Goal: Communication & Community: Share content

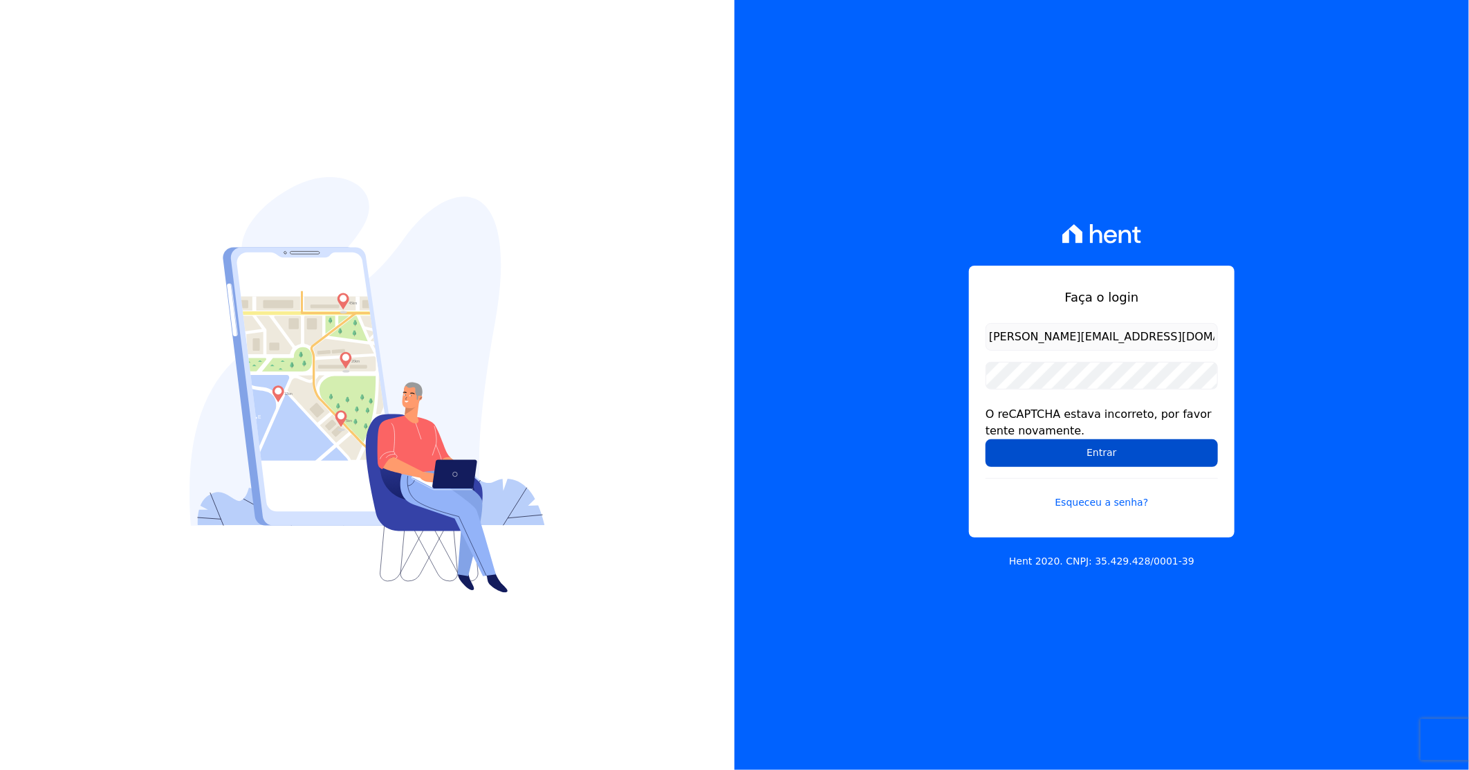
drag, startPoint x: 0, startPoint y: 0, endPoint x: 1055, endPoint y: 444, distance: 1144.4
click at [1055, 444] on input "Entrar" at bounding box center [1102, 453] width 232 height 28
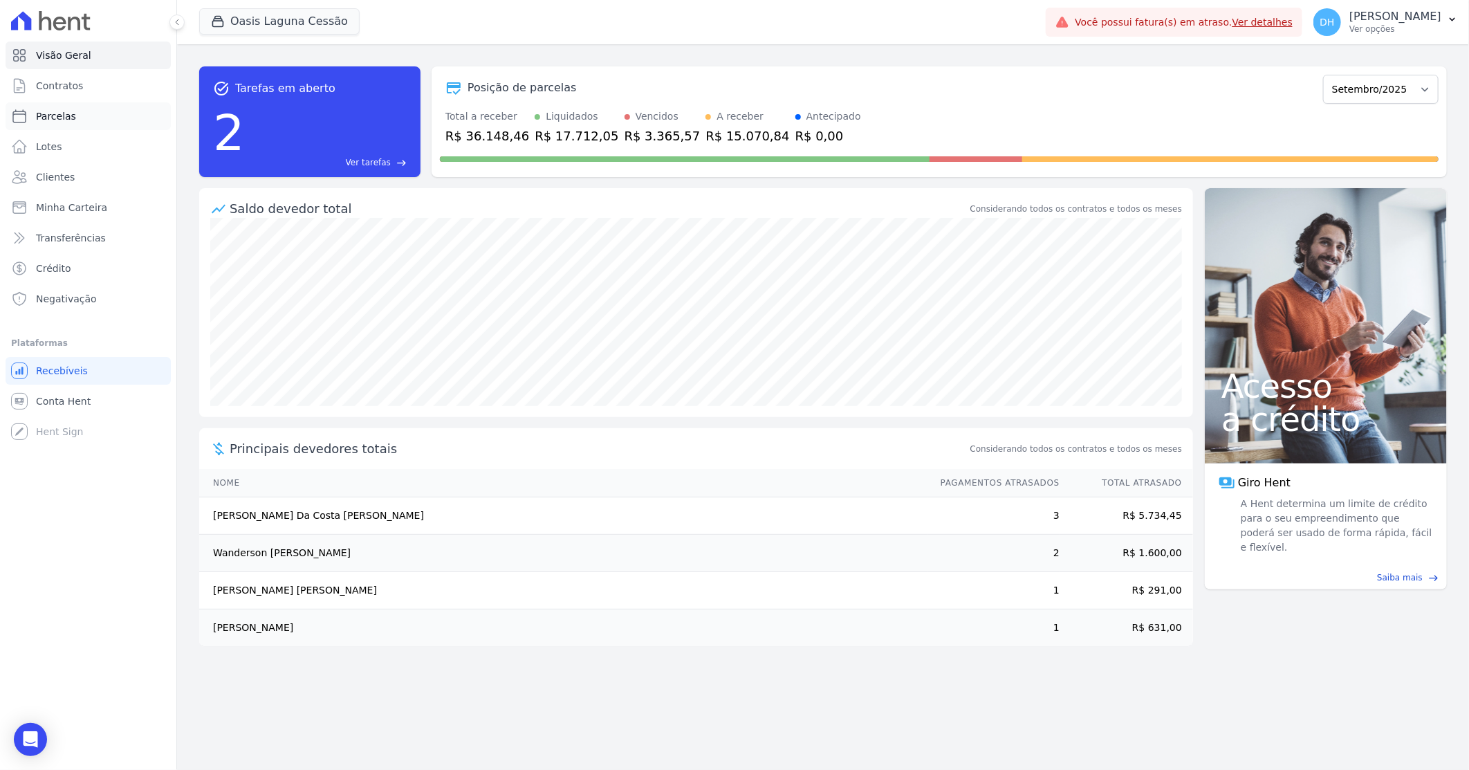
click at [80, 118] on link "Parcelas" at bounding box center [88, 116] width 165 height 28
select select
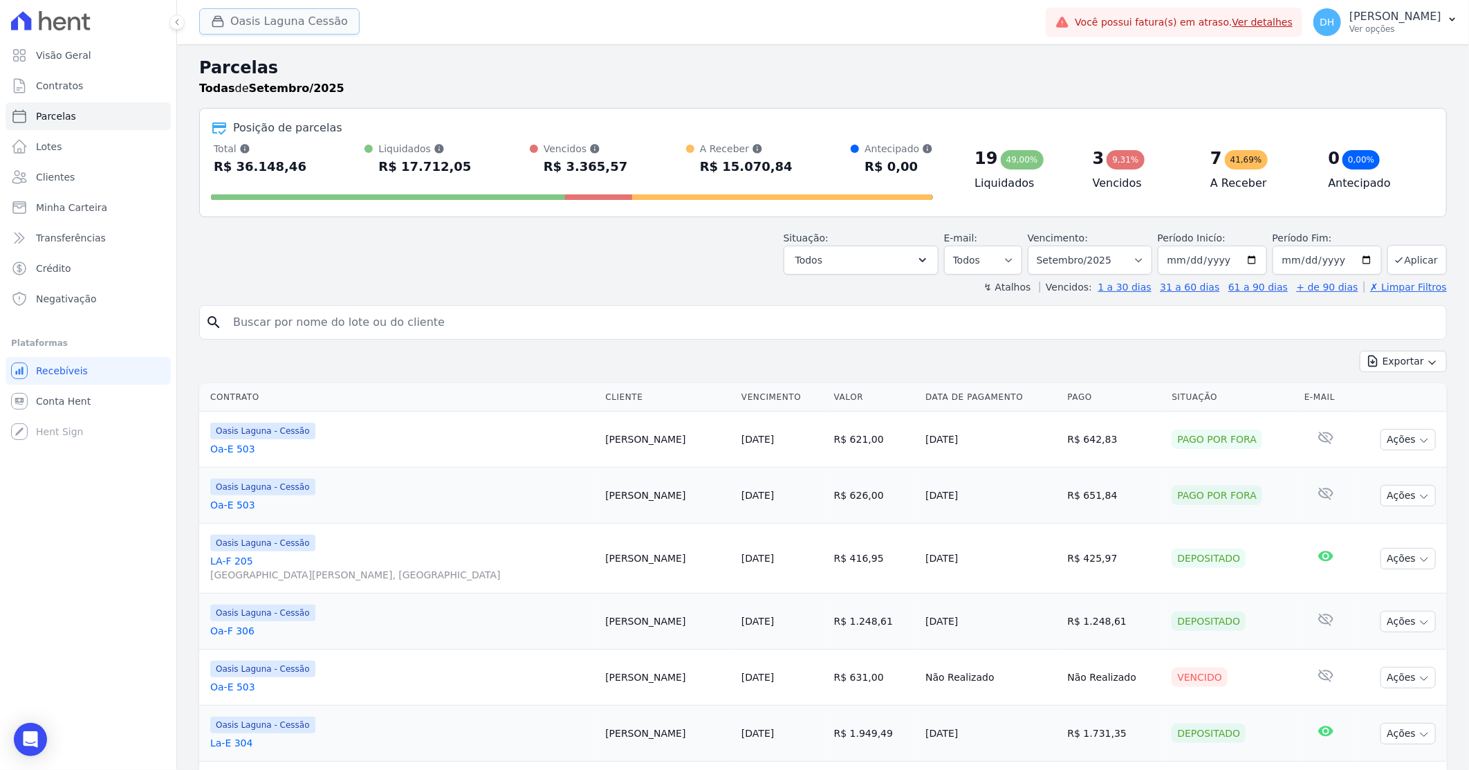
click at [306, 22] on button "Oasis Laguna Cessão" at bounding box center [279, 21] width 160 height 26
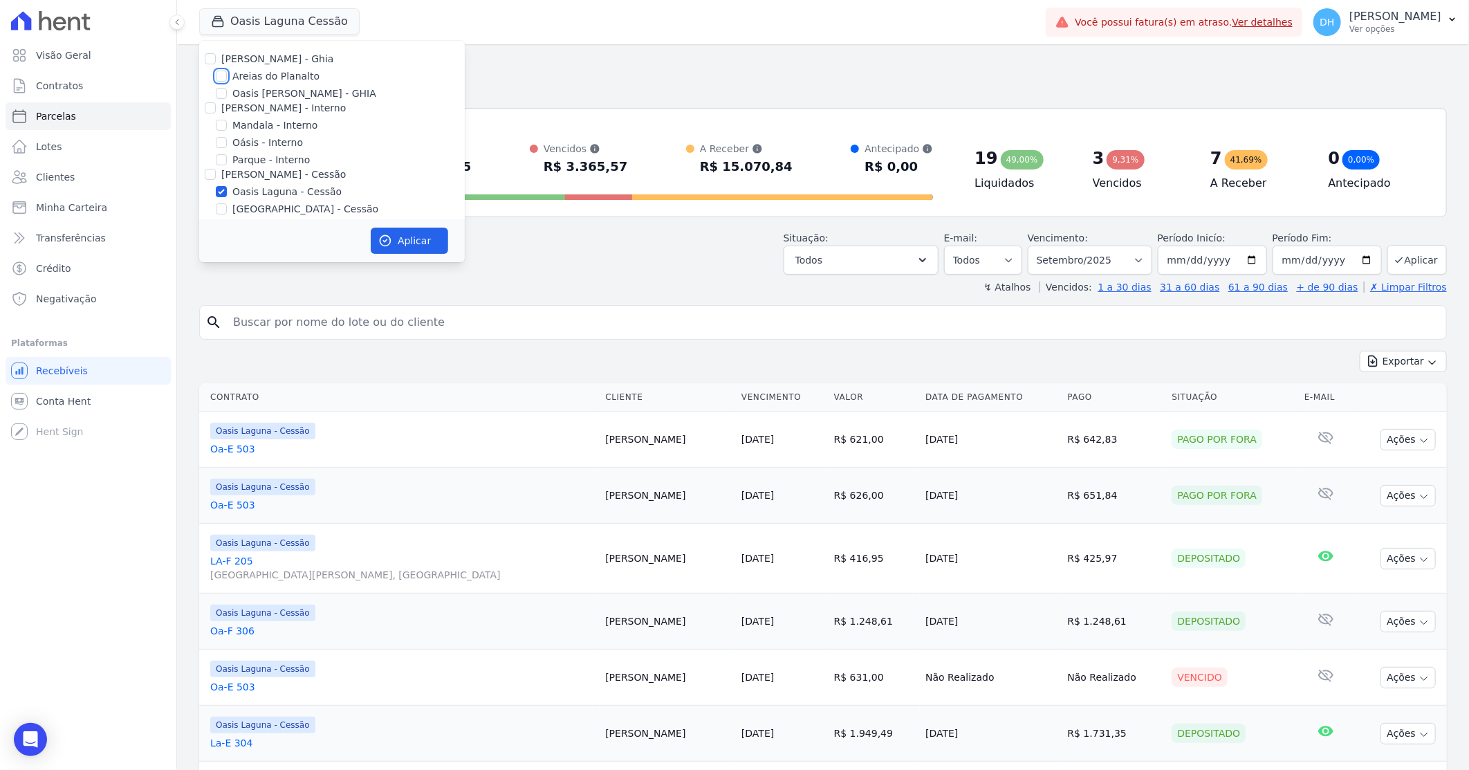
click at [225, 77] on input "Areias do Planalto" at bounding box center [221, 76] width 11 height 11
checkbox input "true"
click at [223, 188] on input "Oasis Laguna - Cessão" at bounding box center [221, 191] width 11 height 11
checkbox input "false"
click at [402, 234] on button "Aplicar" at bounding box center [409, 241] width 77 height 26
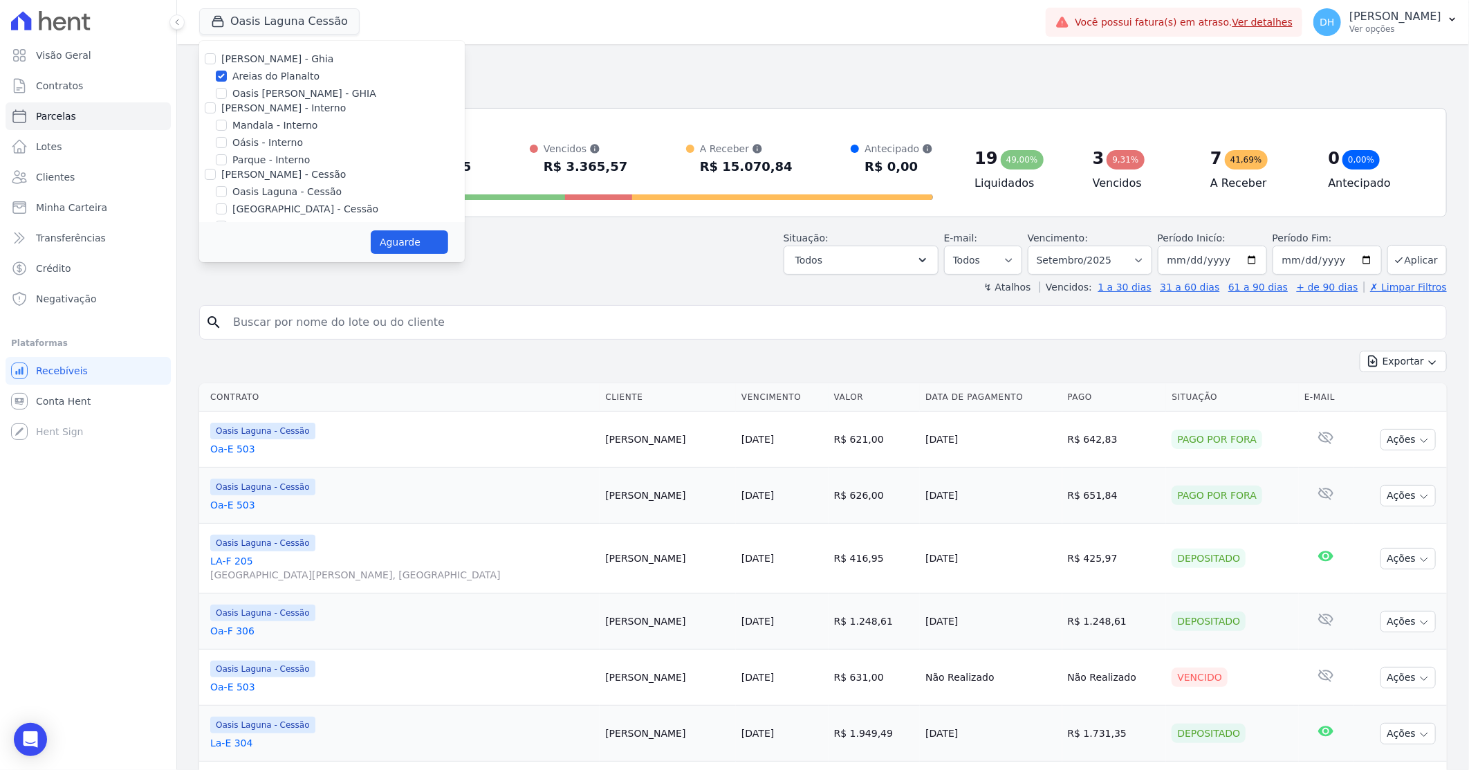
select select
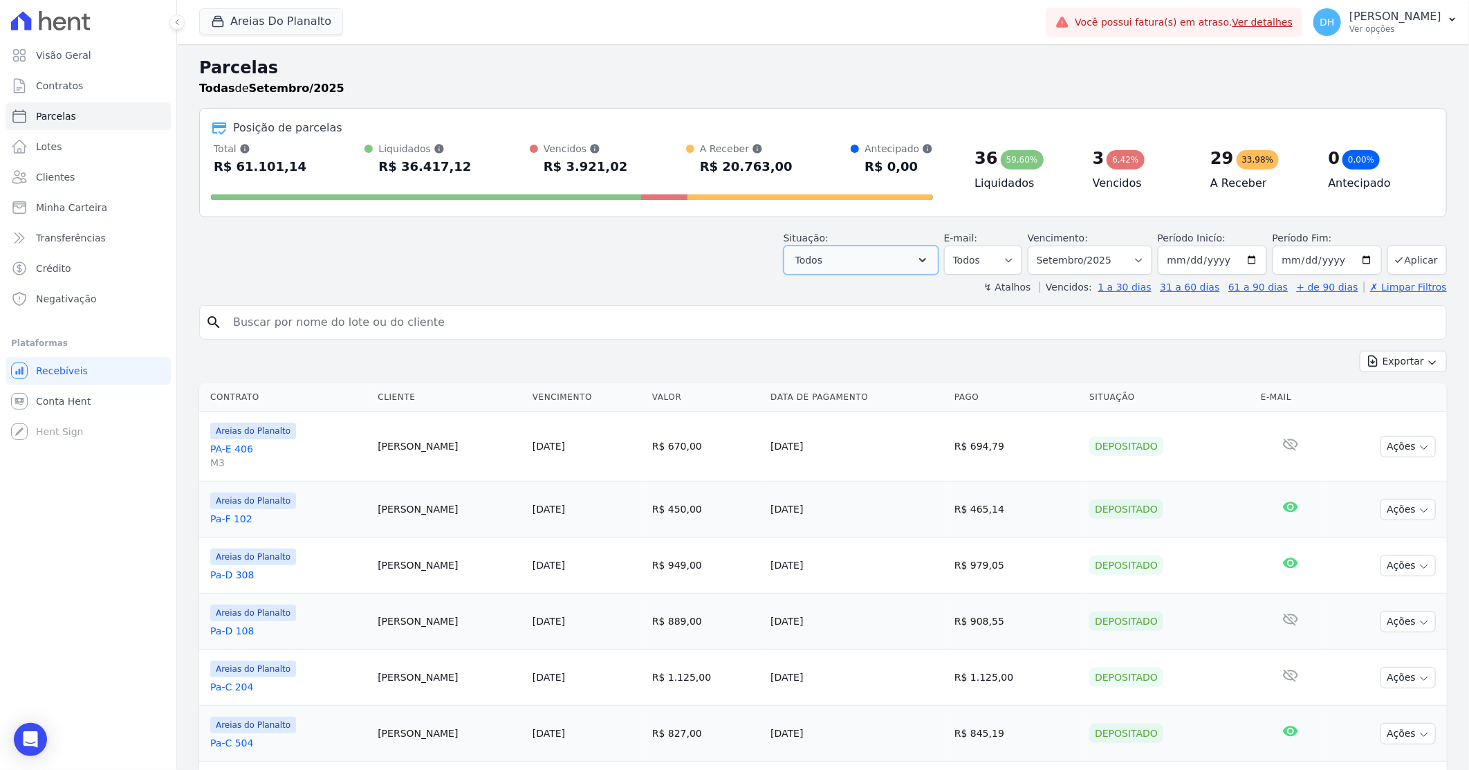
click at [930, 253] on icon "button" at bounding box center [923, 260] width 14 height 14
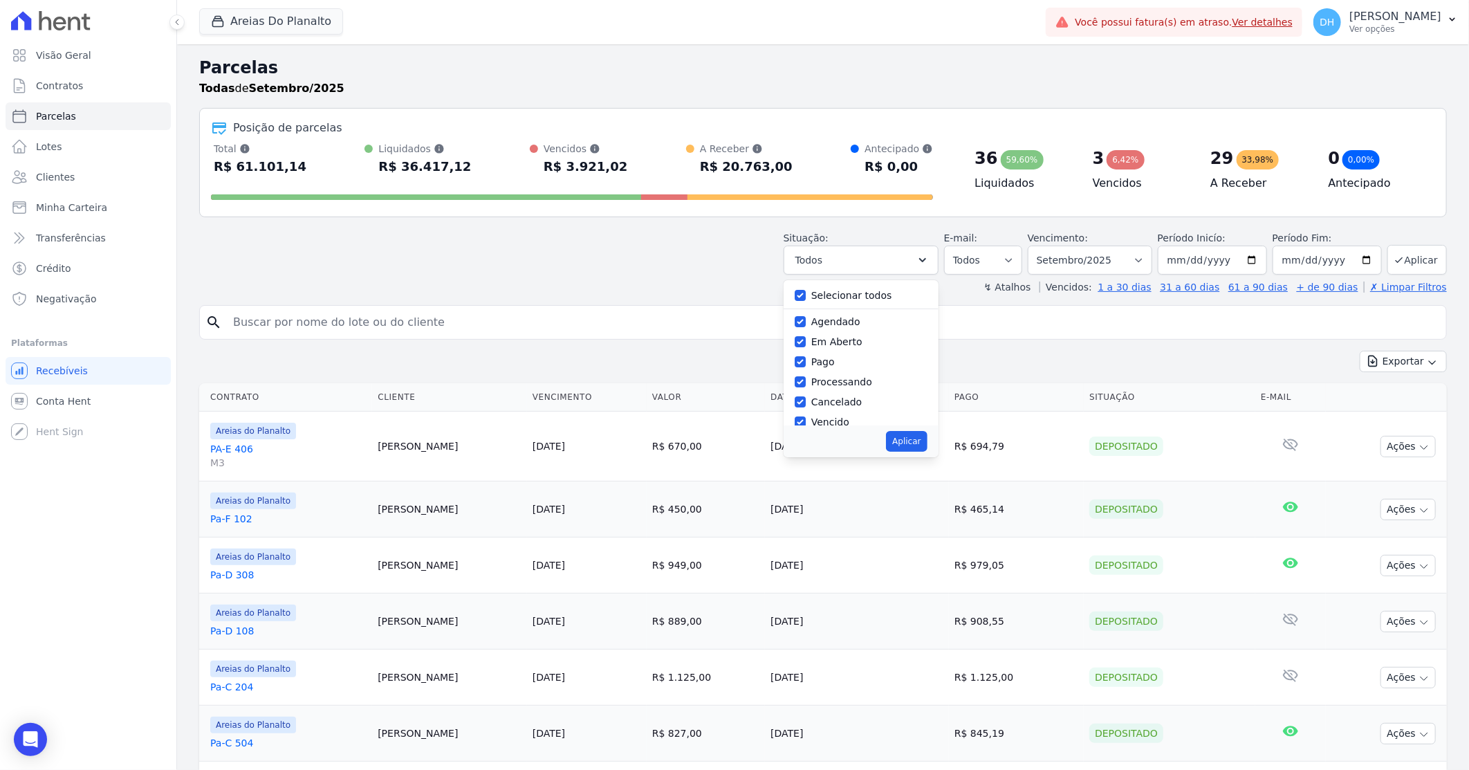
click at [816, 287] on div "Selecionar todos" at bounding box center [861, 296] width 133 height 20
click at [806, 296] on input "Selecionar todos" at bounding box center [800, 295] width 11 height 11
checkbox input "false"
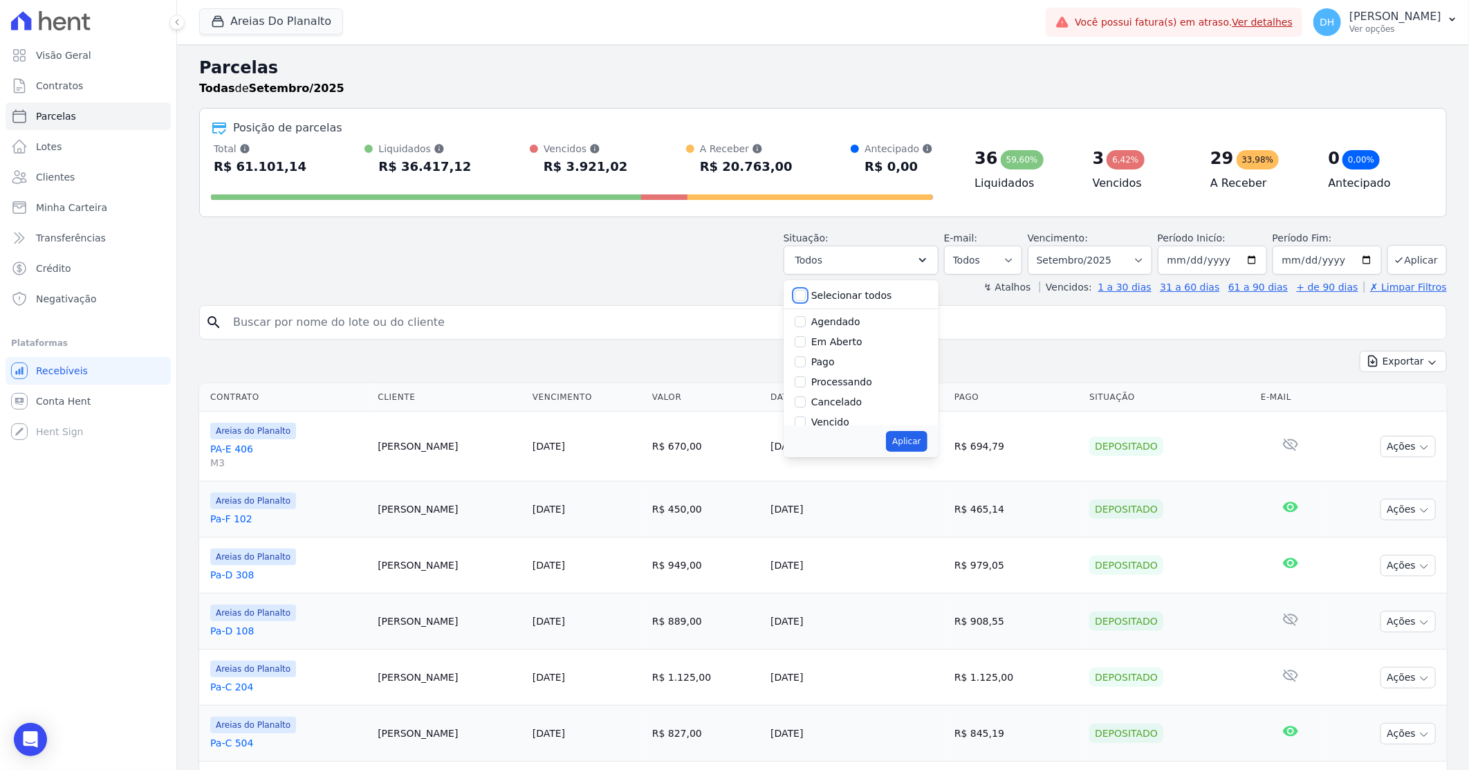
checkbox input "false"
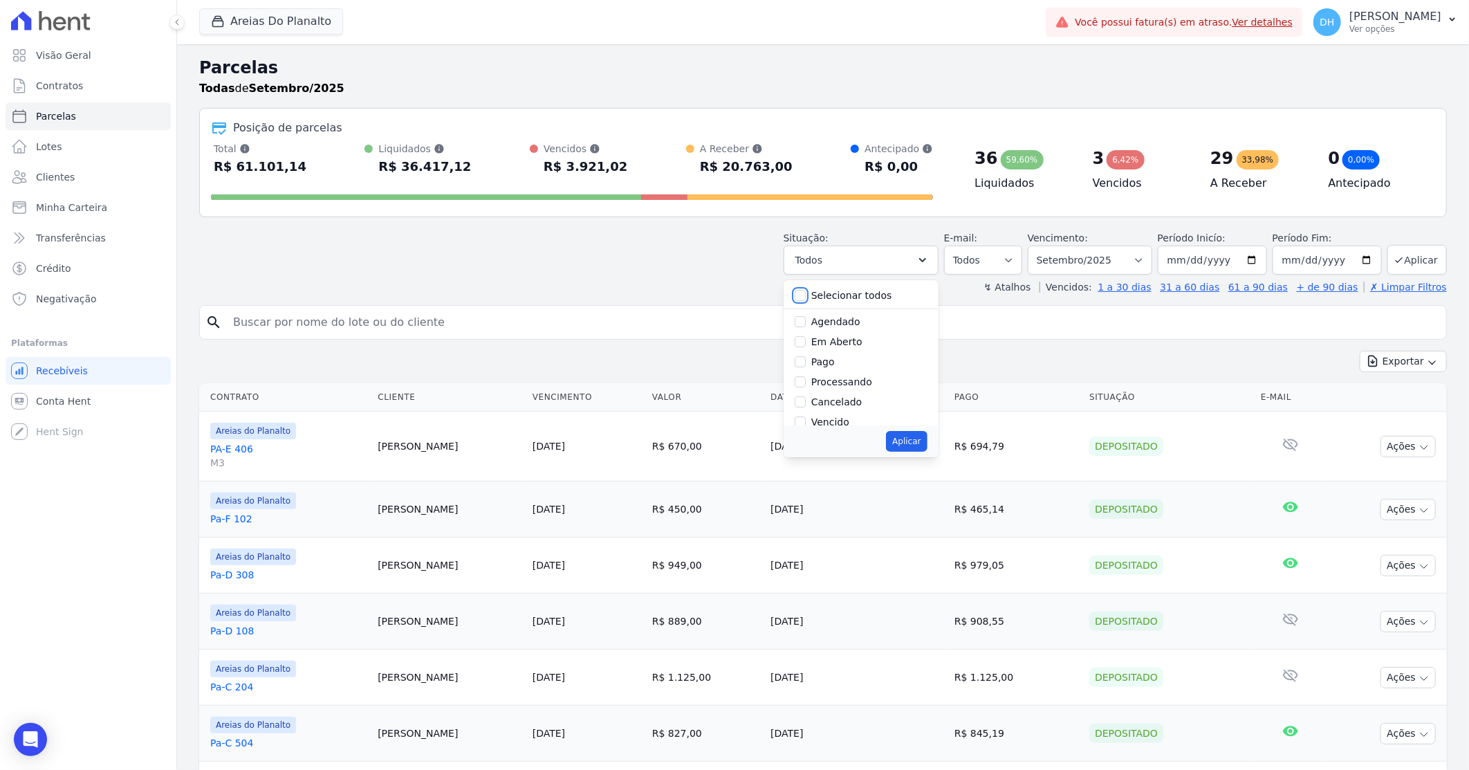
checkbox input "false"
drag, startPoint x: 809, startPoint y: 320, endPoint x: 811, endPoint y: 326, distance: 7.1
click at [806, 320] on input "Agendado" at bounding box center [800, 321] width 11 height 11
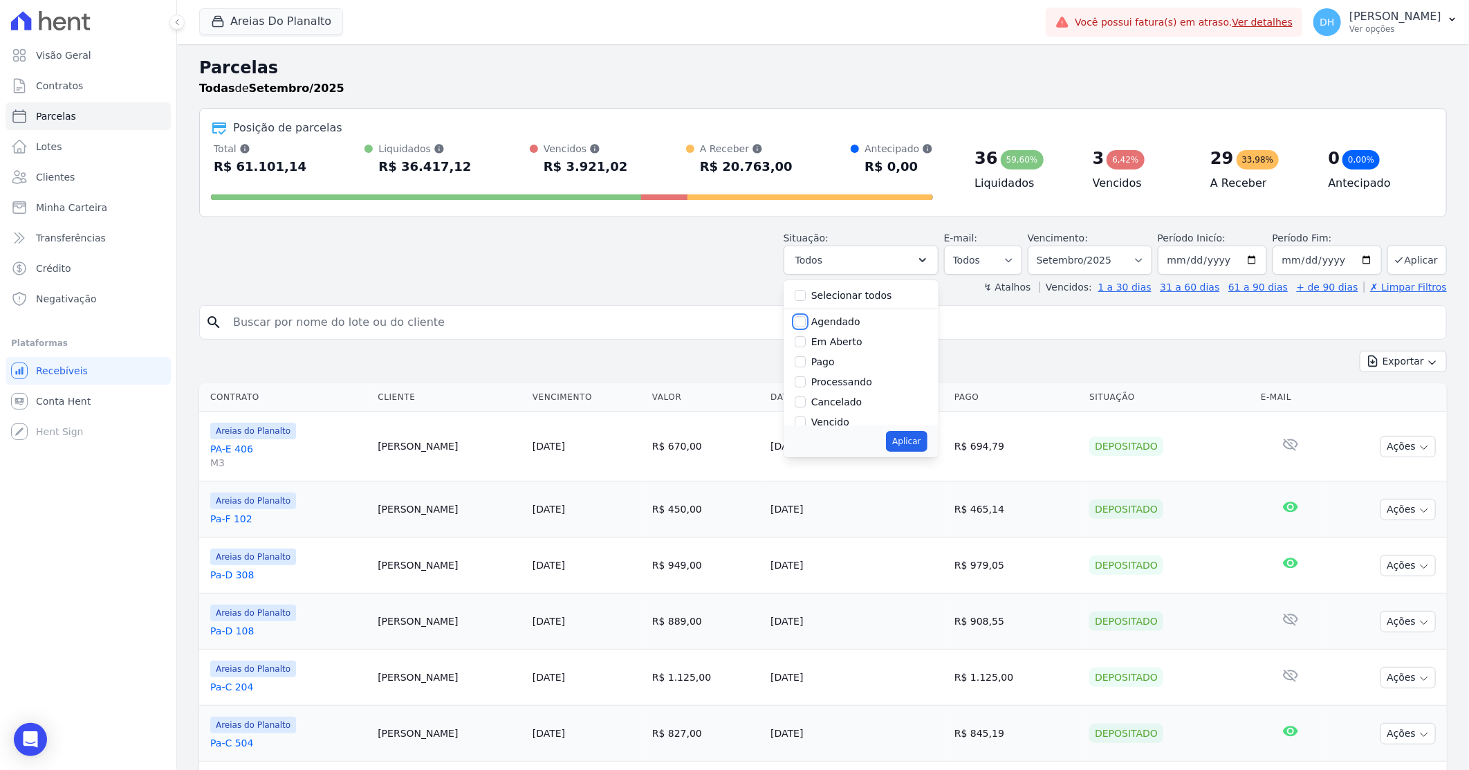
checkbox input "true"
click at [806, 342] on input "Em Aberto" at bounding box center [800, 341] width 11 height 11
checkbox input "true"
click at [920, 434] on button "Aplicar" at bounding box center [906, 441] width 41 height 21
select select "scheduled"
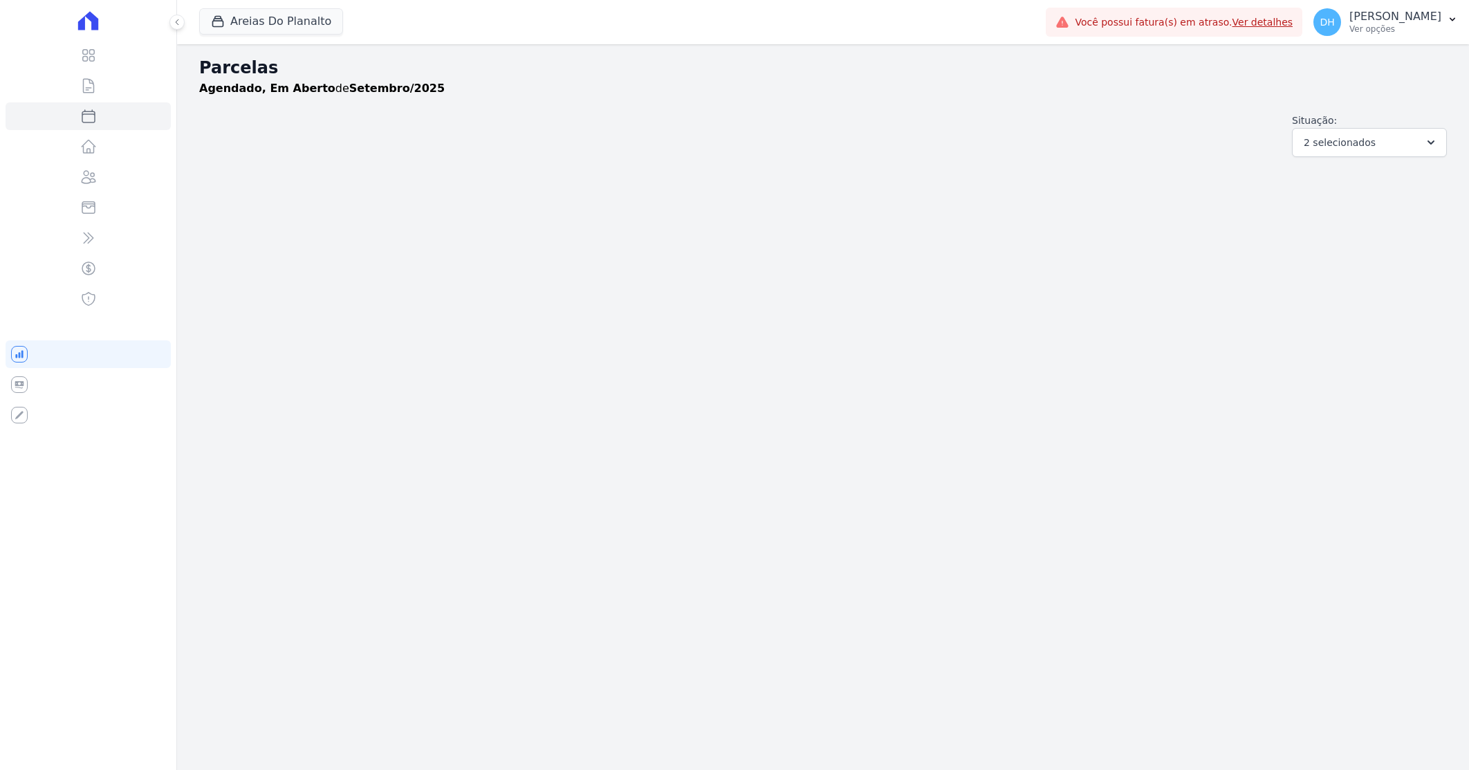
select select
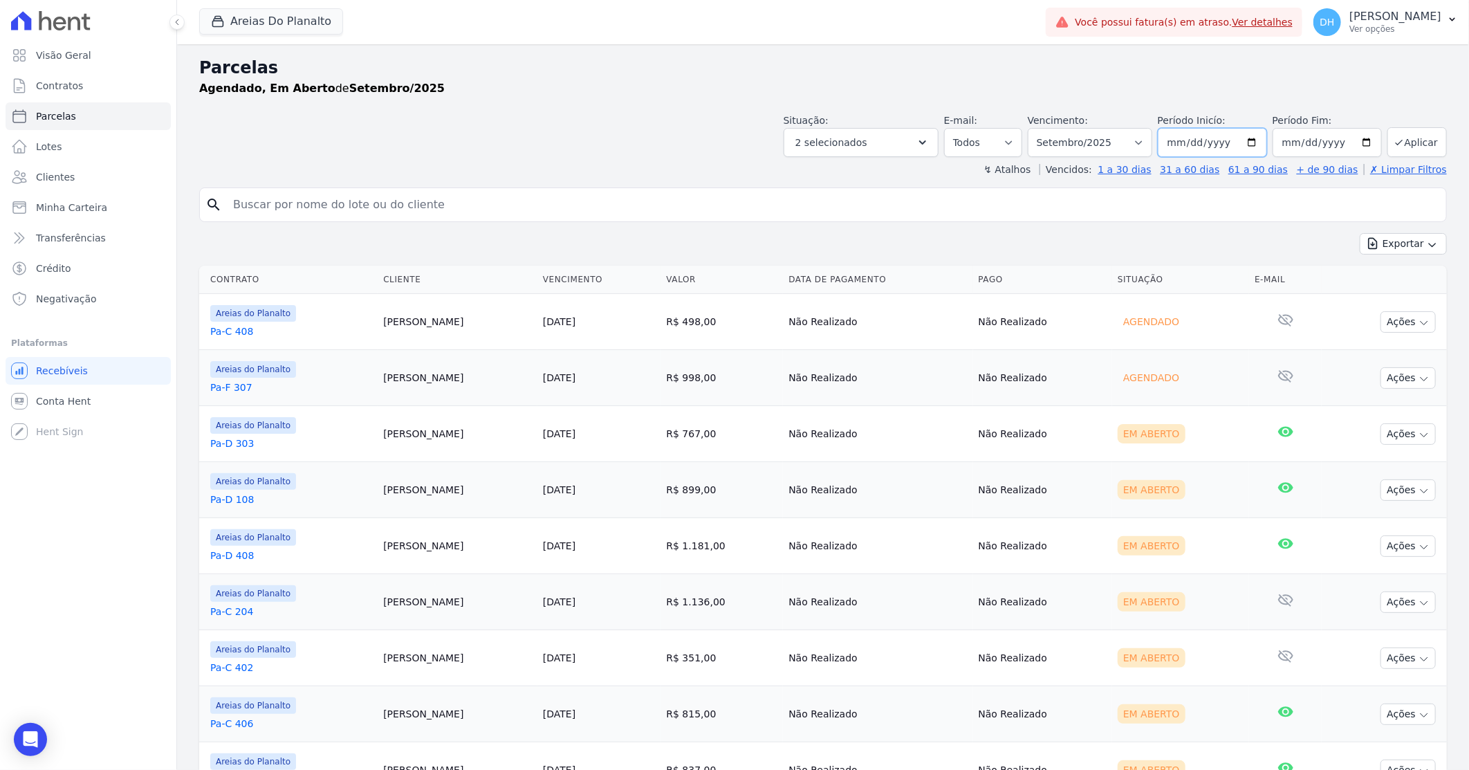
click at [1245, 141] on input "2025-09-01" at bounding box center [1212, 142] width 109 height 29
type input "2025-09-23"
click at [1360, 142] on input "2025-09-30" at bounding box center [1327, 142] width 109 height 29
type input "[DATE]"
click at [1405, 139] on button "Aplicar" at bounding box center [1416, 142] width 59 height 30
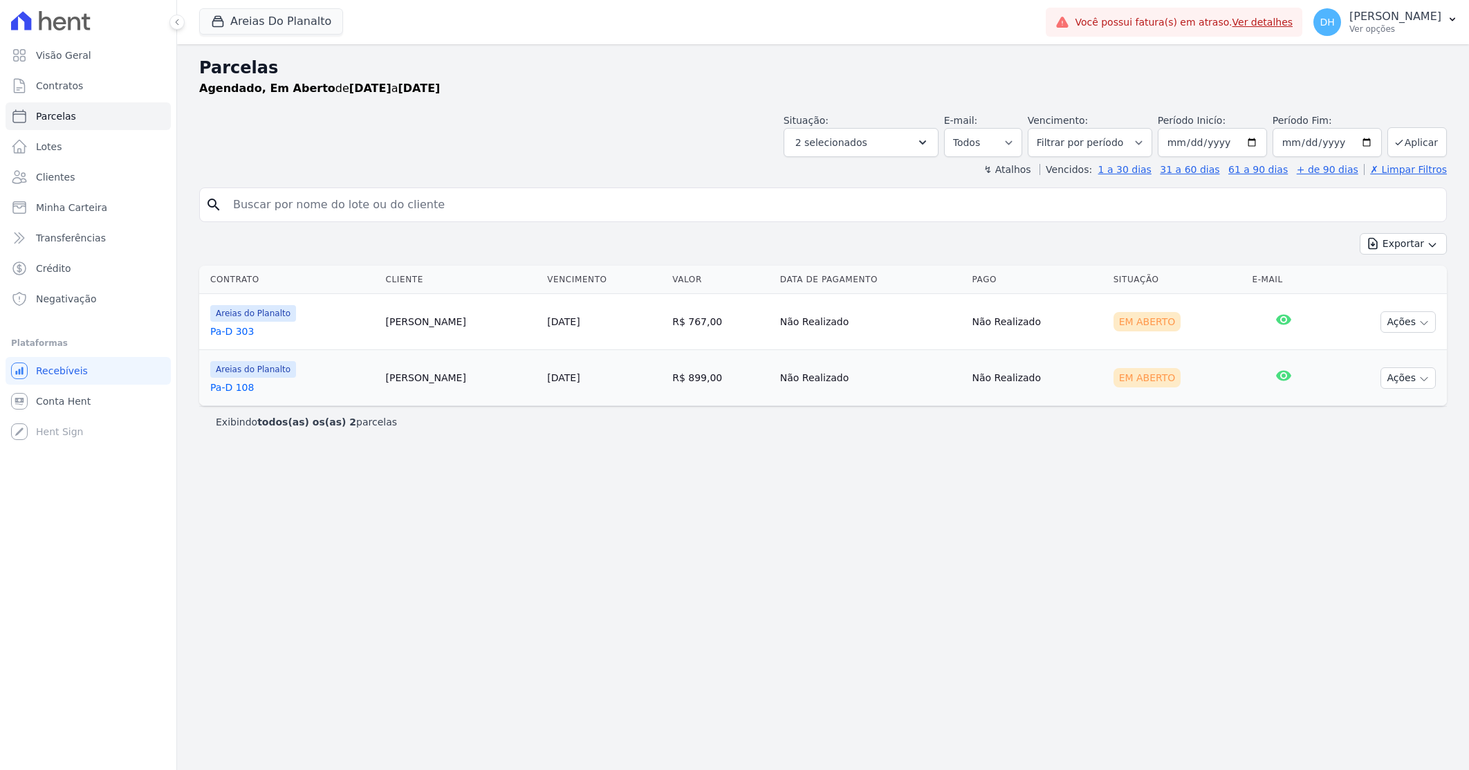
select select
click at [256, 17] on button "Areias Do Planalto" at bounding box center [271, 21] width 144 height 26
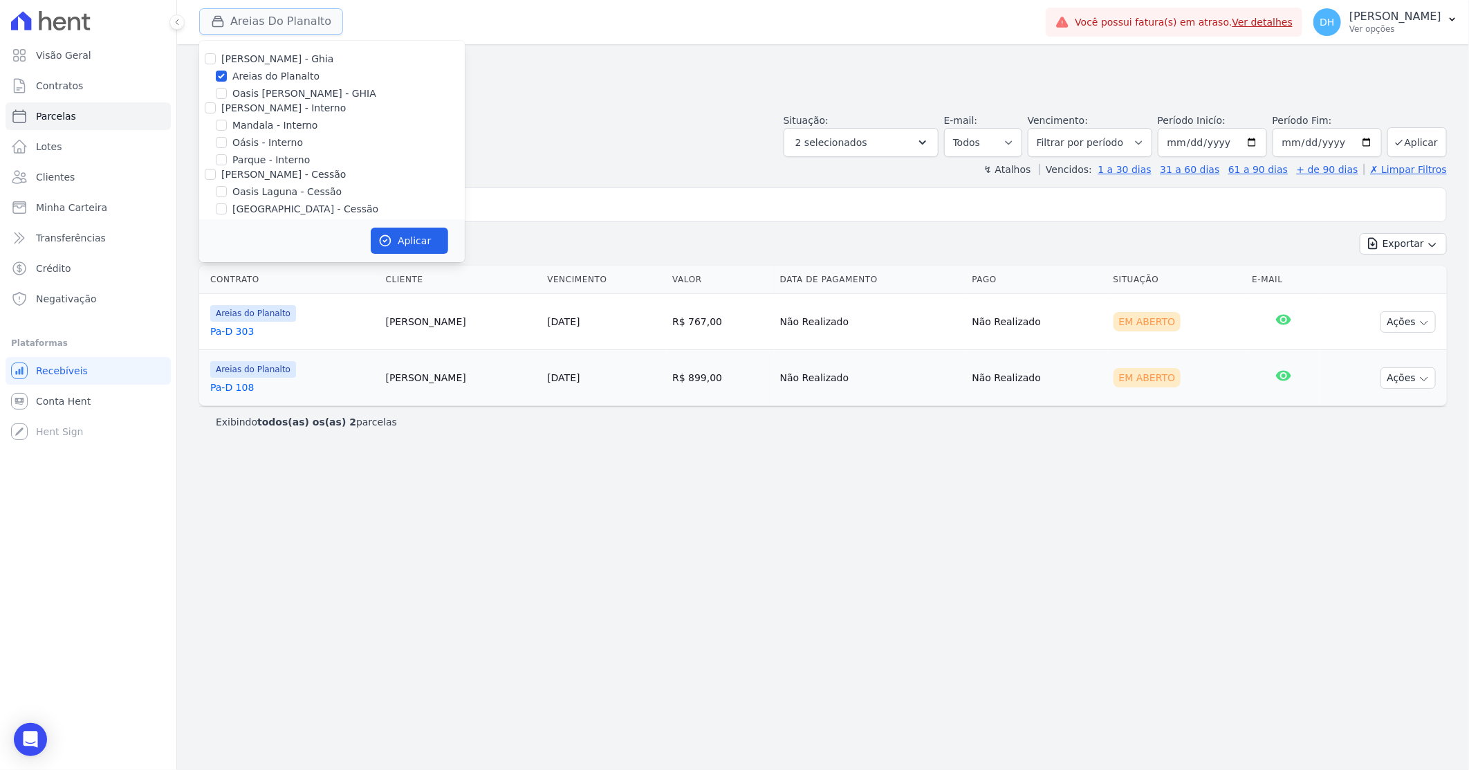
click at [256, 18] on button "Areias Do Planalto" at bounding box center [271, 21] width 144 height 26
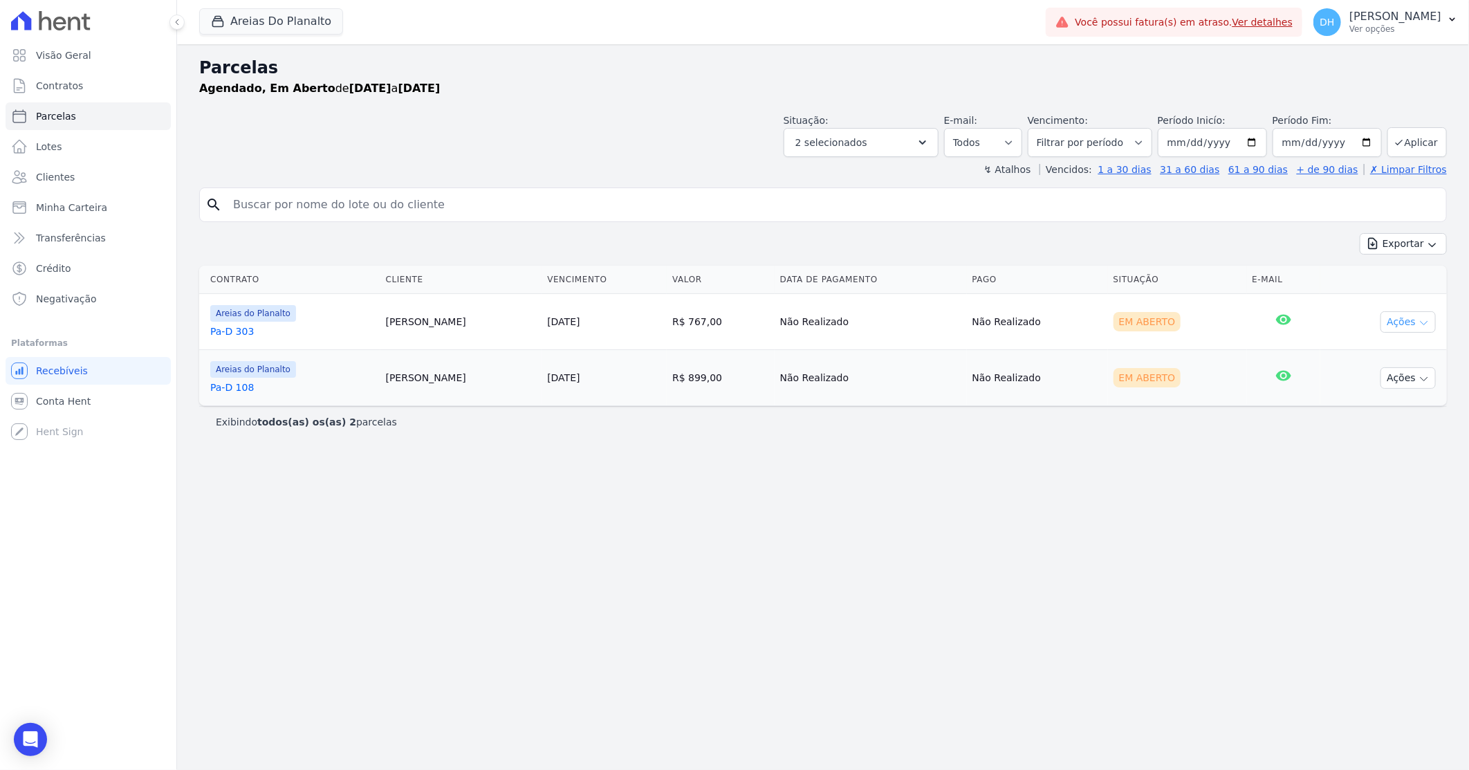
click at [1390, 320] on button "Ações" at bounding box center [1408, 321] width 55 height 21
click at [1381, 404] on link "Enviar whatsapp" at bounding box center [1402, 405] width 133 height 26
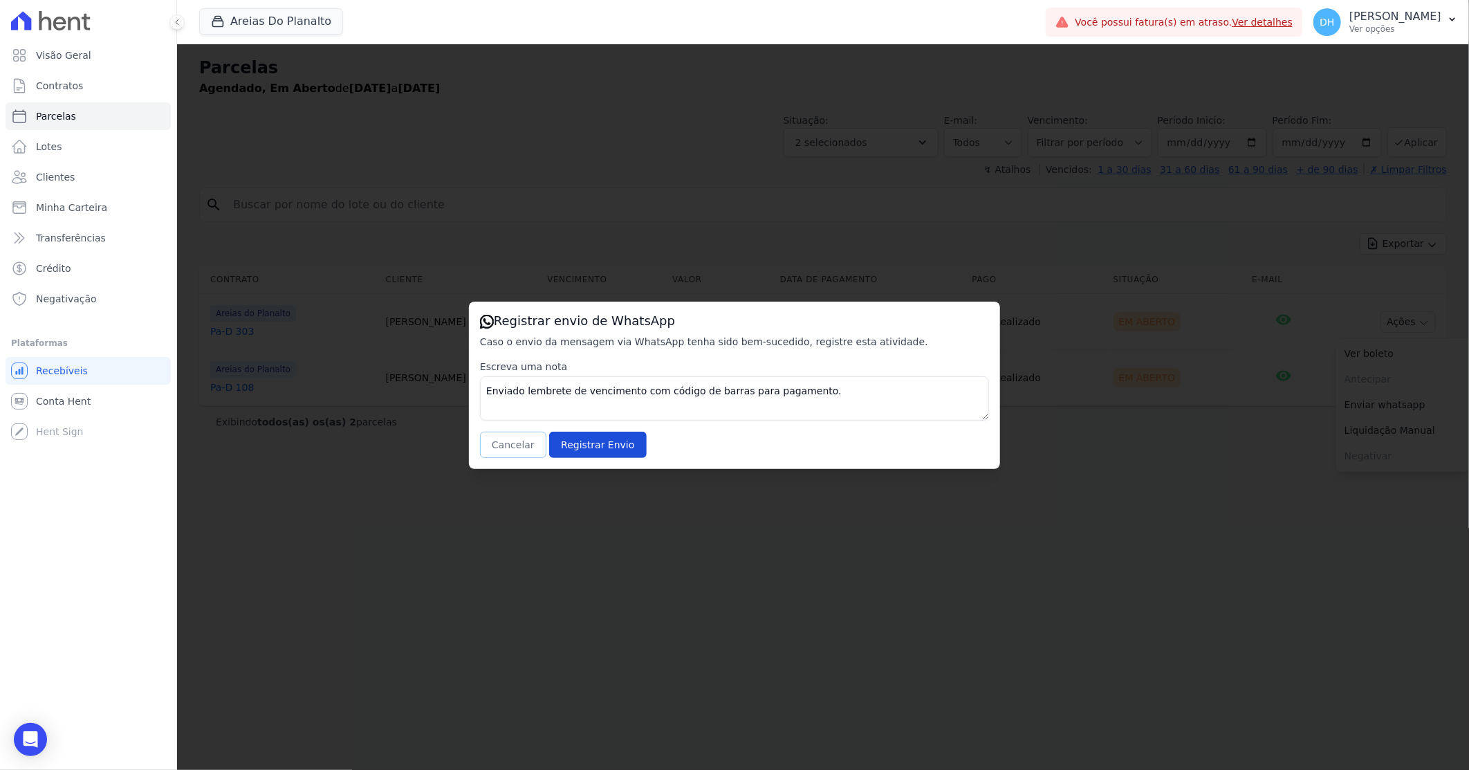
click at [494, 444] on button "Cancelar" at bounding box center [513, 445] width 66 height 26
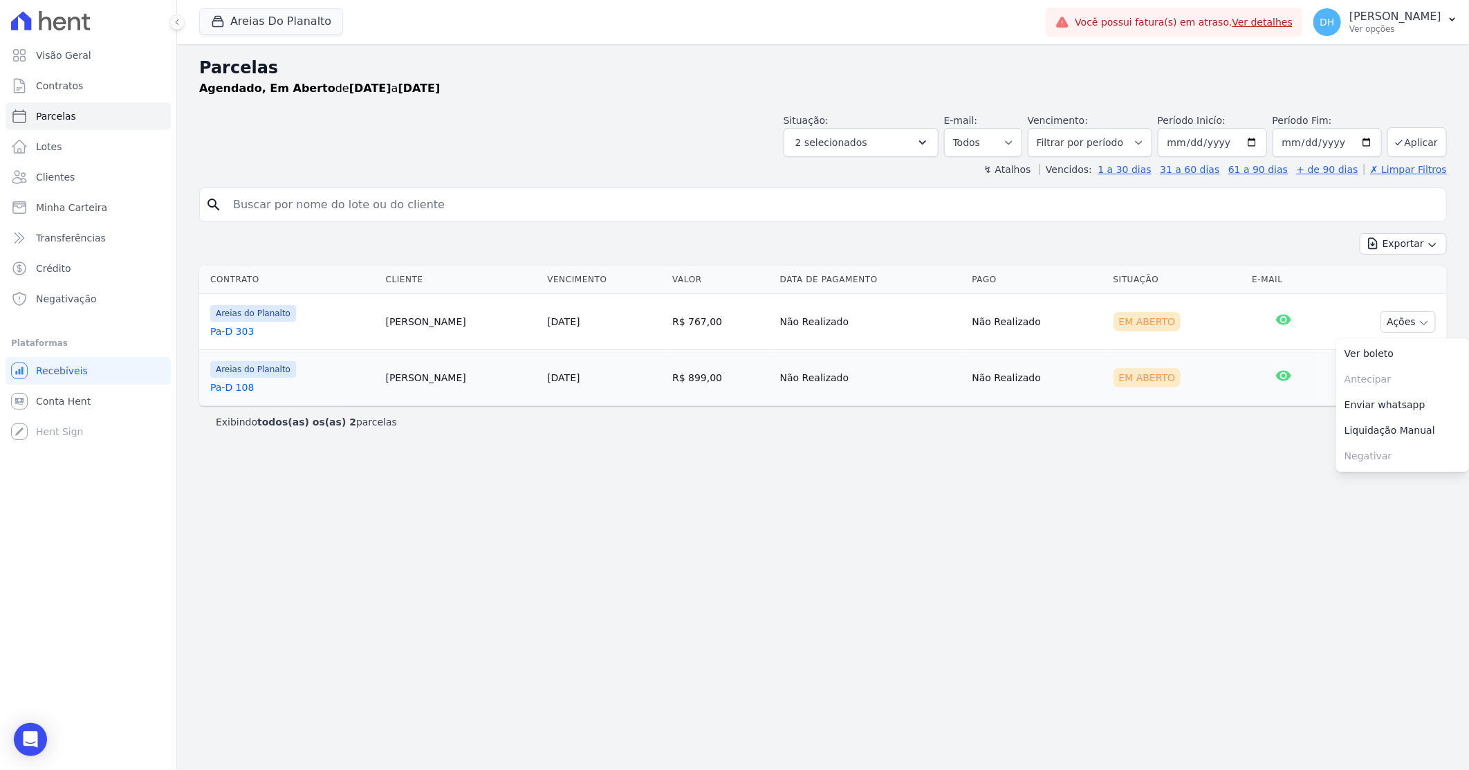
click at [239, 323] on div "Areias do Planalto Pa-D 303" at bounding box center [292, 321] width 165 height 33
click at [239, 333] on link "Pa-D 303" at bounding box center [292, 331] width 165 height 14
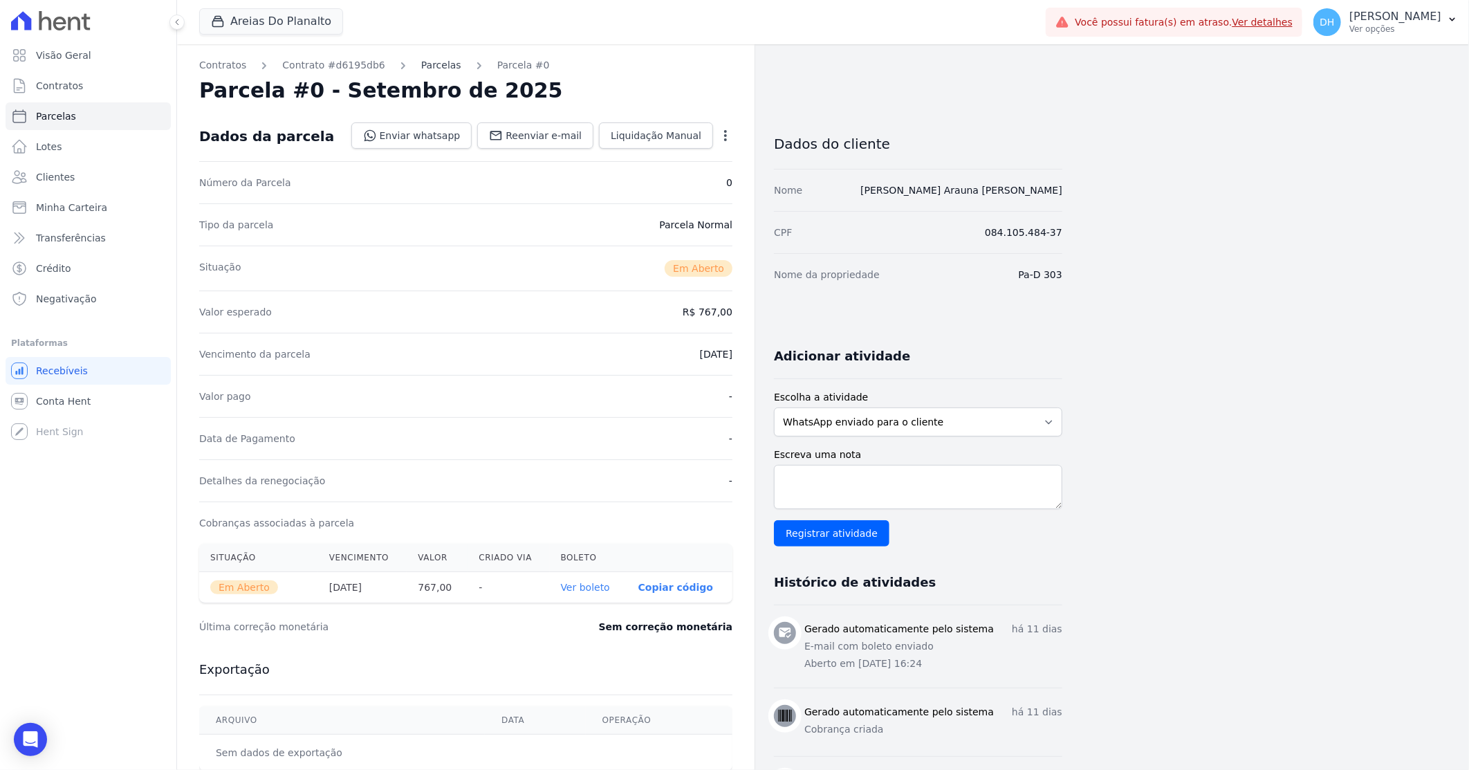
click at [421, 69] on link "Parcelas" at bounding box center [441, 65] width 40 height 15
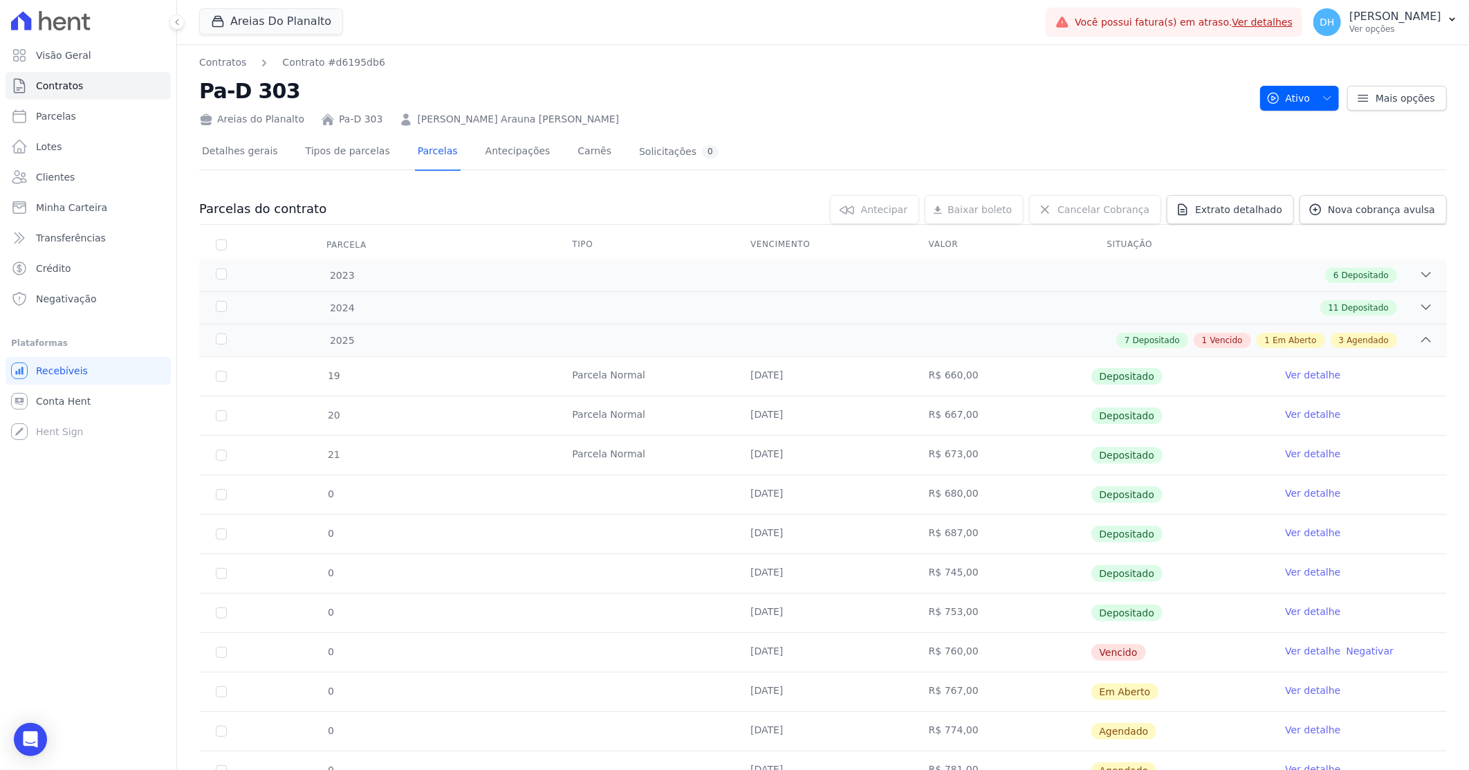
click at [1291, 692] on link "Ver detalhe" at bounding box center [1312, 690] width 55 height 14
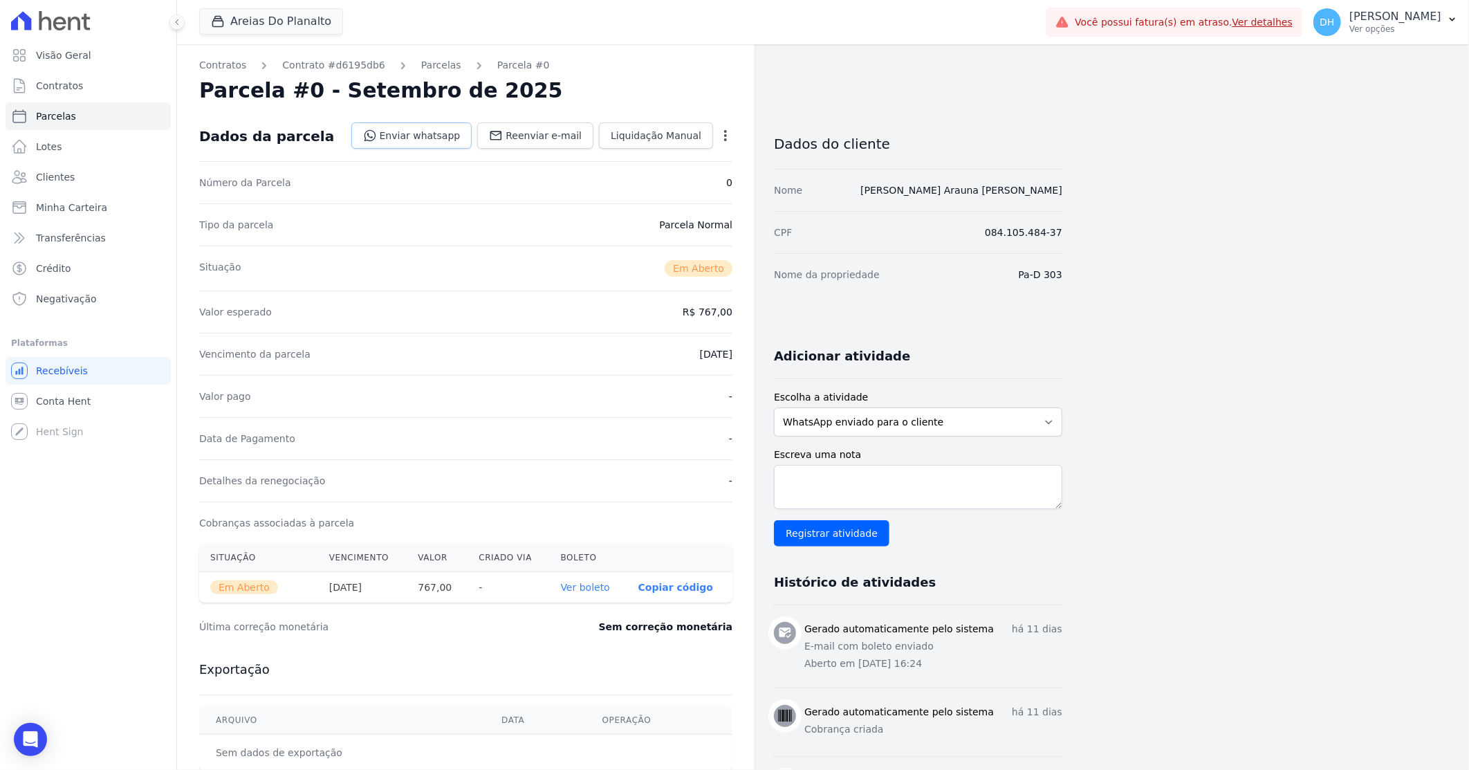
click at [412, 127] on link "Enviar whatsapp" at bounding box center [411, 135] width 121 height 26
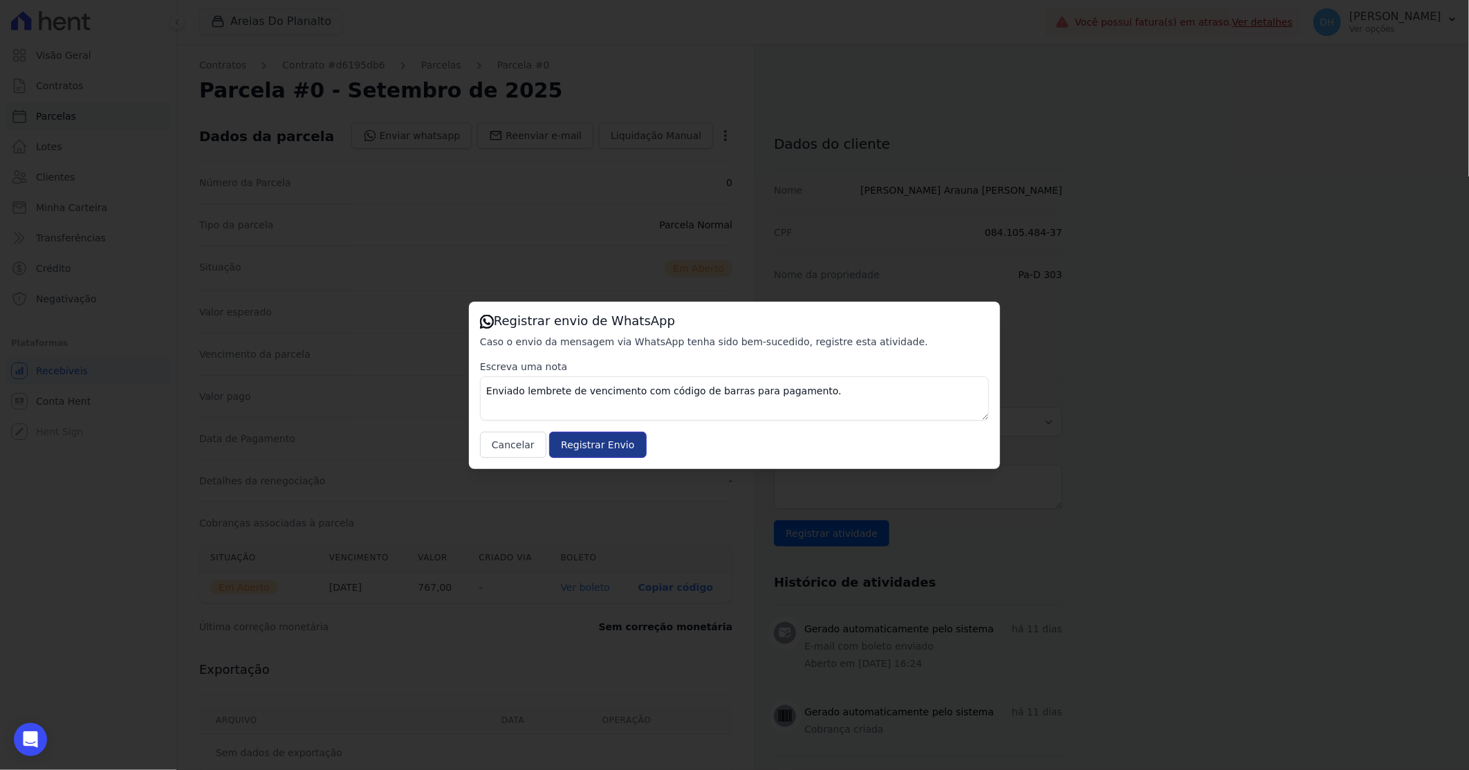
click at [571, 445] on input "Registrar Envio" at bounding box center [597, 445] width 97 height 26
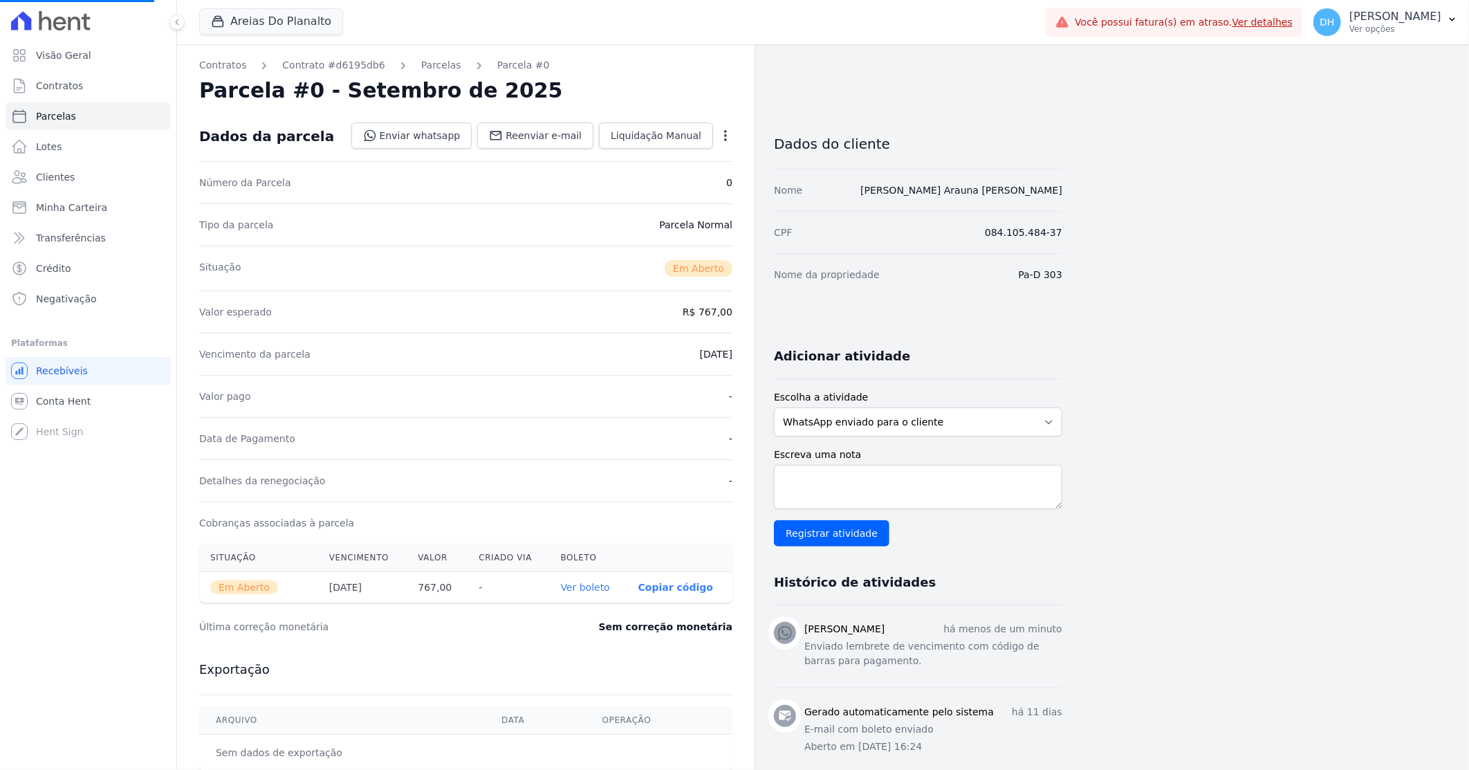
select select
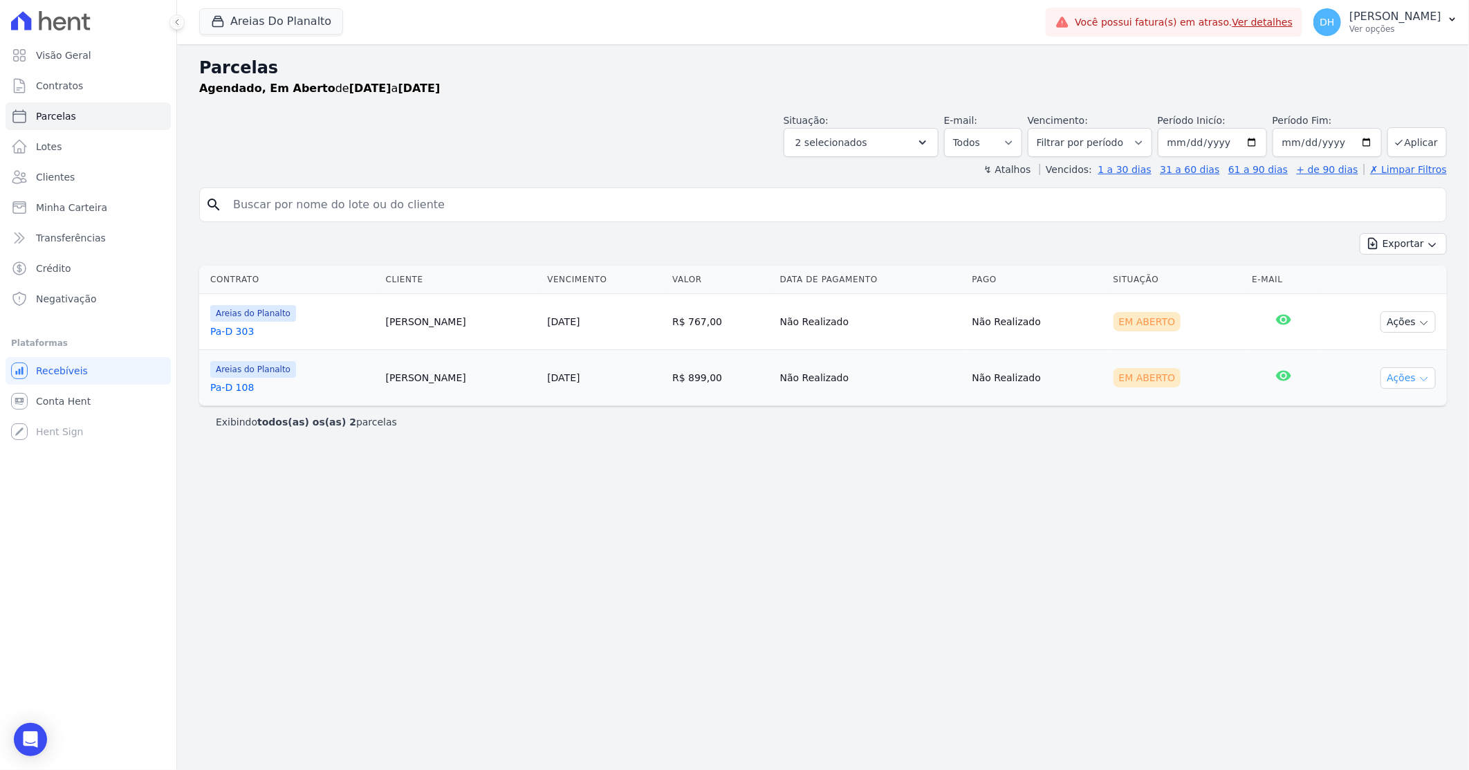
click at [1418, 376] on button "Ações" at bounding box center [1408, 377] width 55 height 21
click at [1387, 455] on link "Enviar whatsapp" at bounding box center [1402, 461] width 133 height 26
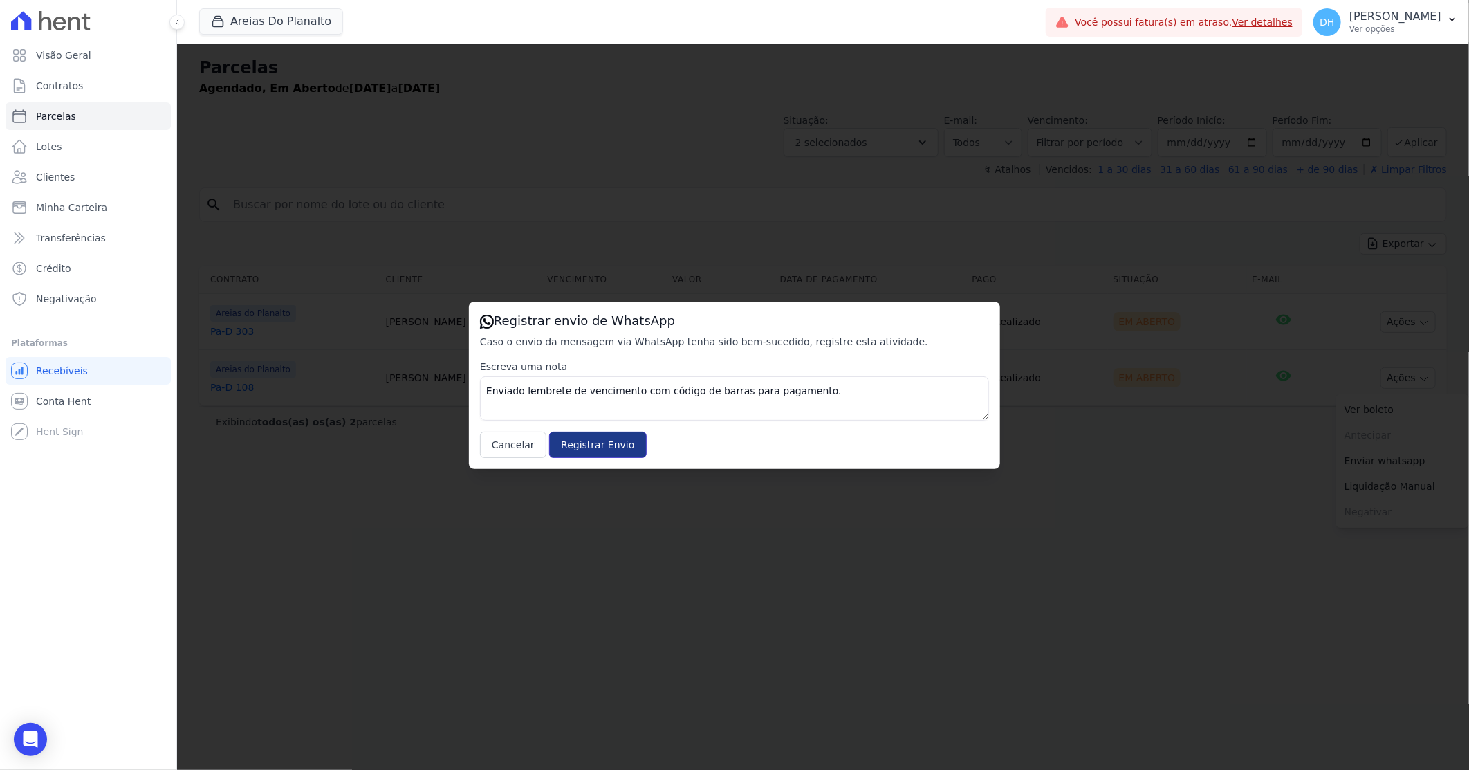
click at [578, 447] on input "Registrar Envio" at bounding box center [597, 445] width 97 height 26
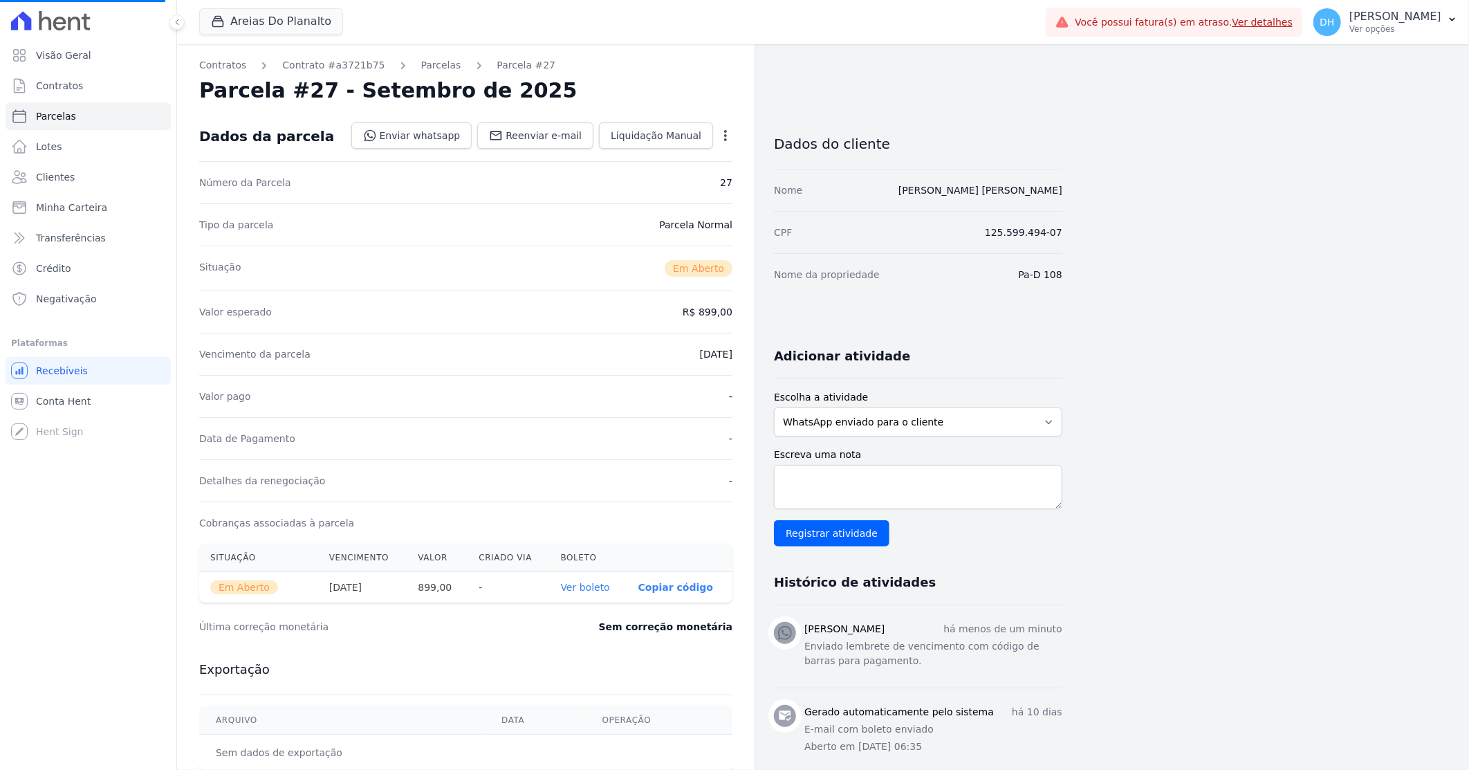
select select
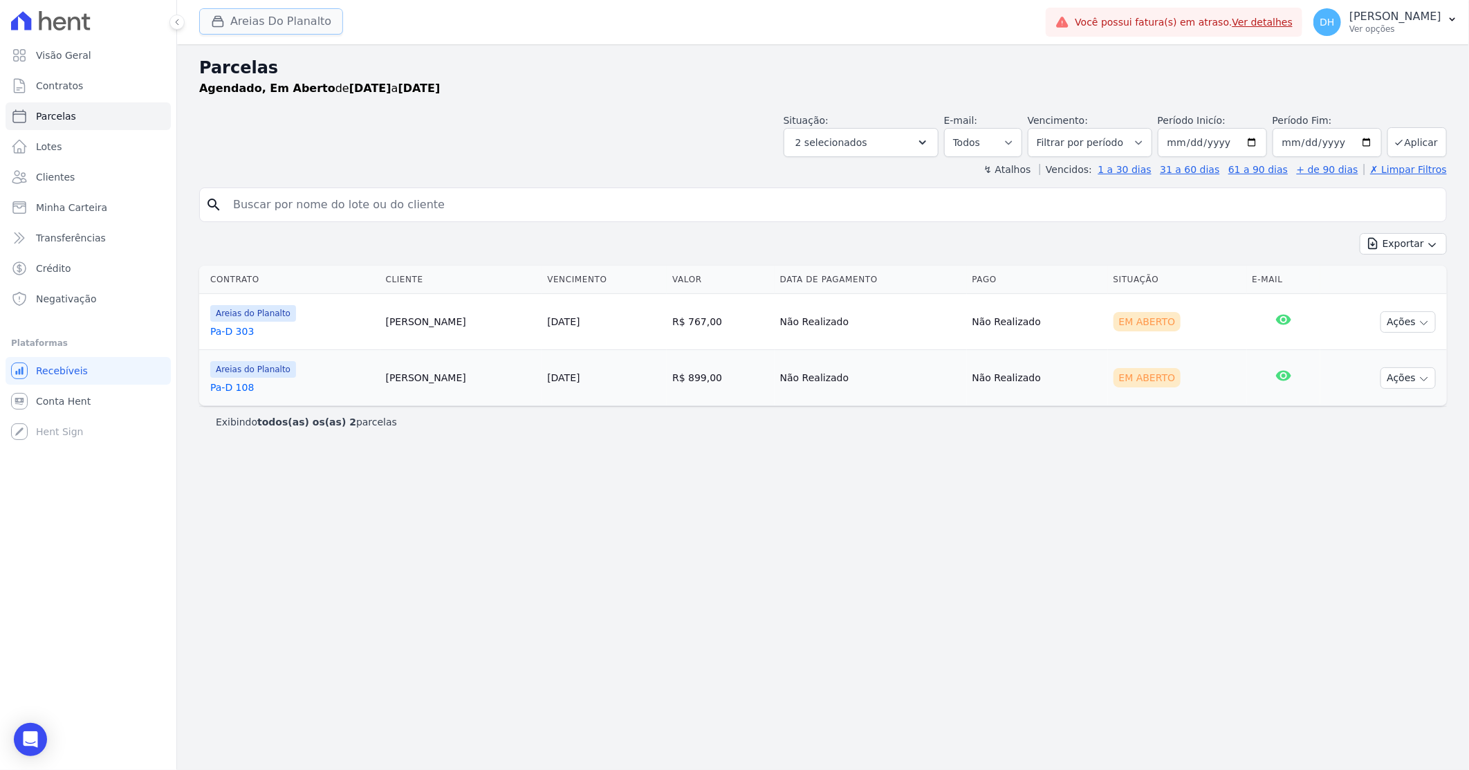
click at [244, 24] on button "Areias Do Planalto" at bounding box center [271, 21] width 144 height 26
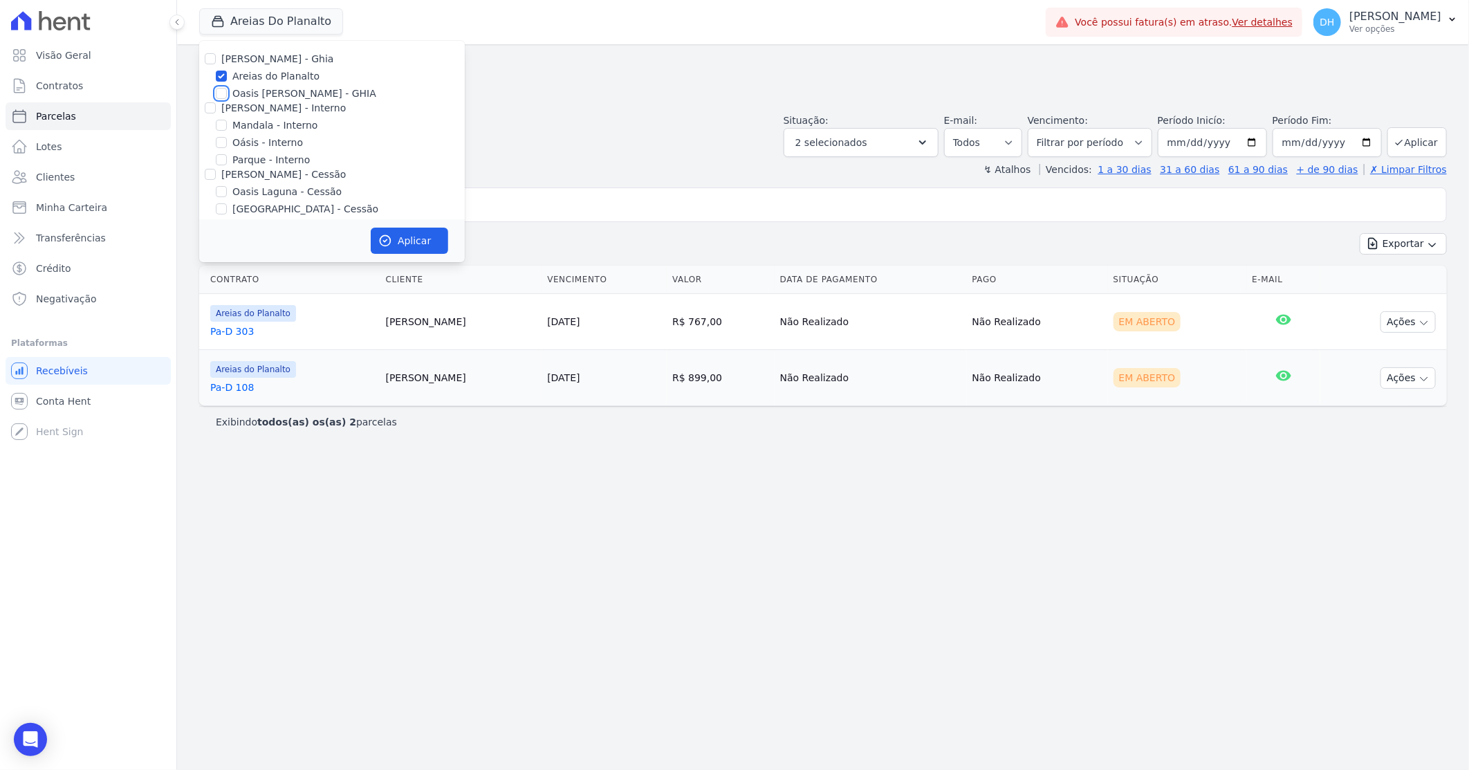
click at [222, 97] on input "Oasis [PERSON_NAME] - GHIA" at bounding box center [221, 93] width 11 height 11
checkbox input "true"
click at [223, 77] on input "Areias do Planalto" at bounding box center [221, 76] width 11 height 11
checkbox input "false"
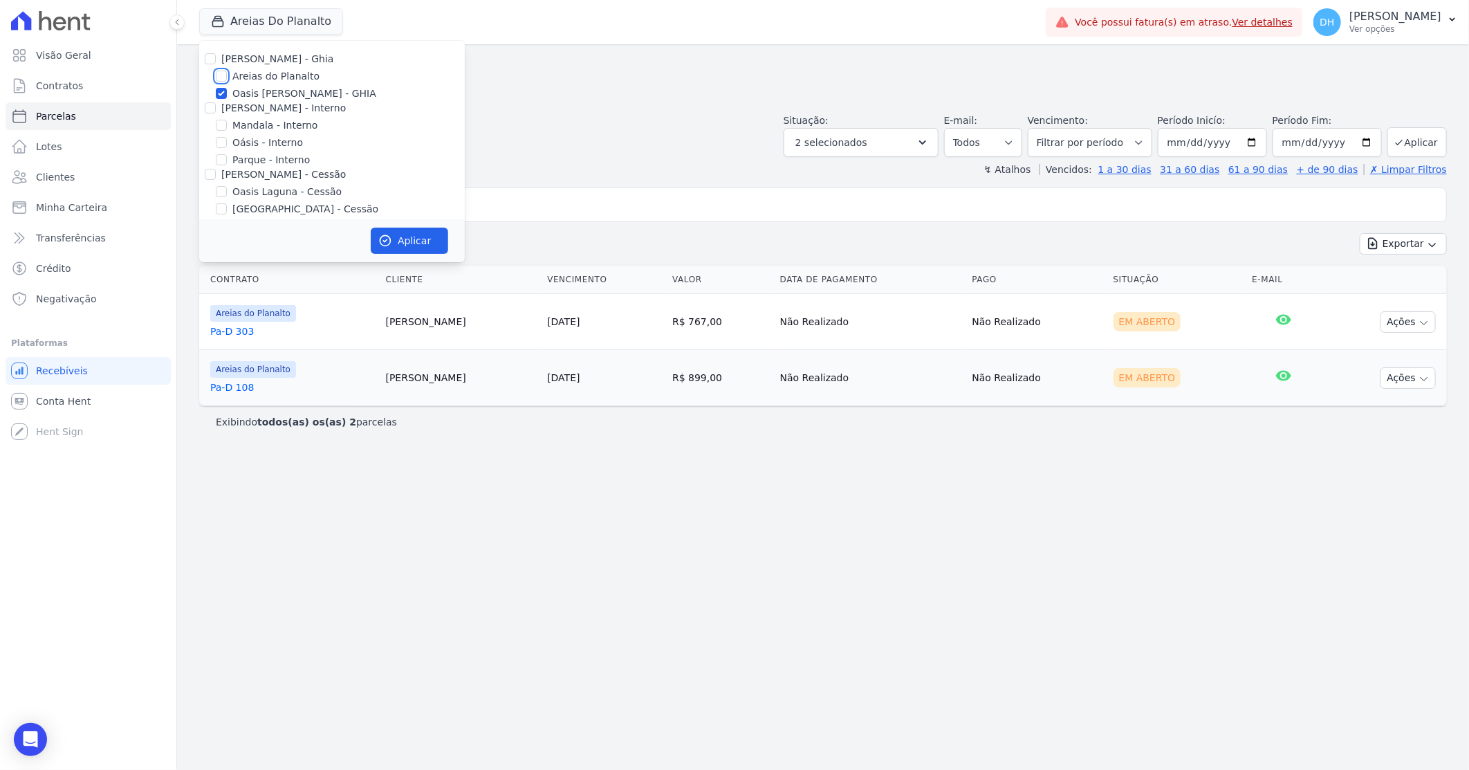
checkbox input "false"
click at [408, 243] on button "Aplicar" at bounding box center [409, 241] width 77 height 26
select select
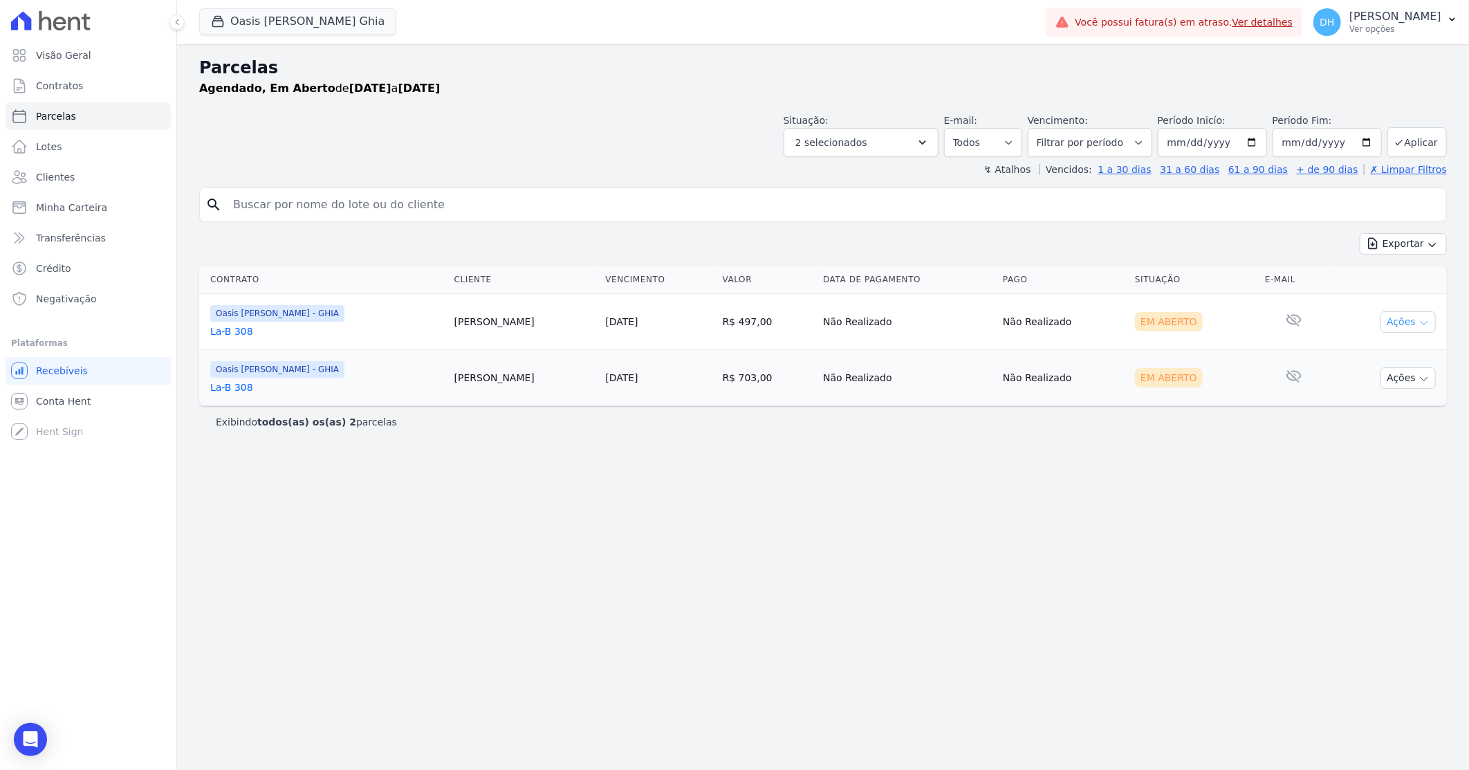
click at [1402, 317] on button "Ações" at bounding box center [1408, 321] width 55 height 21
click at [1363, 405] on link "Enviar whatsapp" at bounding box center [1402, 405] width 133 height 26
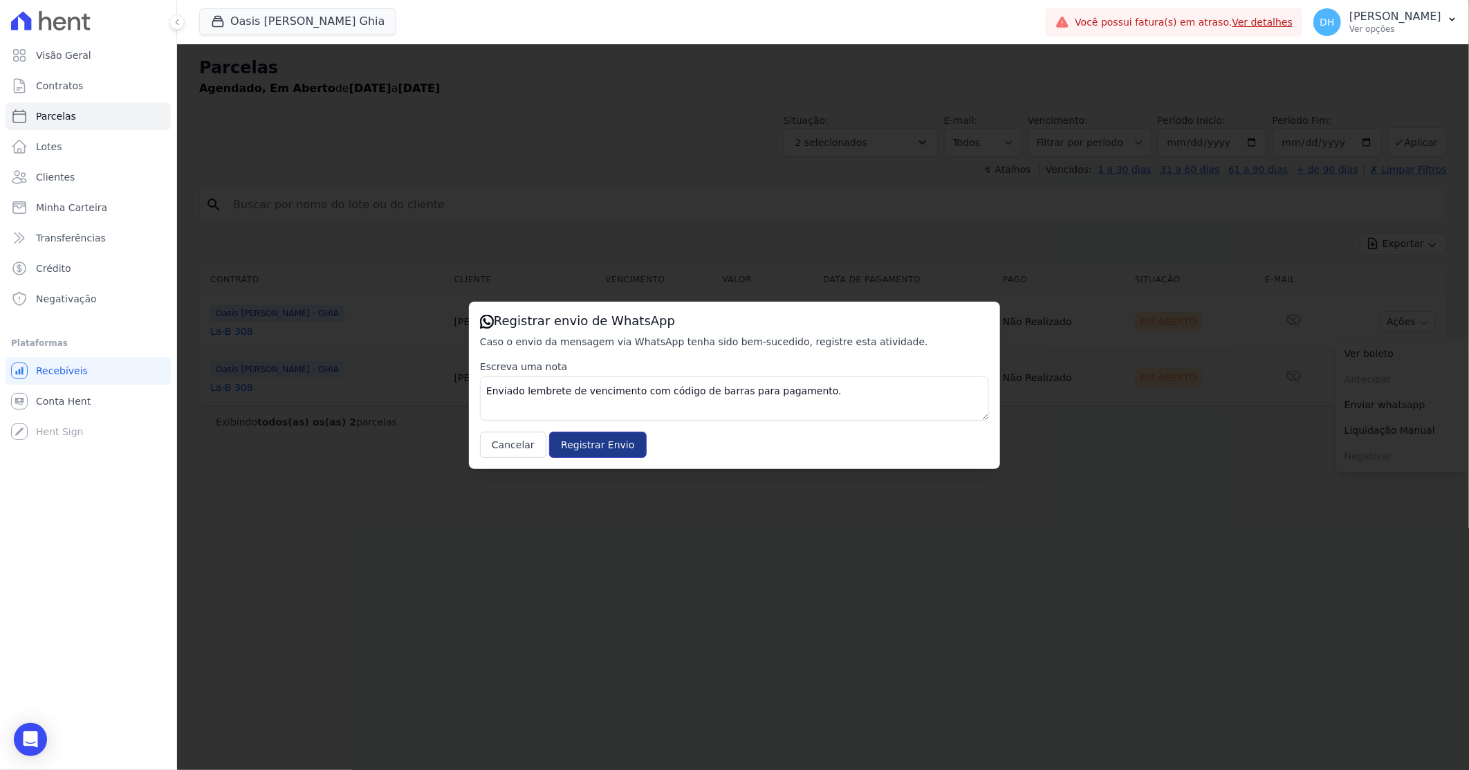
click at [602, 448] on input "Registrar Envio" at bounding box center [597, 445] width 97 height 26
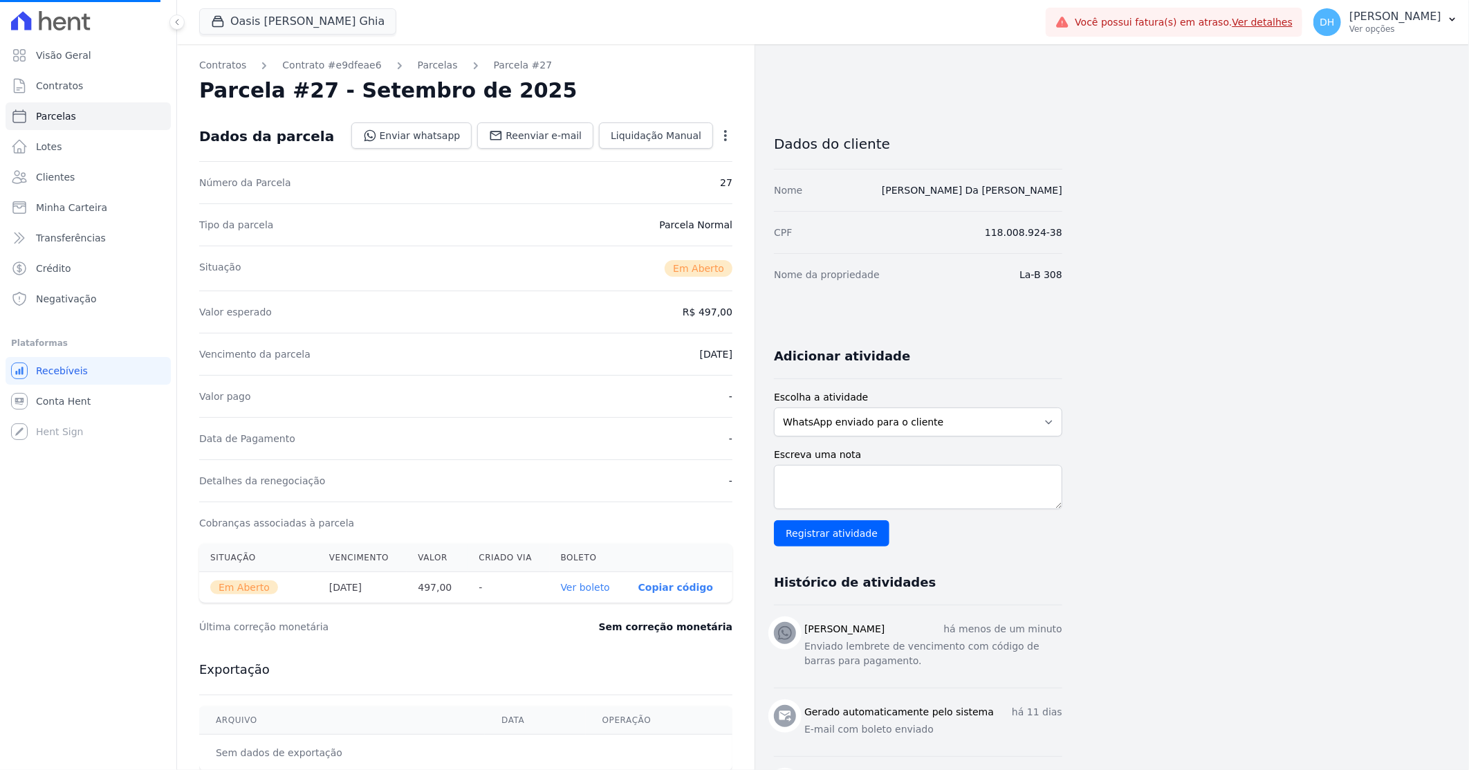
select select
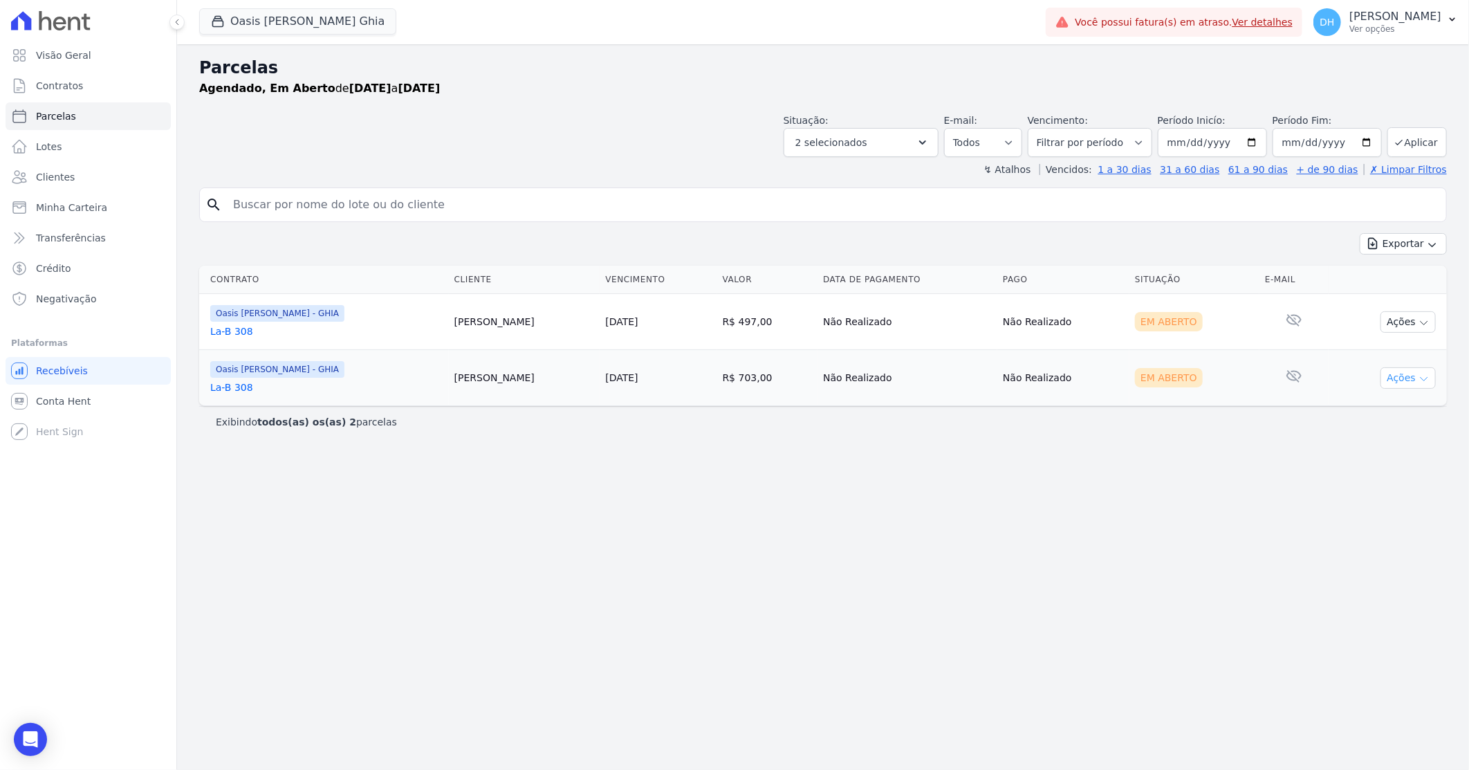
click at [1413, 379] on button "Ações" at bounding box center [1408, 377] width 55 height 21
click at [1392, 467] on link "Enviar whatsapp" at bounding box center [1402, 461] width 133 height 26
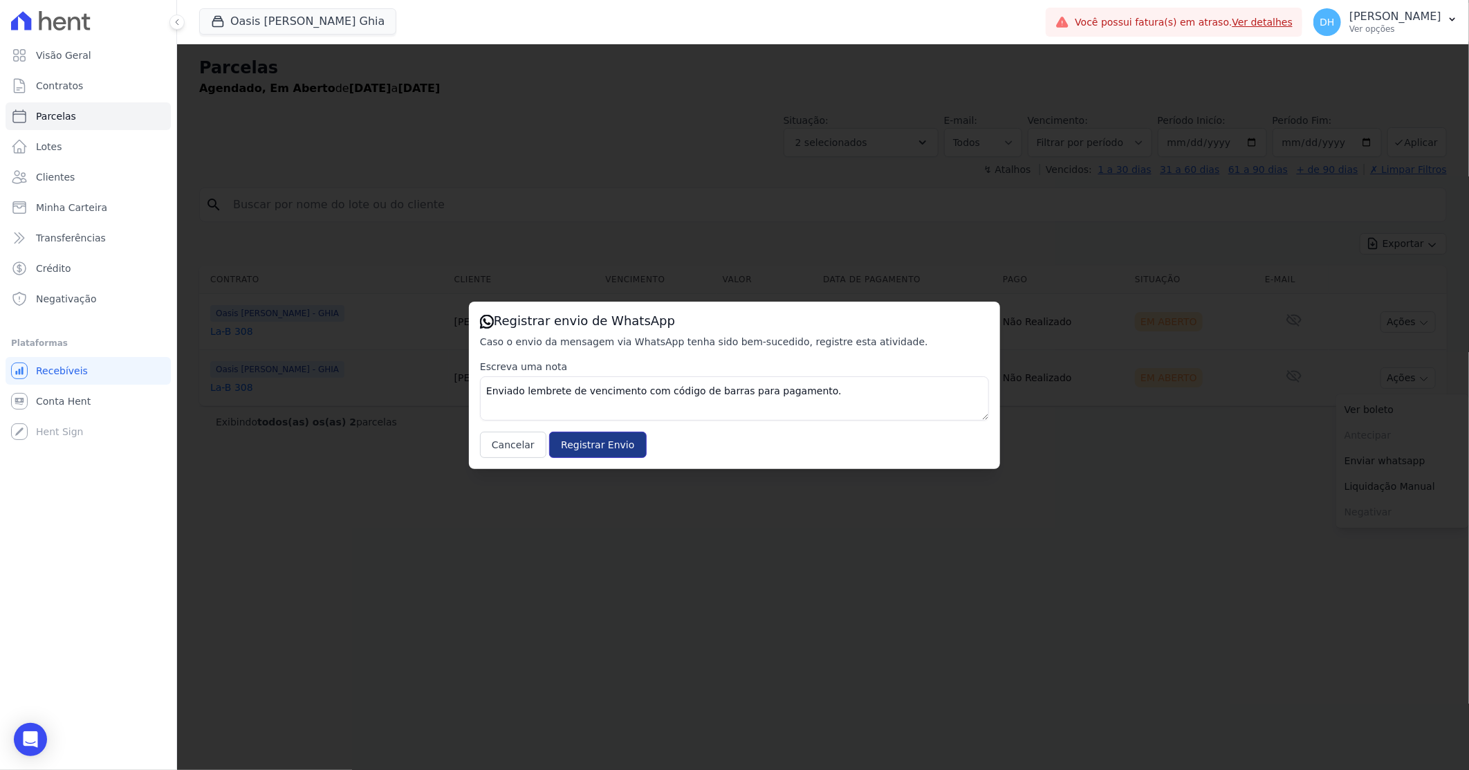
click at [582, 443] on input "Registrar Envio" at bounding box center [597, 445] width 97 height 26
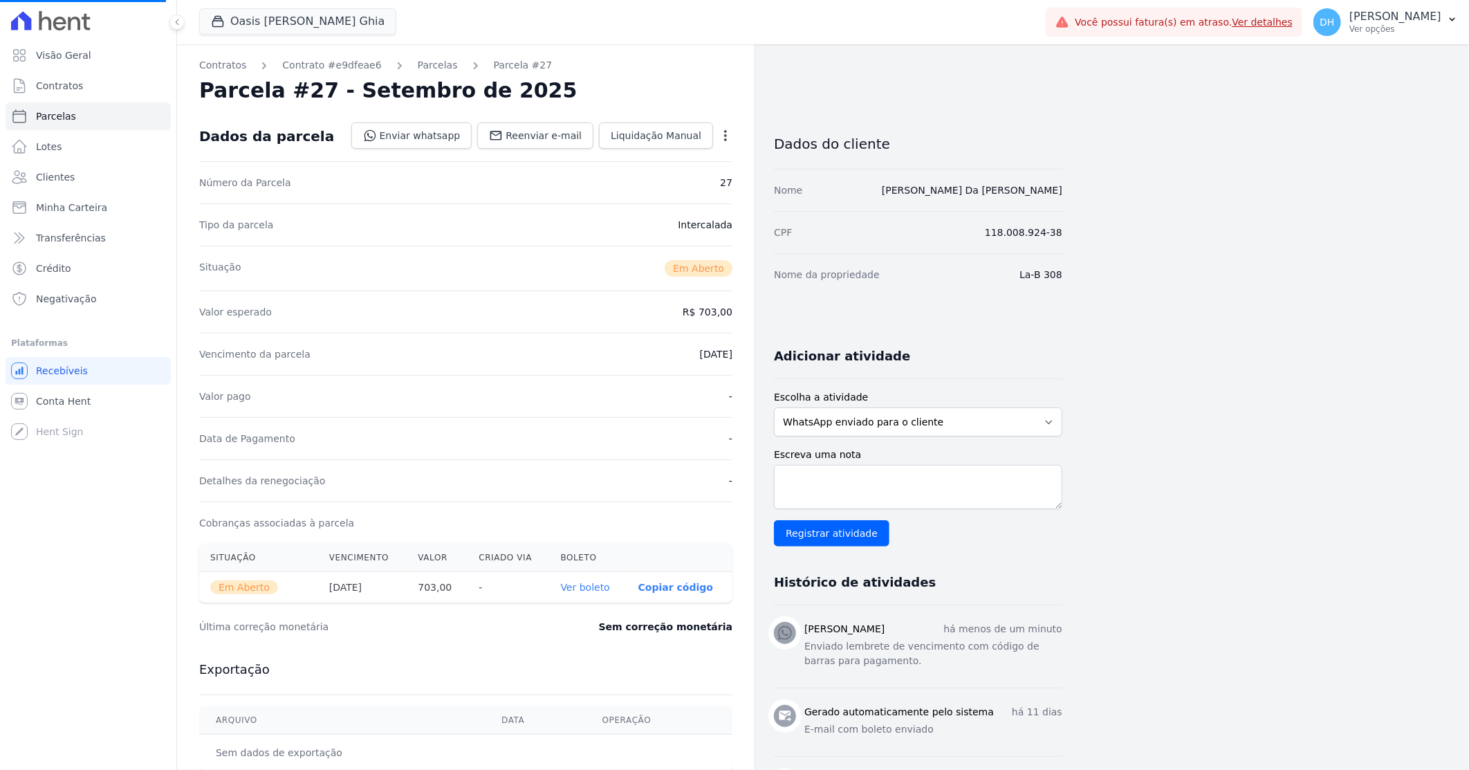
select select
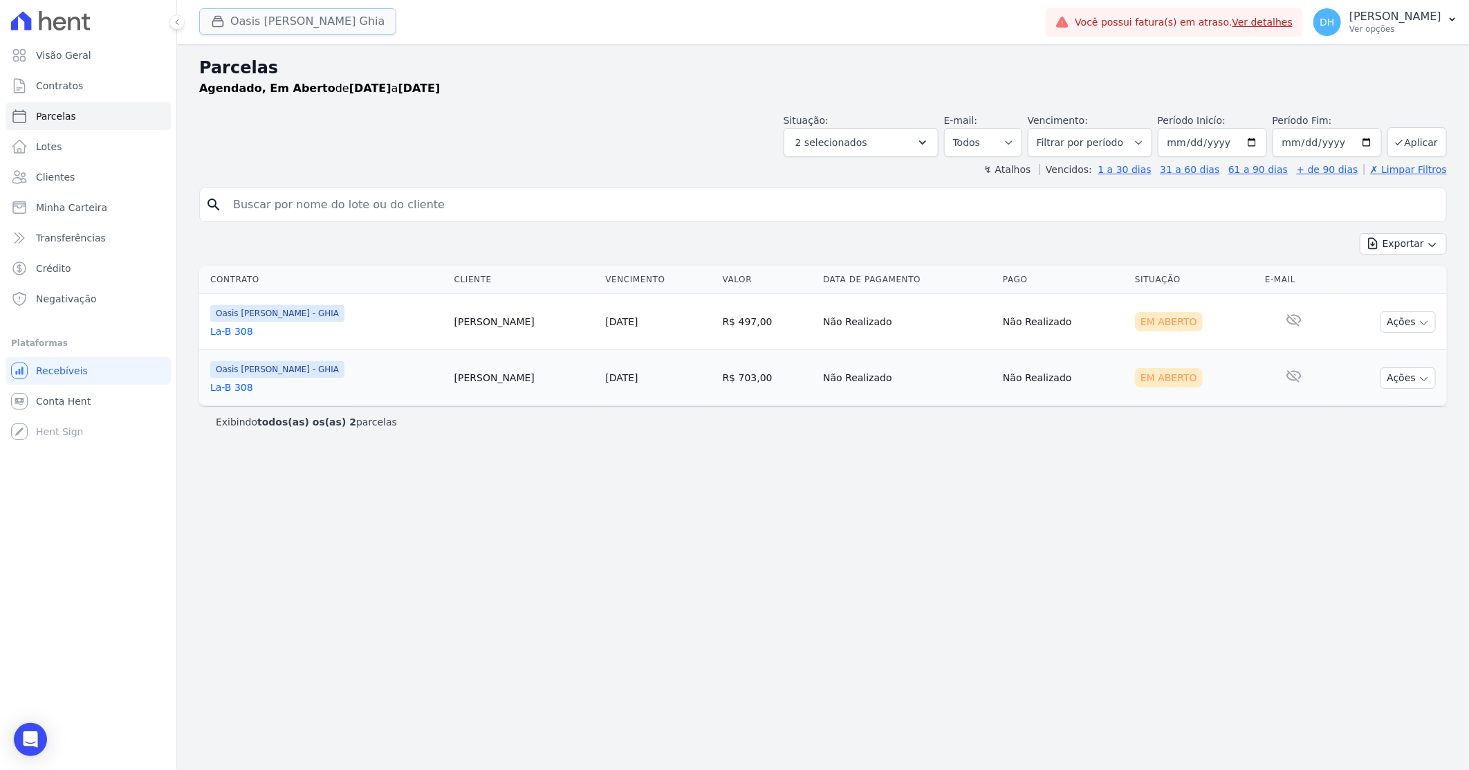
click at [255, 22] on button "Oasis Celina Guimaraes Ghia" at bounding box center [297, 21] width 197 height 26
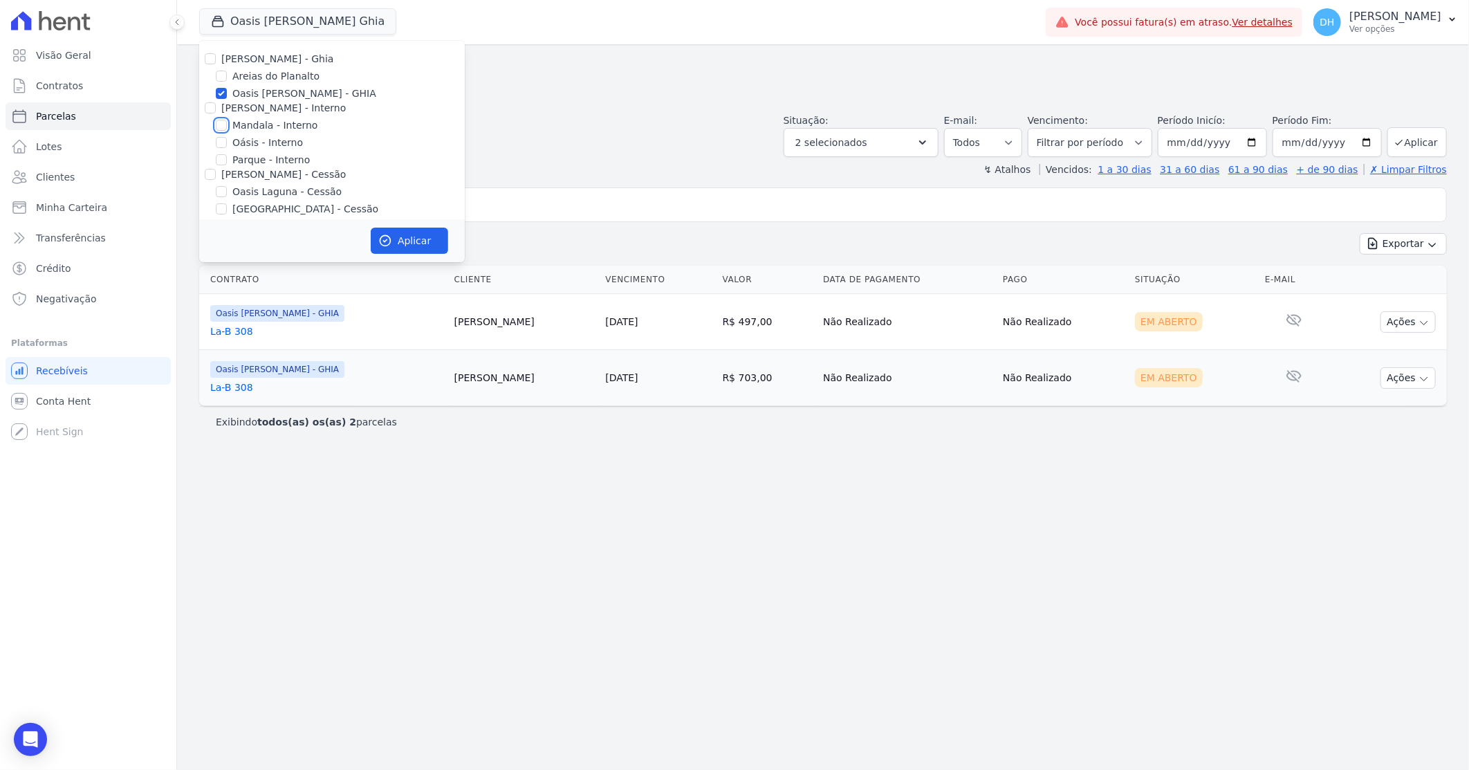
click at [221, 127] on input "Mandala - Interno" at bounding box center [221, 125] width 11 height 11
checkbox input "true"
click at [219, 91] on input "Oasis [PERSON_NAME] - GHIA" at bounding box center [221, 93] width 11 height 11
checkbox input "false"
click at [398, 251] on button "Aplicar" at bounding box center [409, 241] width 77 height 26
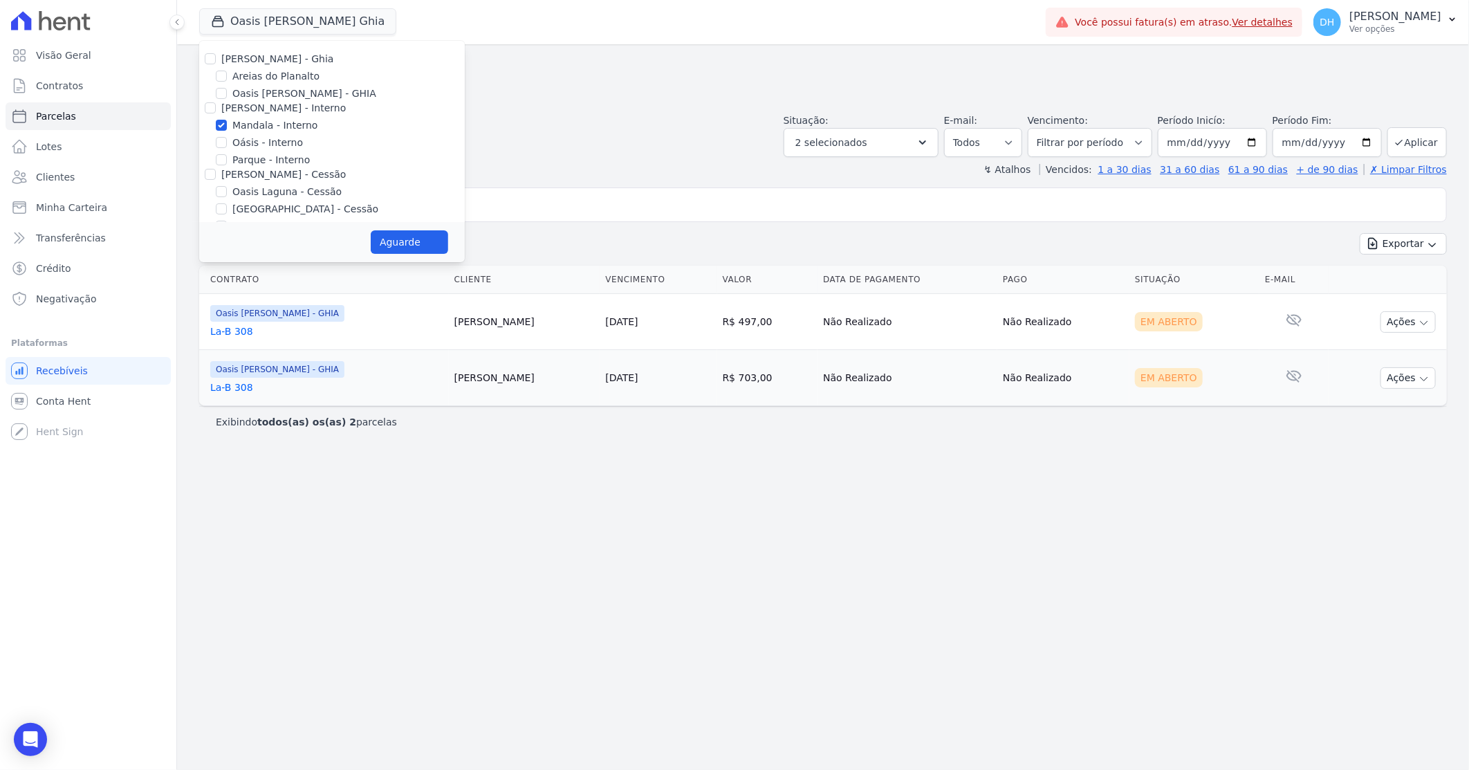
select select
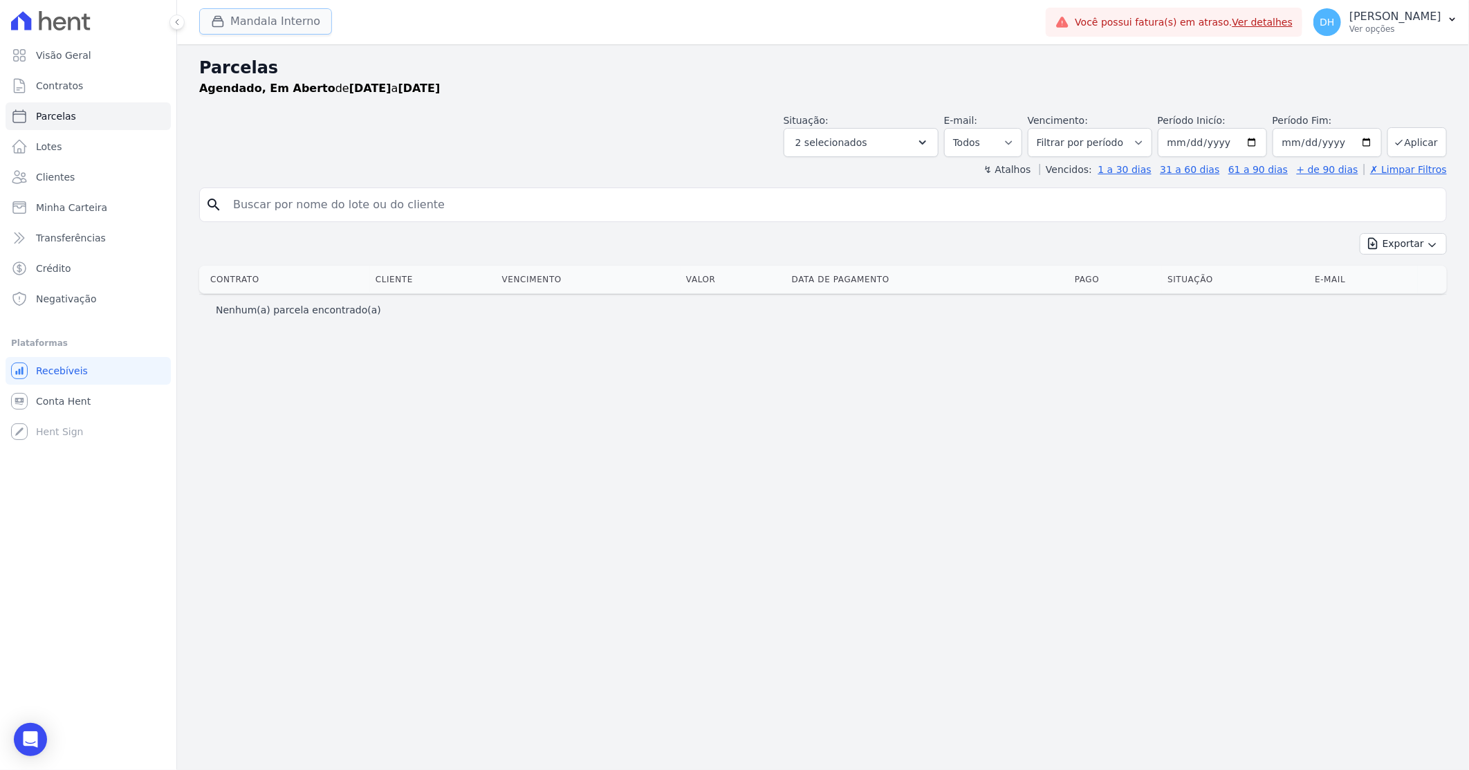
click at [263, 21] on button "Mandala Interno" at bounding box center [265, 21] width 133 height 26
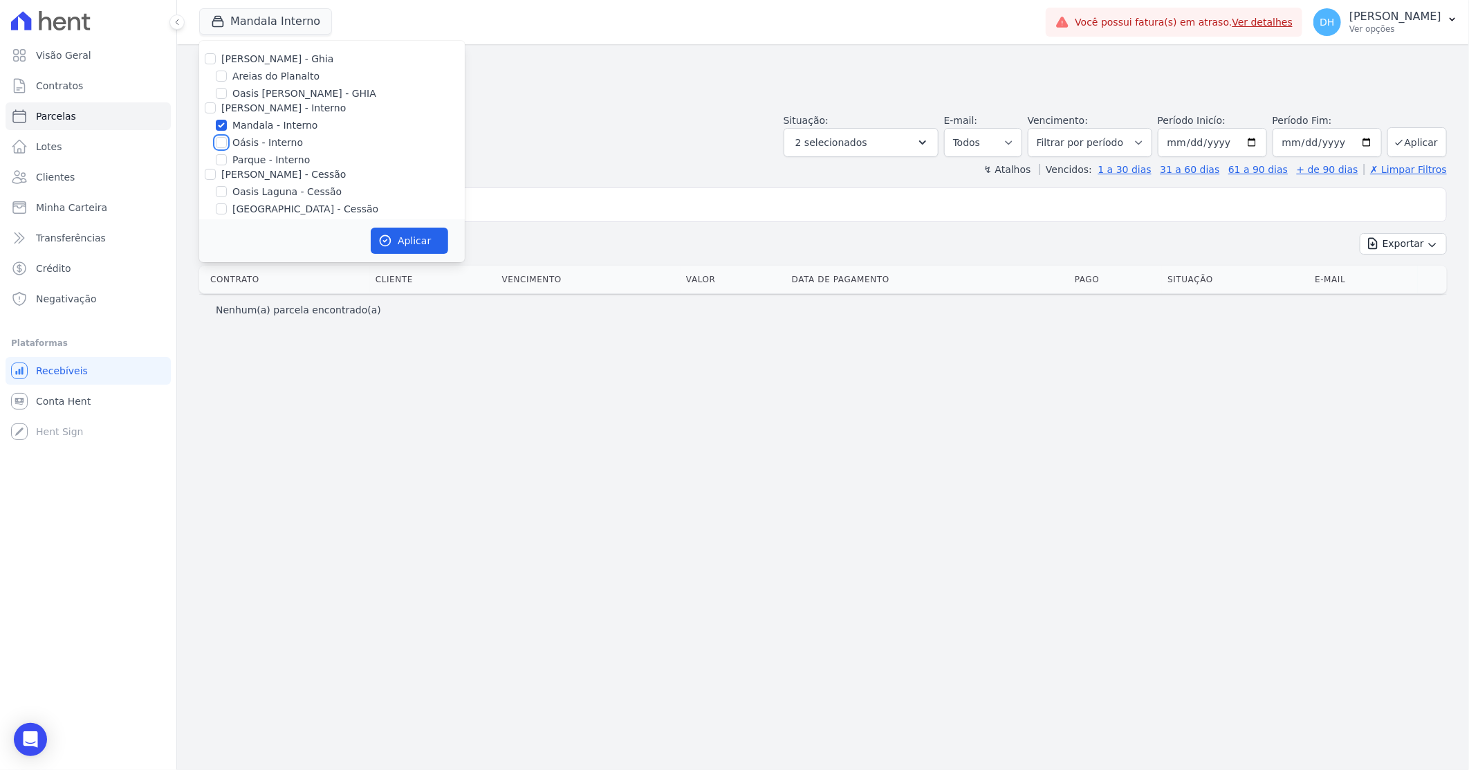
click at [219, 140] on input "Oásis - Interno" at bounding box center [221, 142] width 11 height 11
checkbox input "true"
click at [220, 127] on input "Mandala - Interno" at bounding box center [221, 125] width 11 height 11
checkbox input "false"
click at [391, 243] on icon "button" at bounding box center [385, 241] width 14 height 14
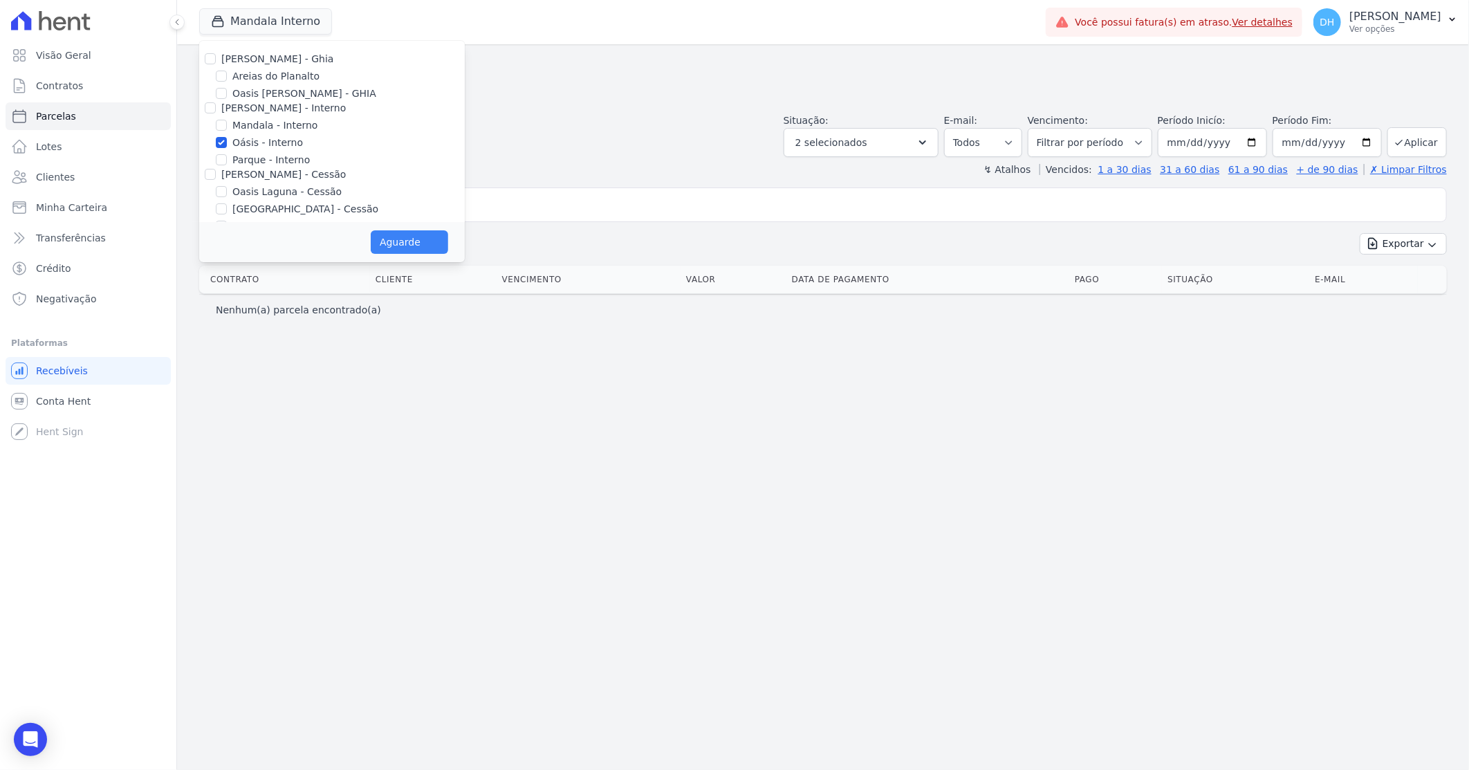
select select
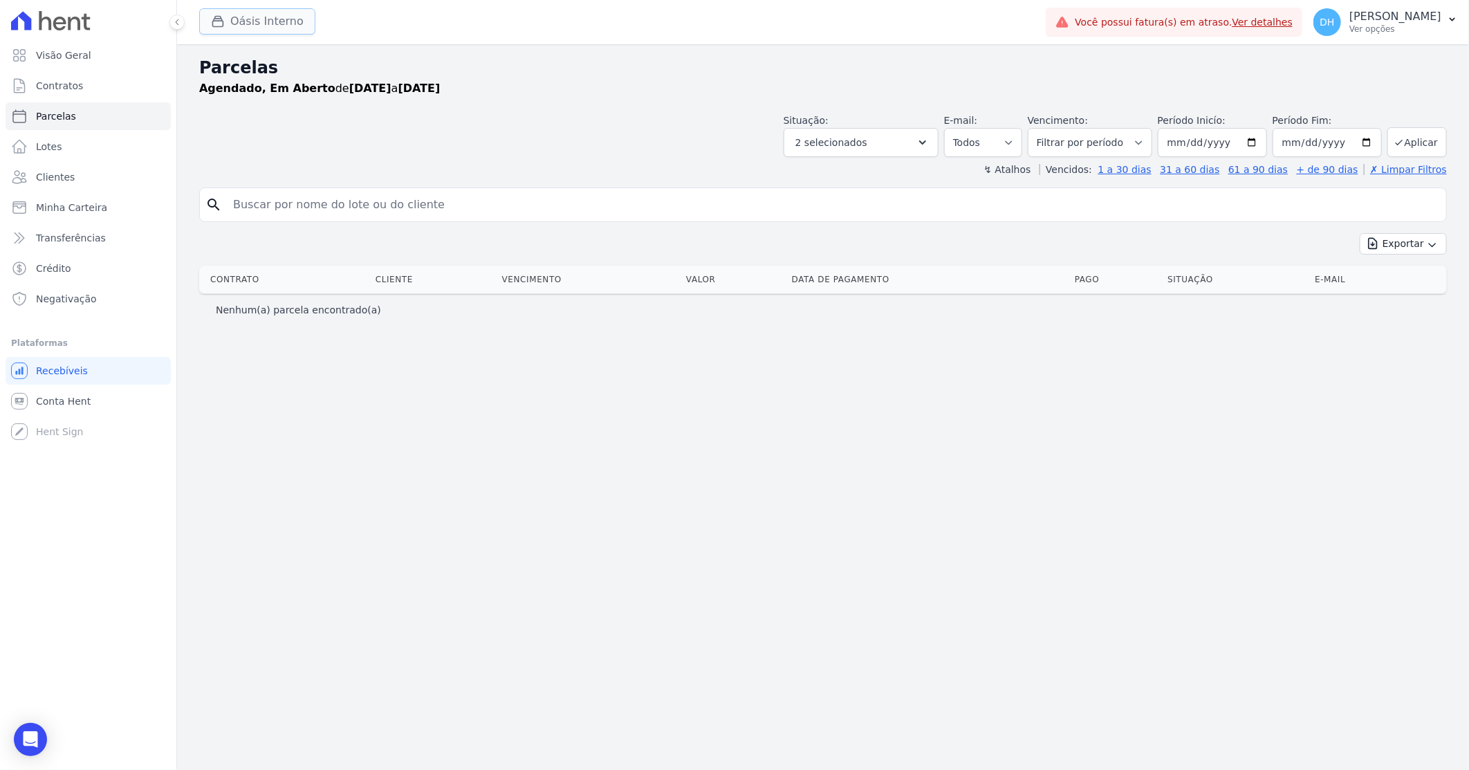
click at [271, 19] on button "Oásis Interno" at bounding box center [257, 21] width 116 height 26
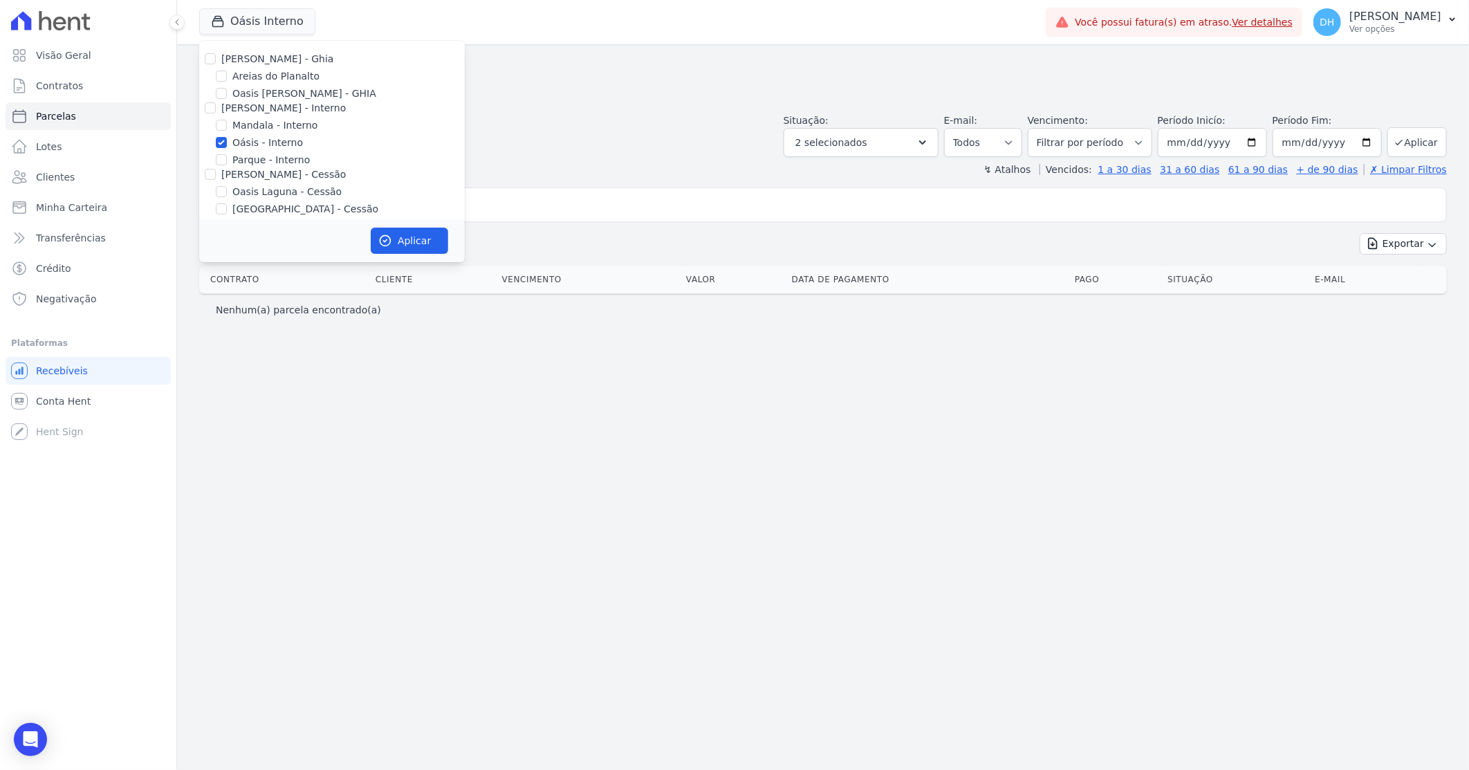
click at [225, 166] on div at bounding box center [221, 160] width 11 height 14
click at [222, 160] on input "Parque - Interno" at bounding box center [221, 159] width 11 height 11
checkbox input "true"
click at [219, 145] on input "Oásis - Interno" at bounding box center [221, 142] width 11 height 11
checkbox input "false"
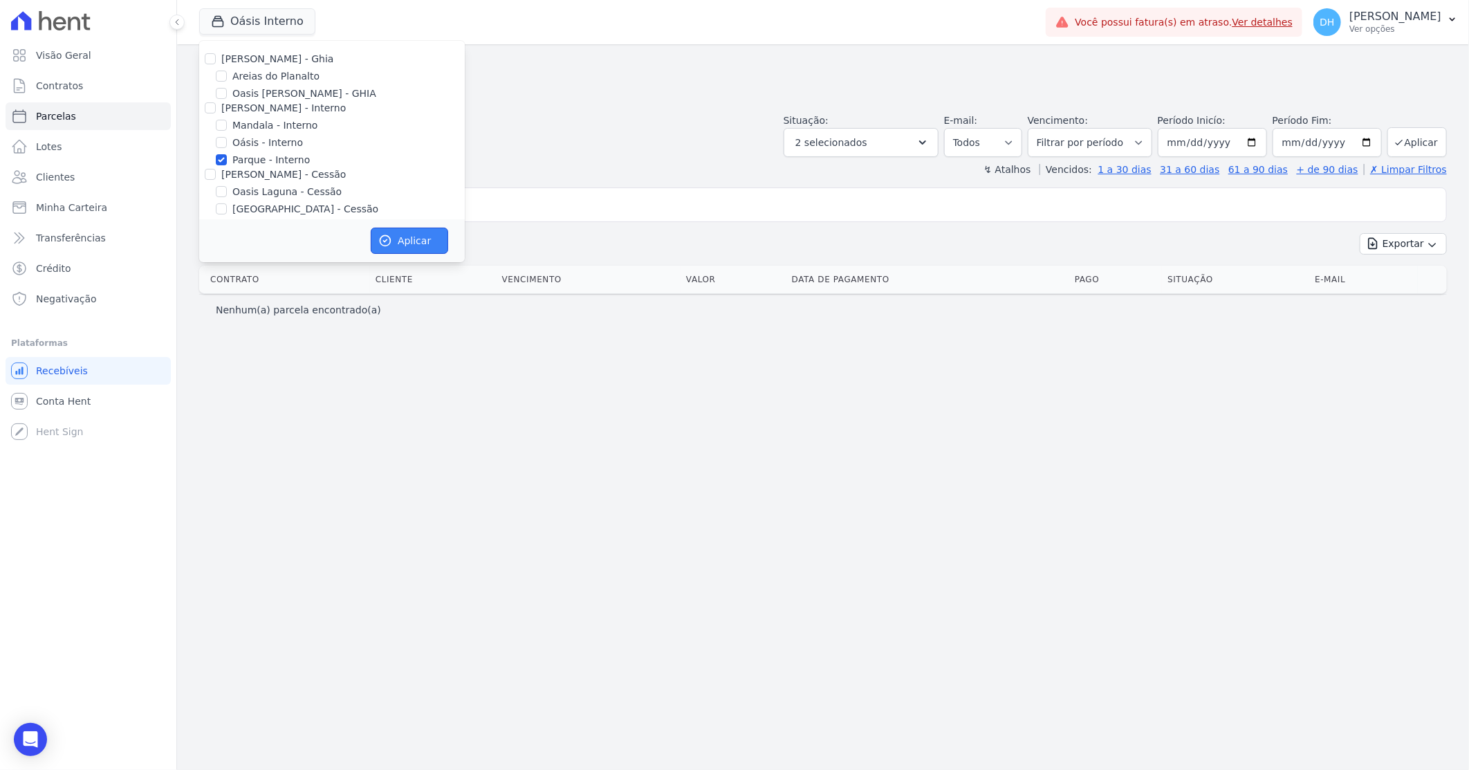
click at [396, 236] on button "Aplicar" at bounding box center [409, 241] width 77 height 26
select select
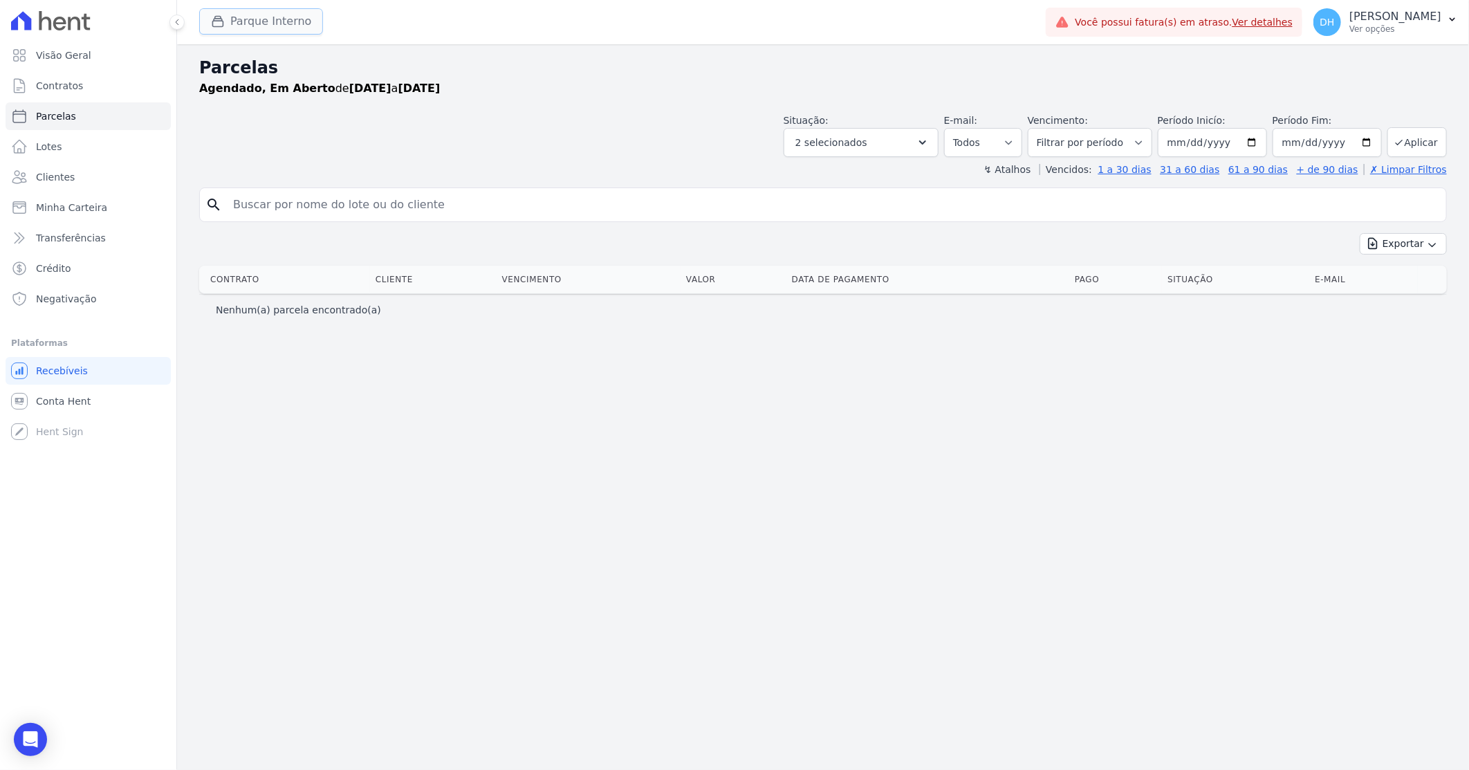
click at [278, 26] on button "Parque Interno" at bounding box center [261, 21] width 124 height 26
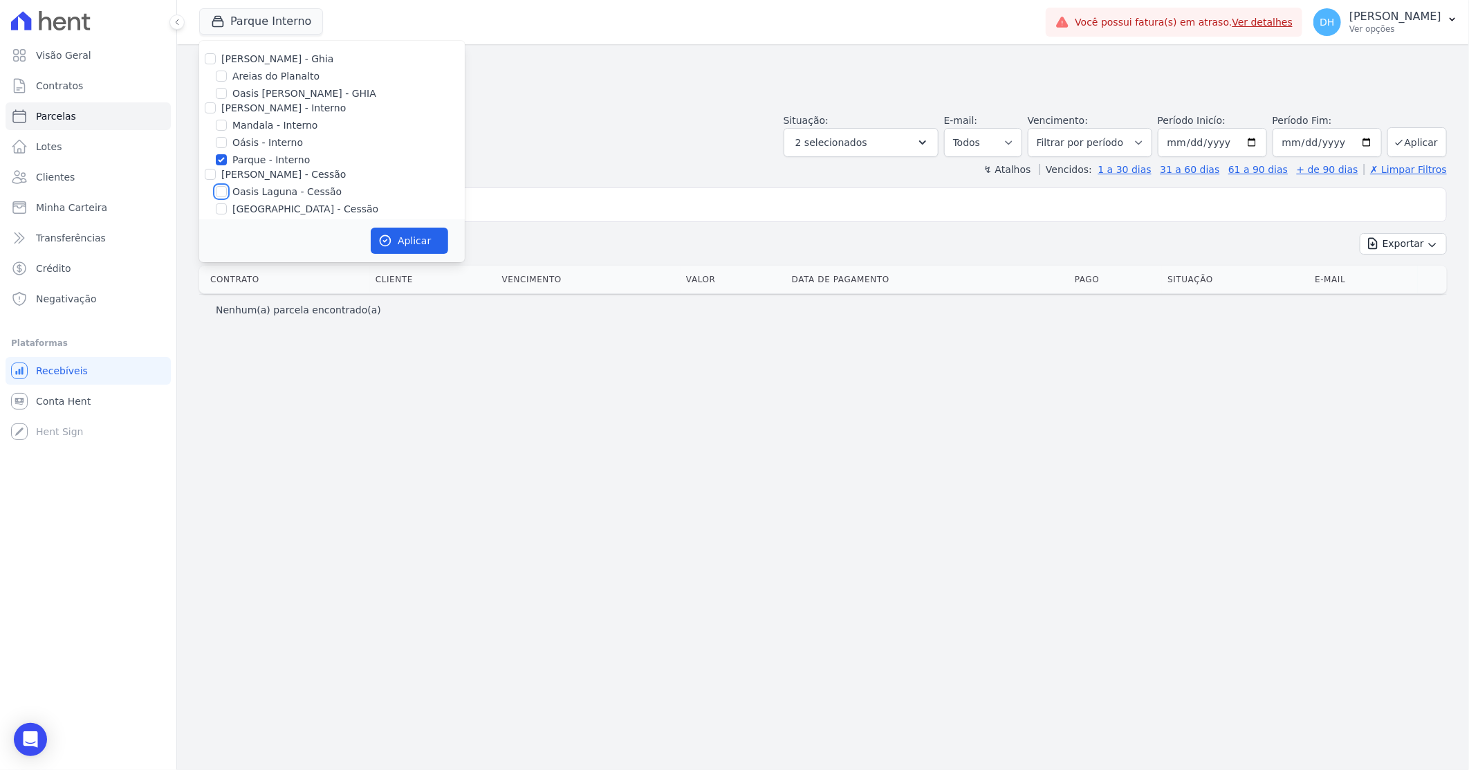
click at [219, 190] on input "Oasis Laguna - Cessão" at bounding box center [221, 191] width 11 height 11
checkbox input "true"
click at [221, 160] on input "Parque - Interno" at bounding box center [221, 159] width 11 height 11
checkbox input "false"
click at [403, 244] on button "Aplicar" at bounding box center [409, 241] width 77 height 26
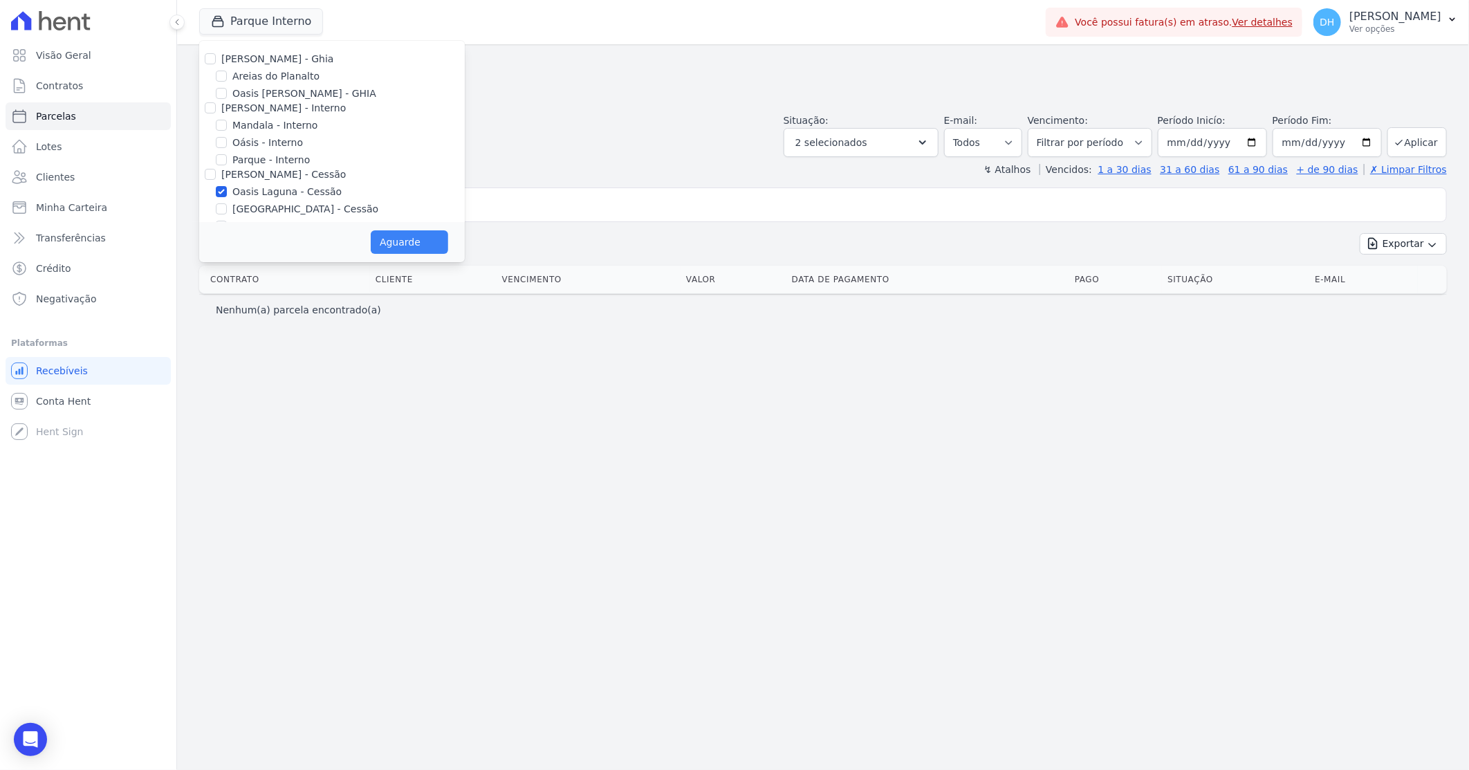
select select
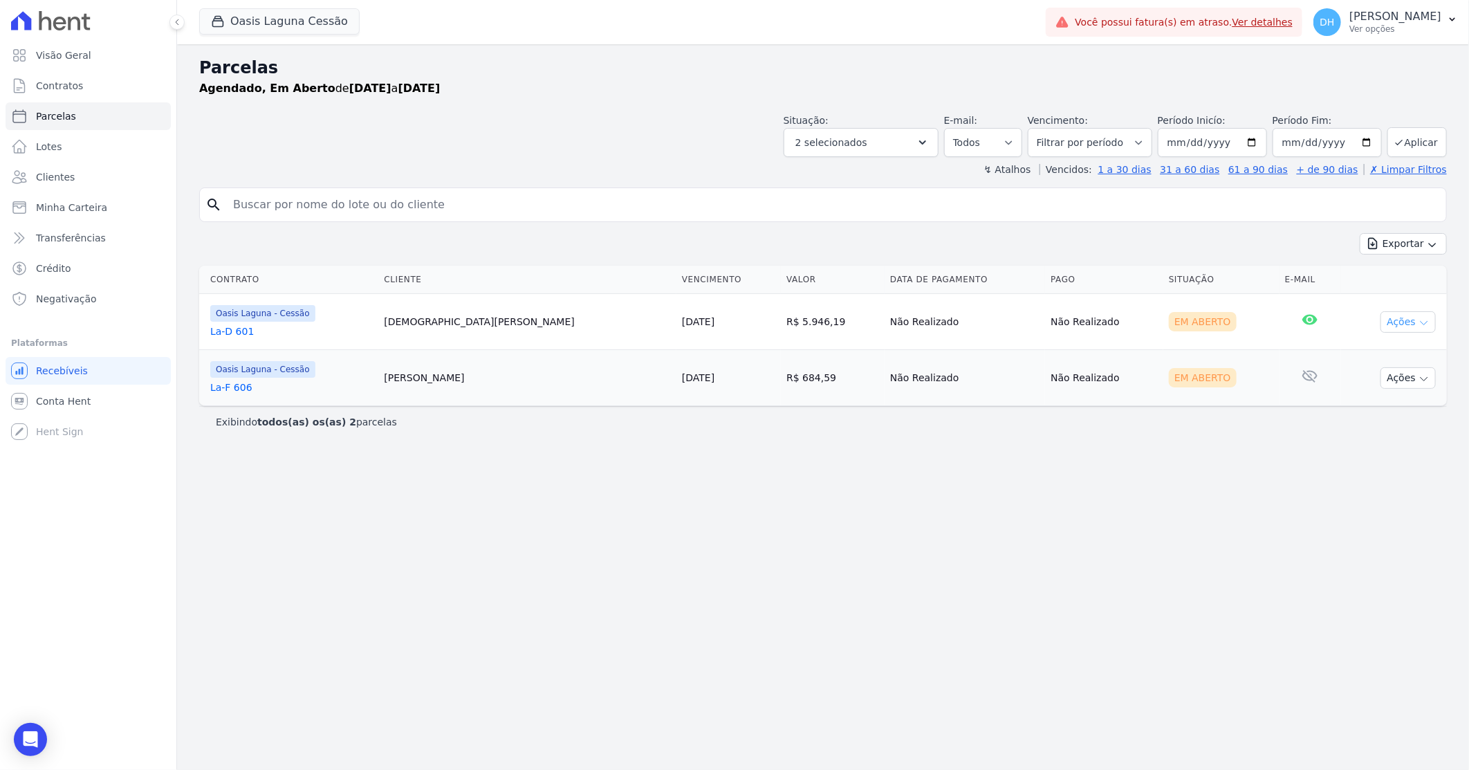
click at [1406, 322] on button "Ações" at bounding box center [1408, 321] width 55 height 21
click at [1373, 407] on link "Enviar whatsapp" at bounding box center [1402, 405] width 133 height 26
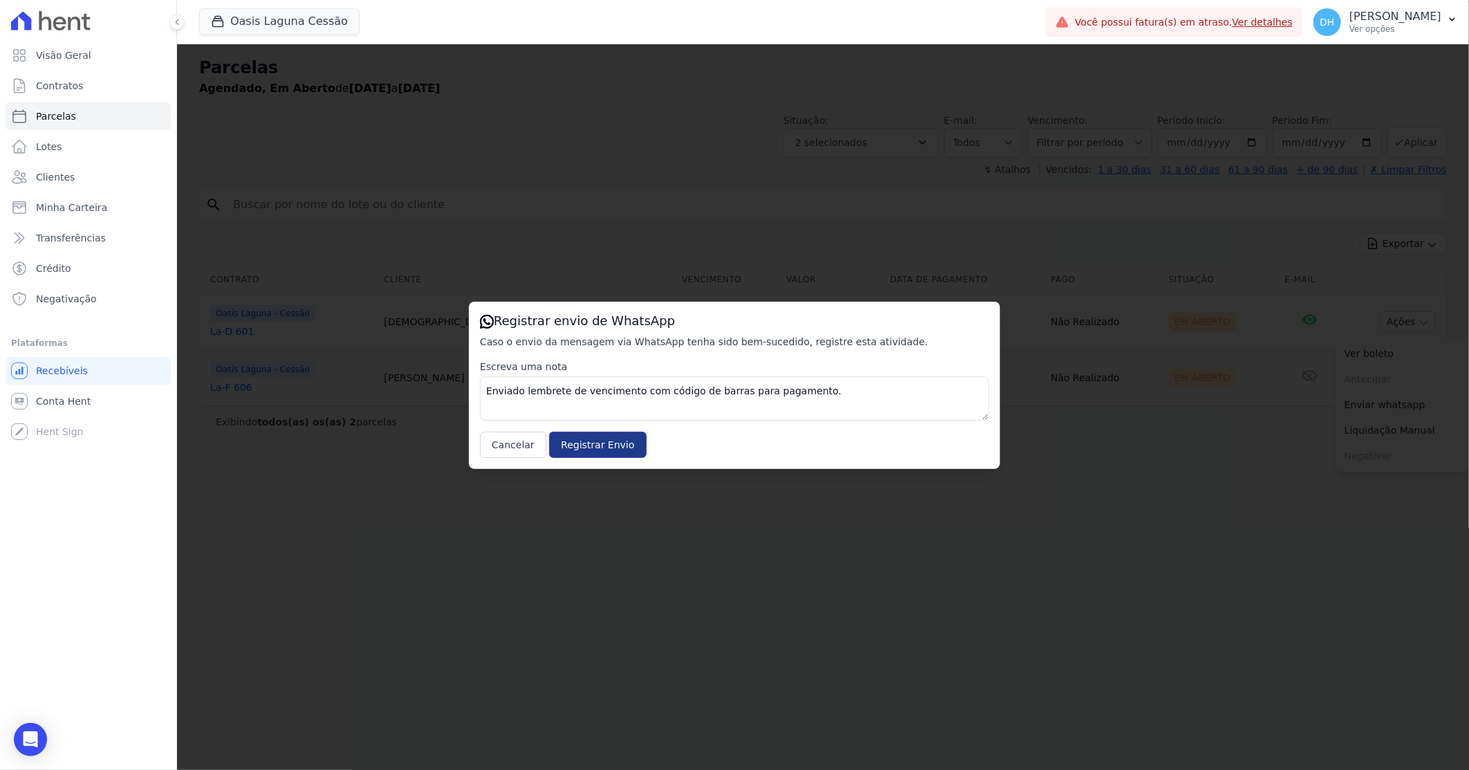
click at [600, 452] on input "Registrar Envio" at bounding box center [597, 445] width 97 height 26
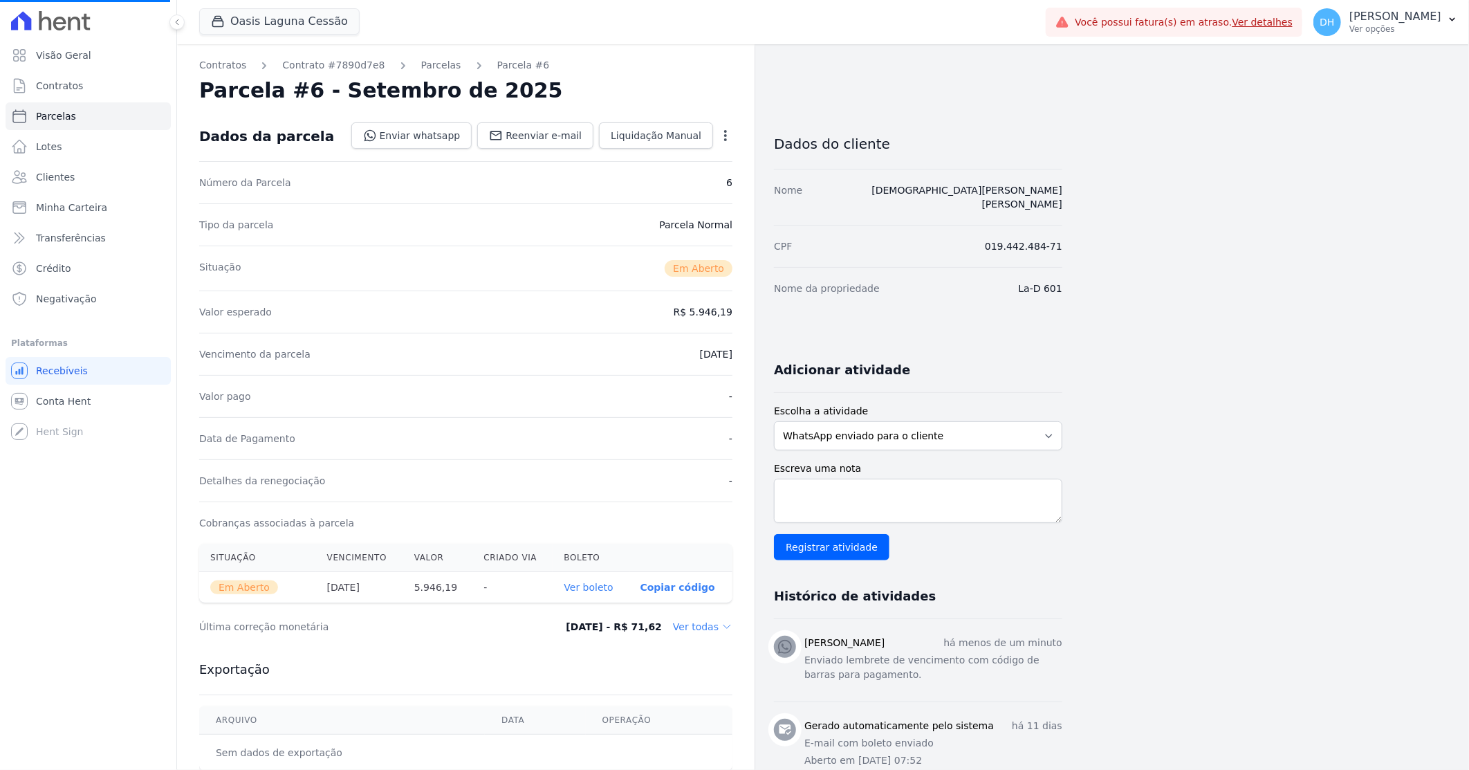
select select
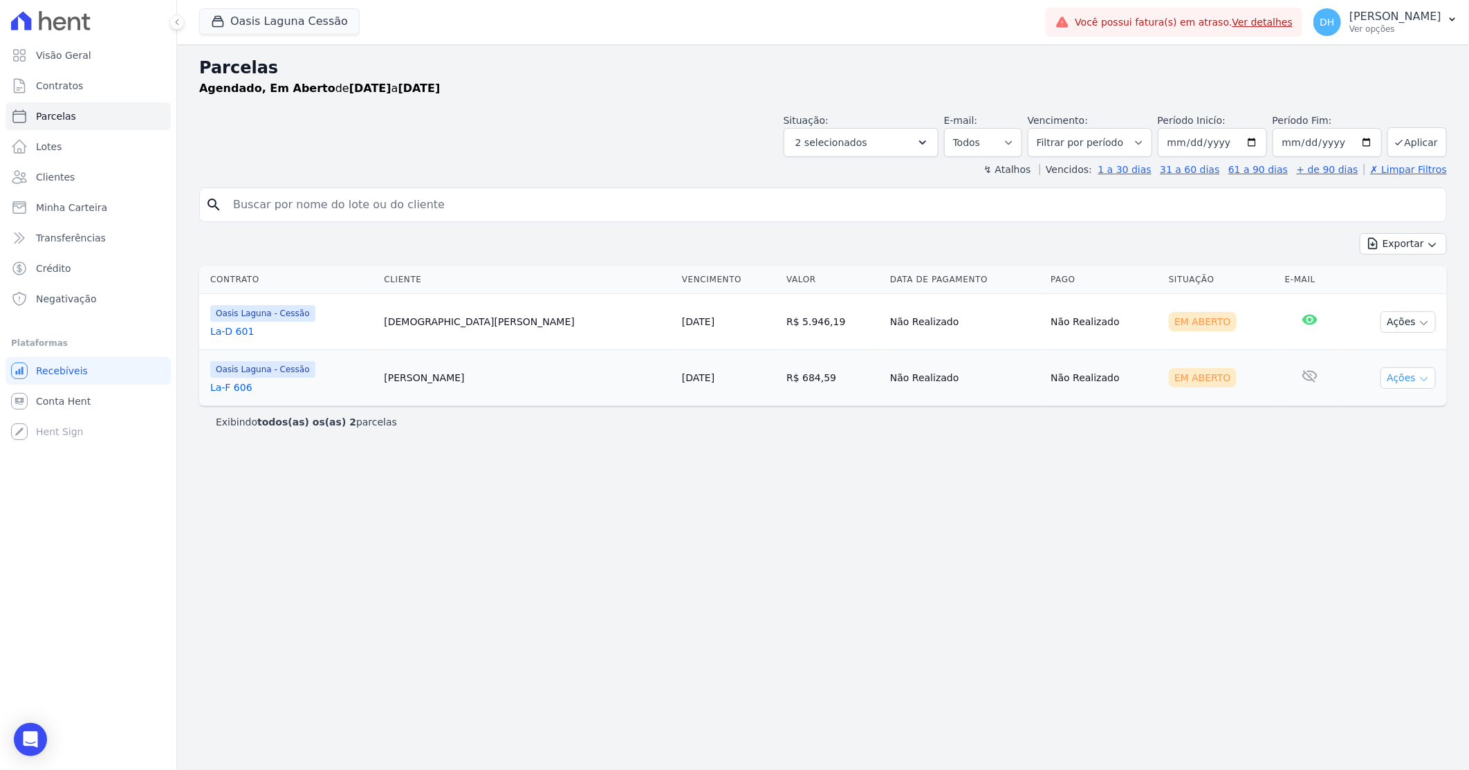
click at [1398, 387] on button "Ações" at bounding box center [1408, 377] width 55 height 21
click at [1356, 465] on link "Enviar whatsapp" at bounding box center [1402, 461] width 133 height 26
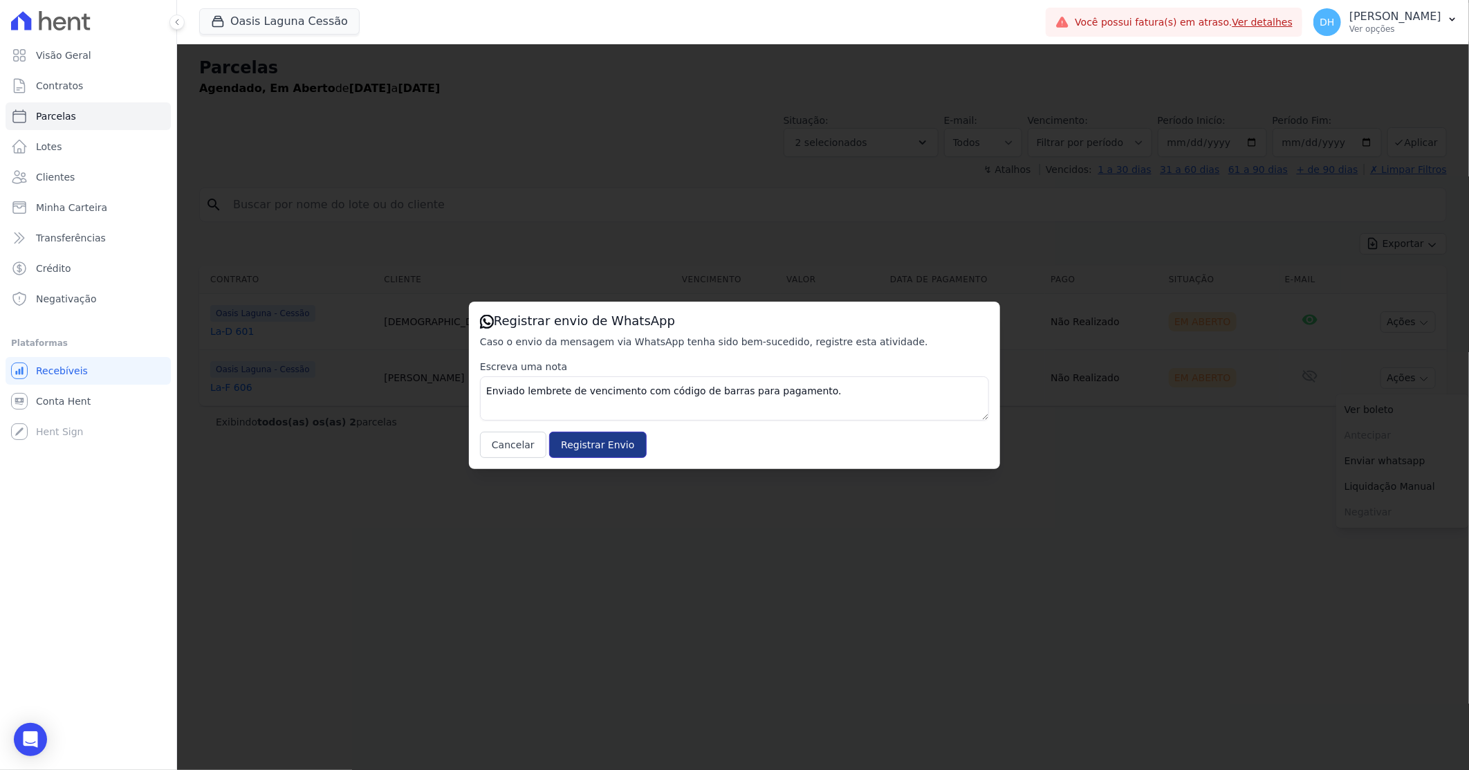
click at [600, 445] on input "Registrar Envio" at bounding box center [597, 445] width 97 height 26
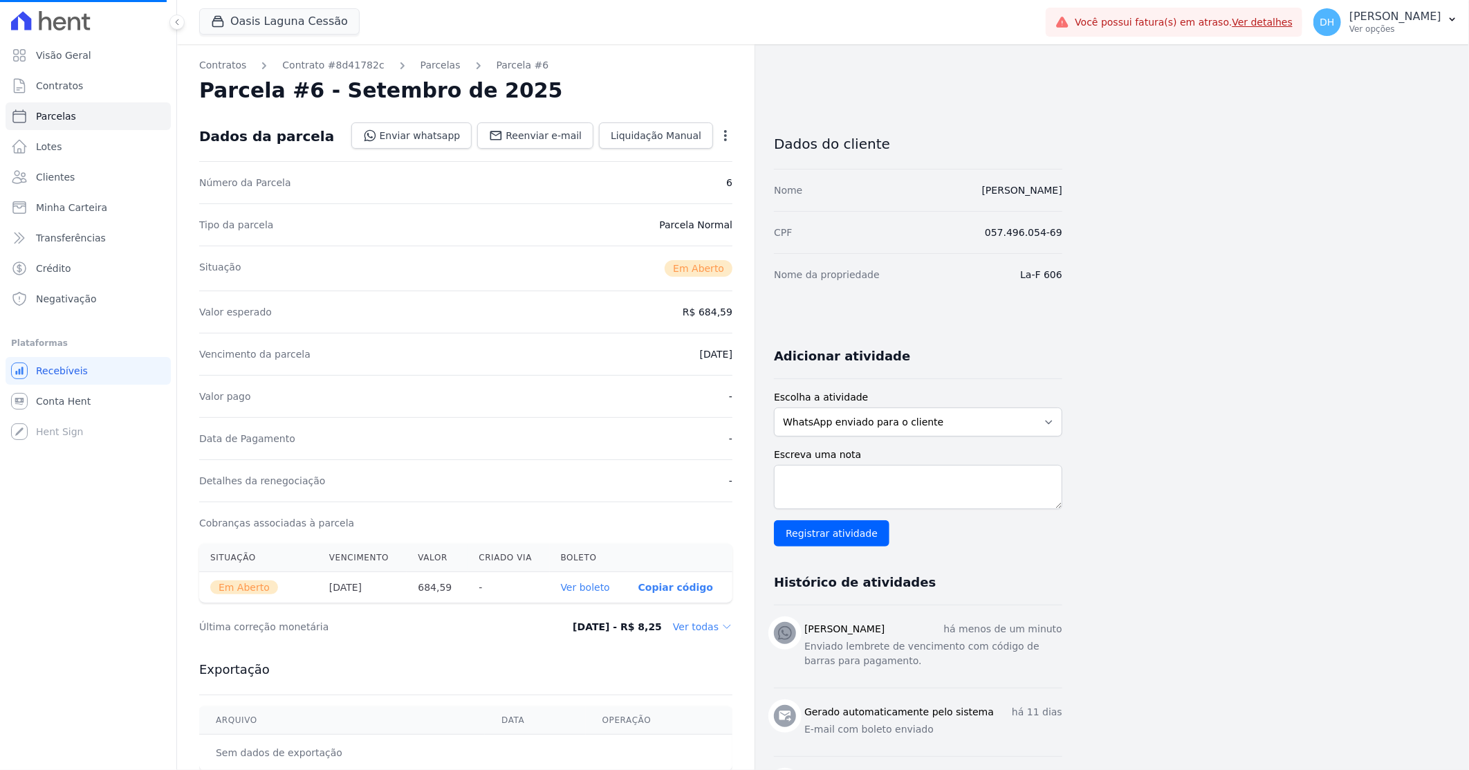
select select
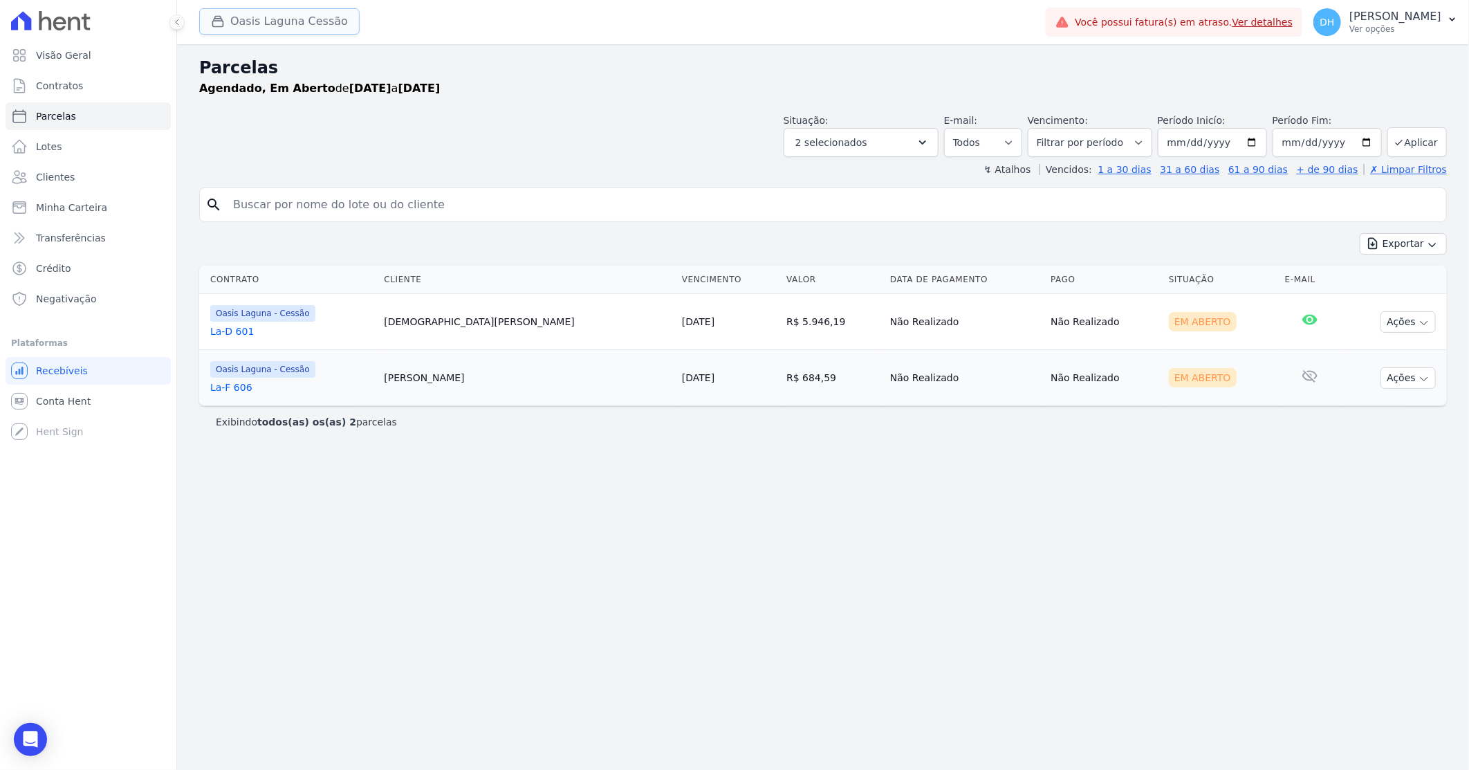
click at [259, 19] on button "Oasis Laguna Cessão" at bounding box center [279, 21] width 160 height 26
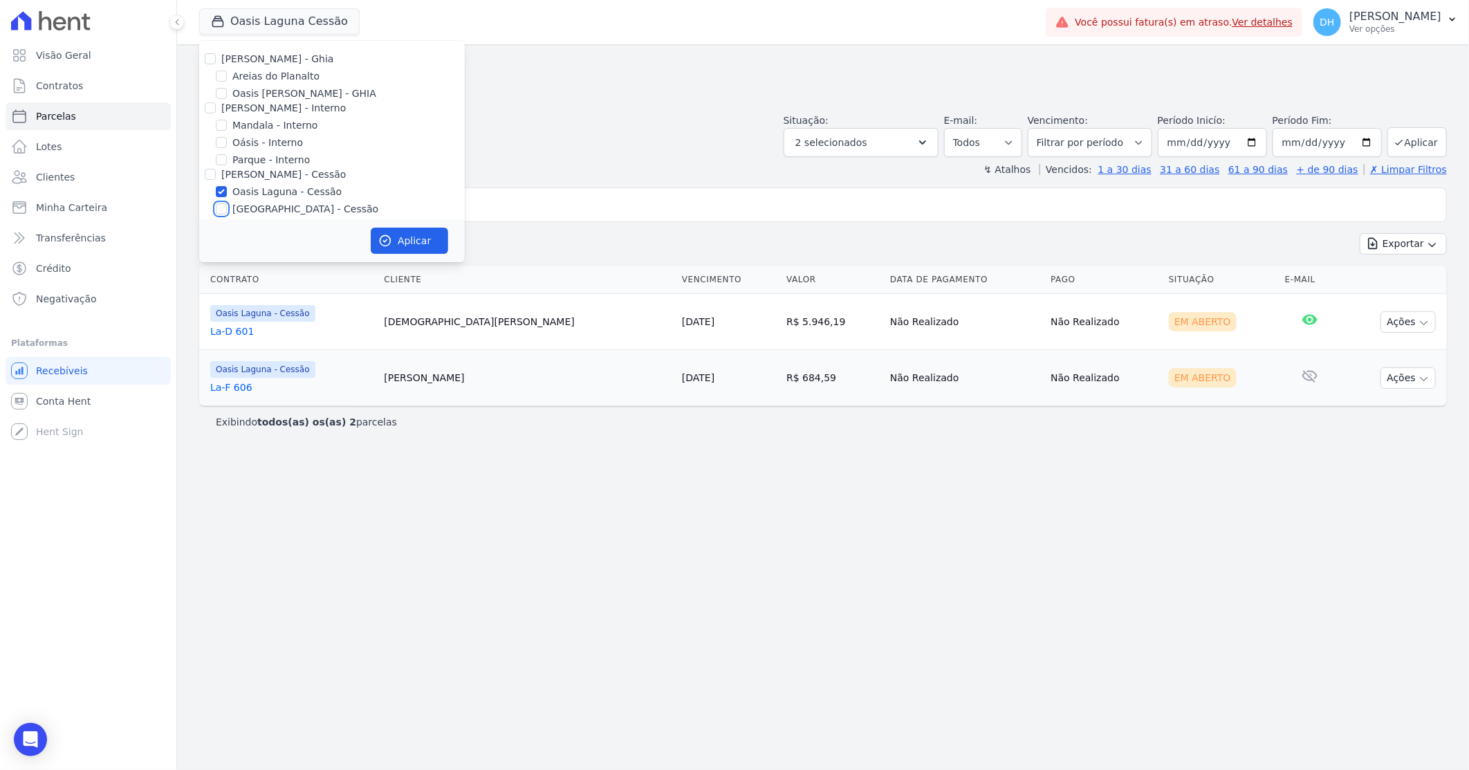
click at [220, 212] on input "[GEOGRAPHIC_DATA] - Cessão" at bounding box center [221, 208] width 11 height 11
checkbox input "true"
click at [220, 192] on input "Oasis Laguna - Cessão" at bounding box center [221, 191] width 11 height 11
checkbox input "false"
click at [400, 249] on button "Aplicar" at bounding box center [409, 241] width 77 height 26
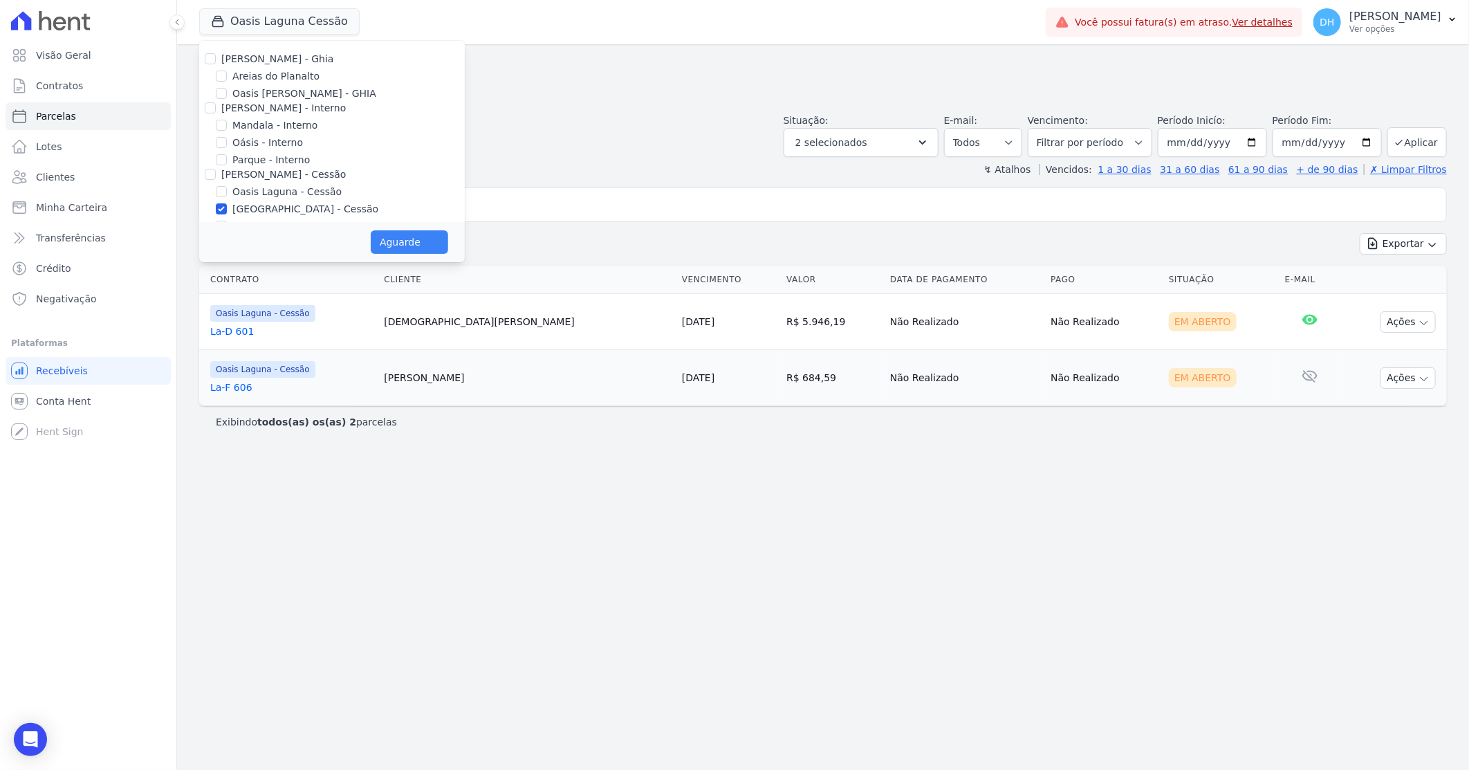
select select
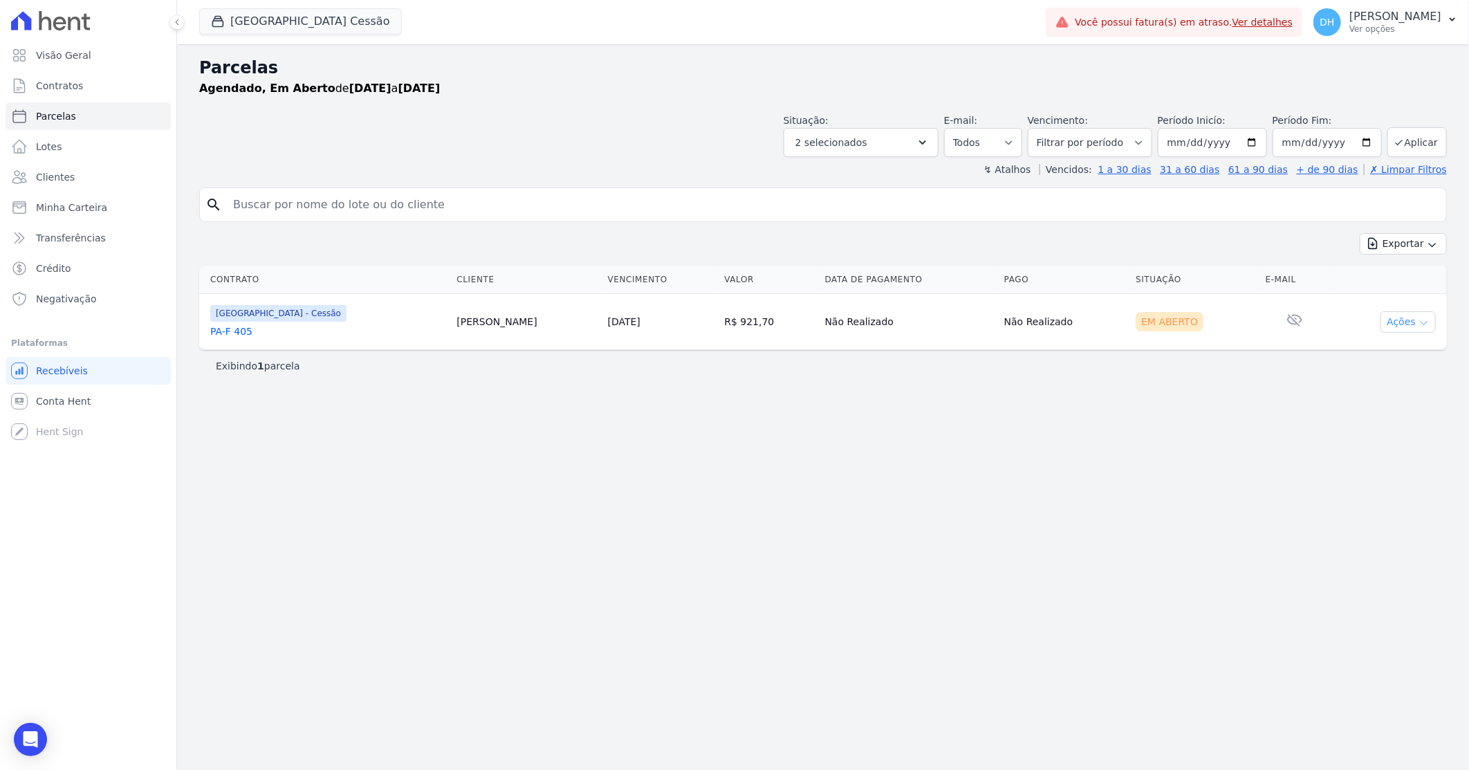
click at [1405, 324] on button "Ações" at bounding box center [1408, 321] width 55 height 21
click at [1368, 397] on link "Enviar whatsapp" at bounding box center [1402, 405] width 133 height 26
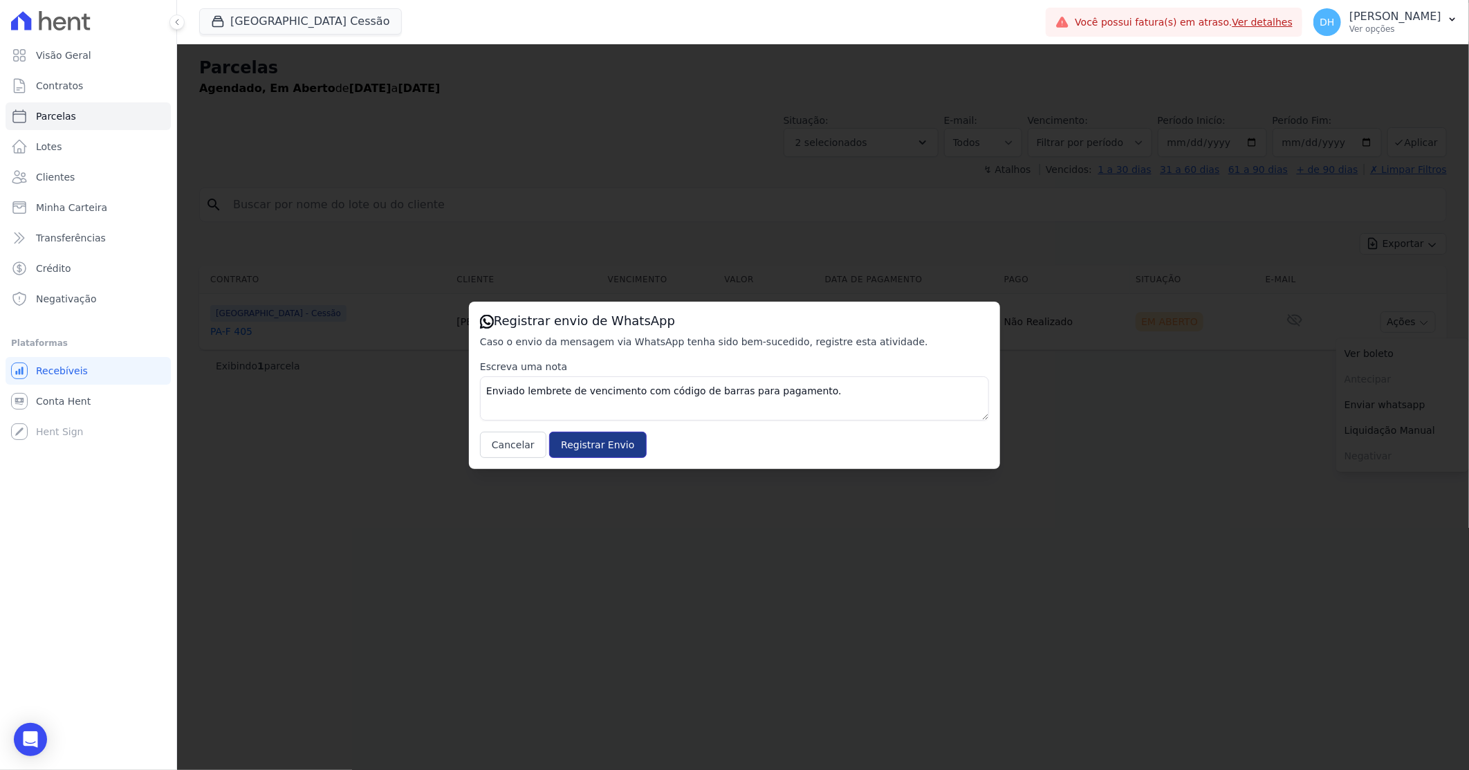
click at [593, 447] on input "Registrar Envio" at bounding box center [597, 445] width 97 height 26
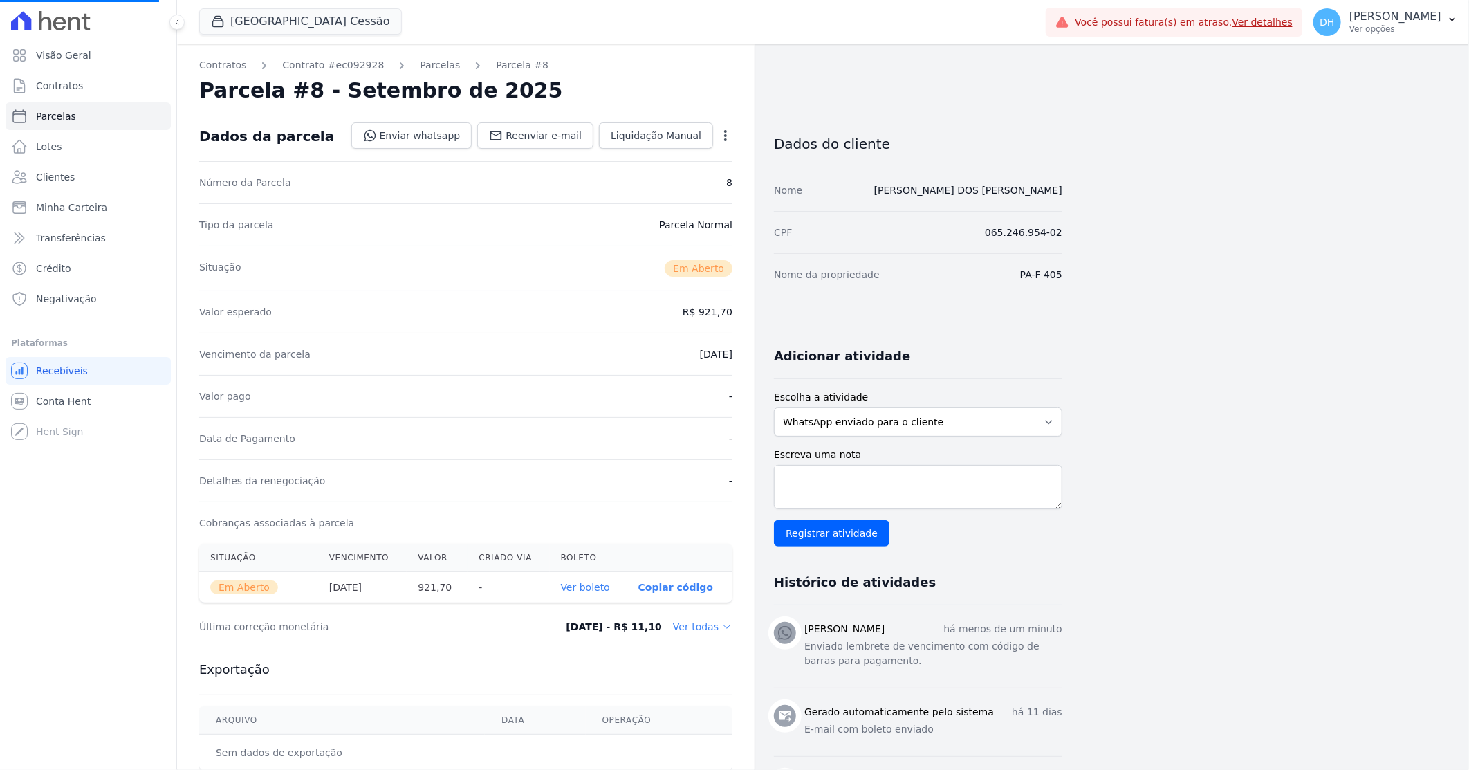
select select
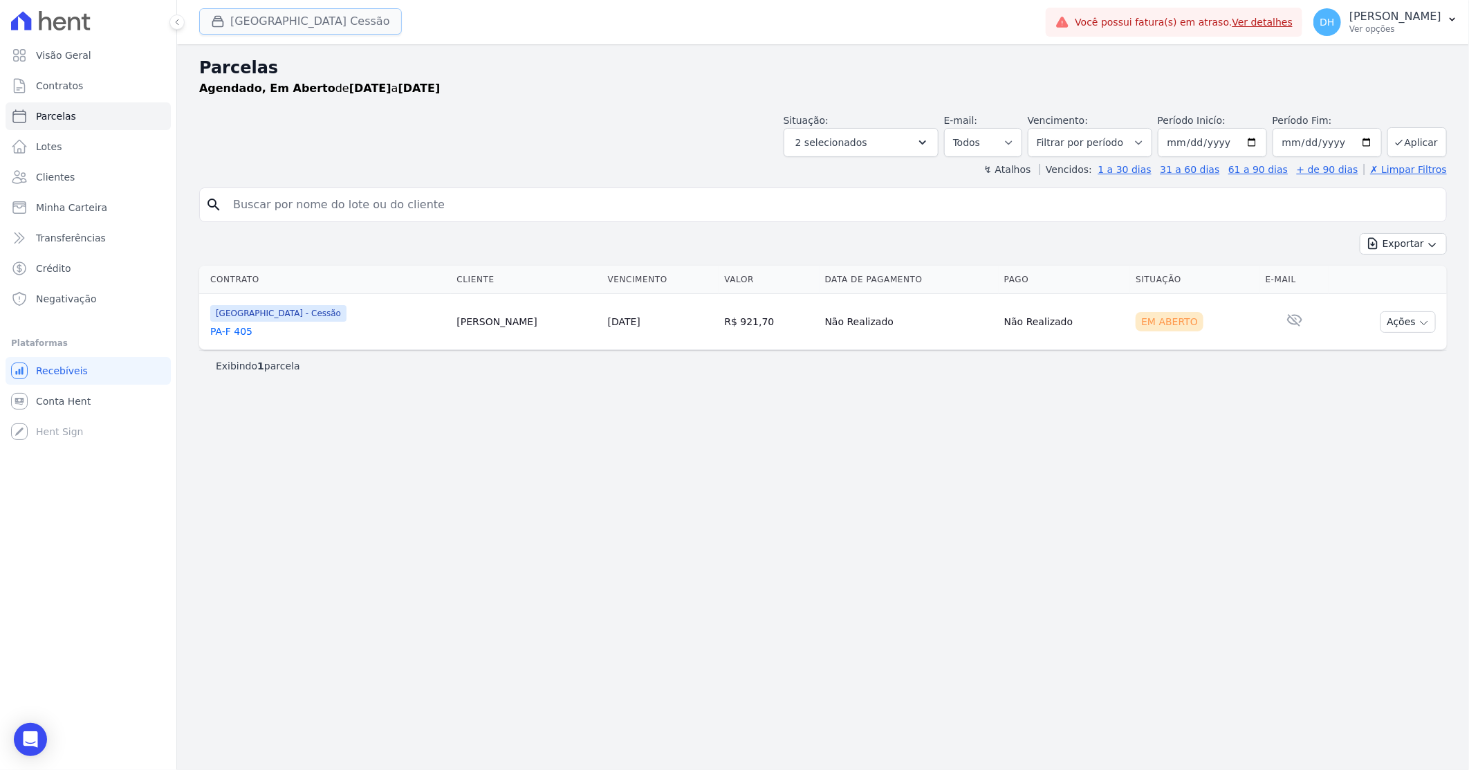
click at [315, 12] on button "Parque Do Planalto Cessão" at bounding box center [300, 21] width 203 height 26
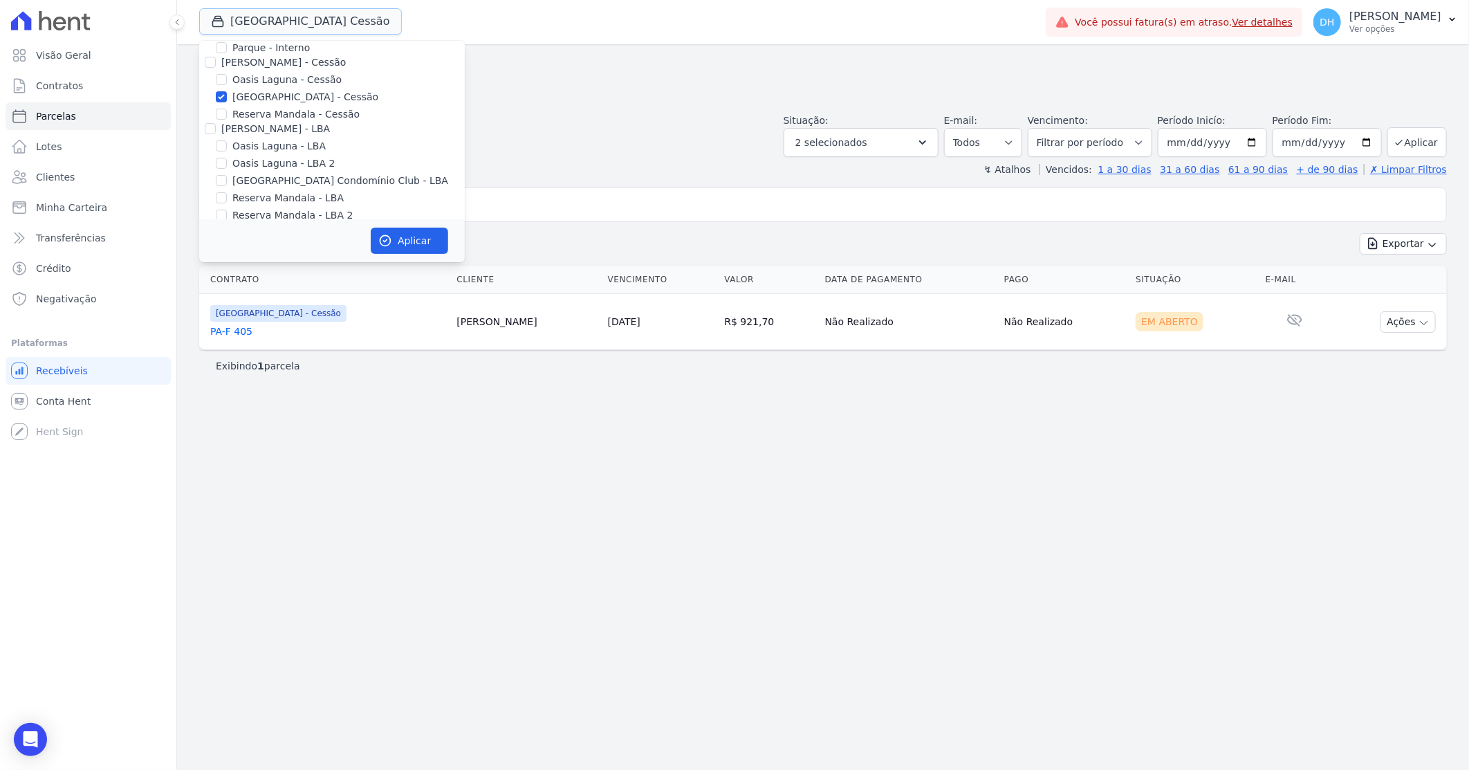
scroll to position [127, 0]
click at [220, 102] on input "Reserva Mandala - Cessão" at bounding box center [221, 99] width 11 height 11
checkbox input "true"
click at [220, 77] on input "[GEOGRAPHIC_DATA] - Cessão" at bounding box center [221, 82] width 11 height 11
checkbox input "false"
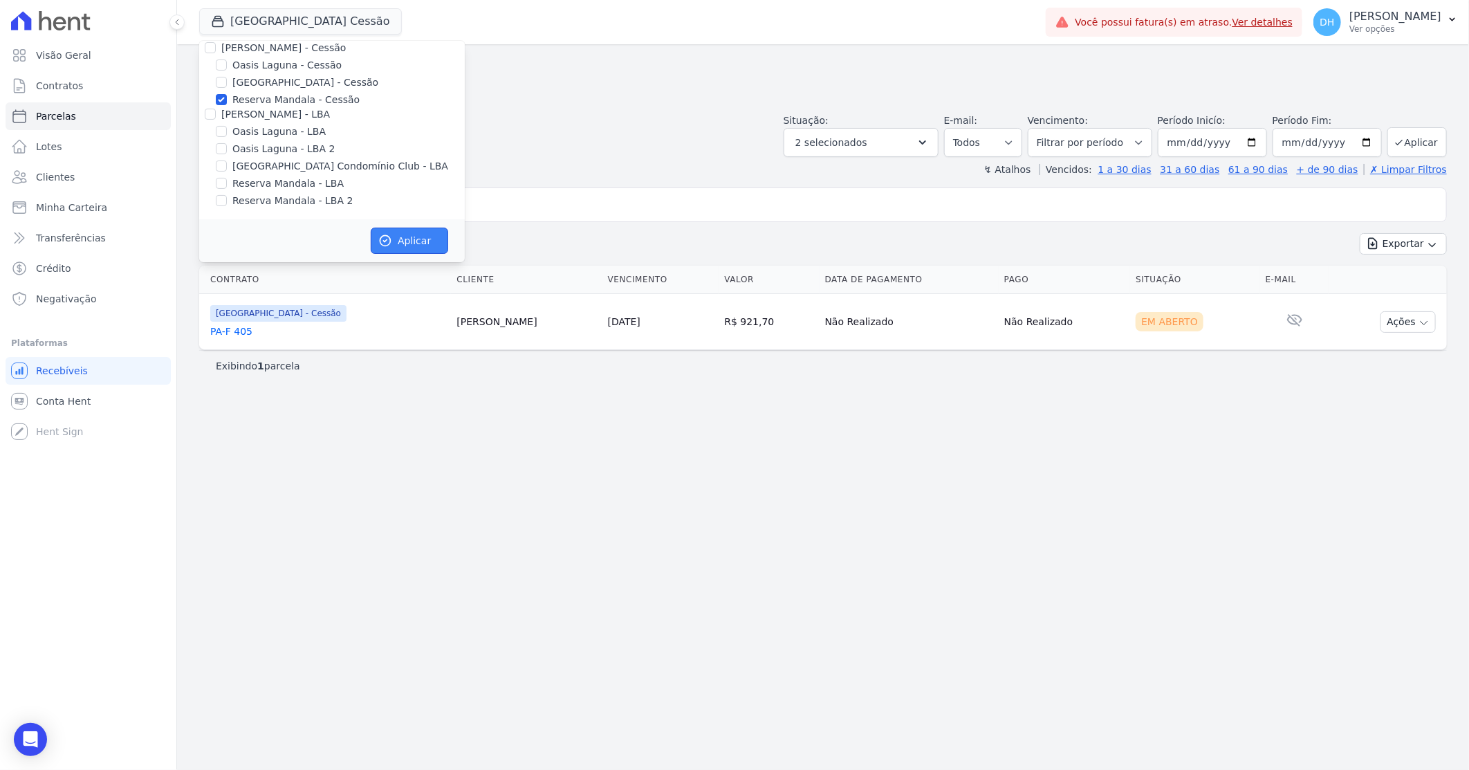
click at [419, 237] on button "Aplicar" at bounding box center [409, 241] width 77 height 26
select select
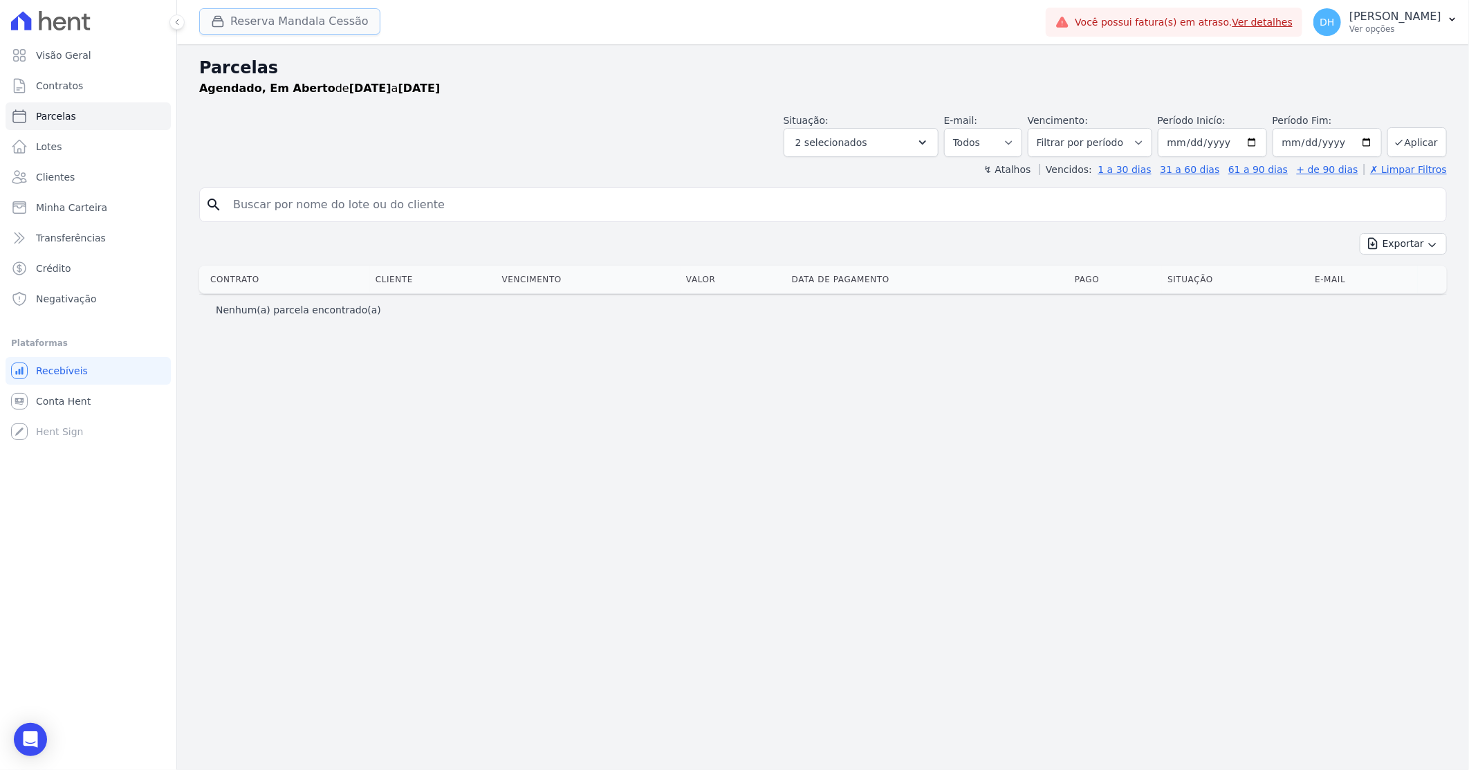
click at [336, 24] on button "Reserva Mandala Cessão" at bounding box center [289, 21] width 181 height 26
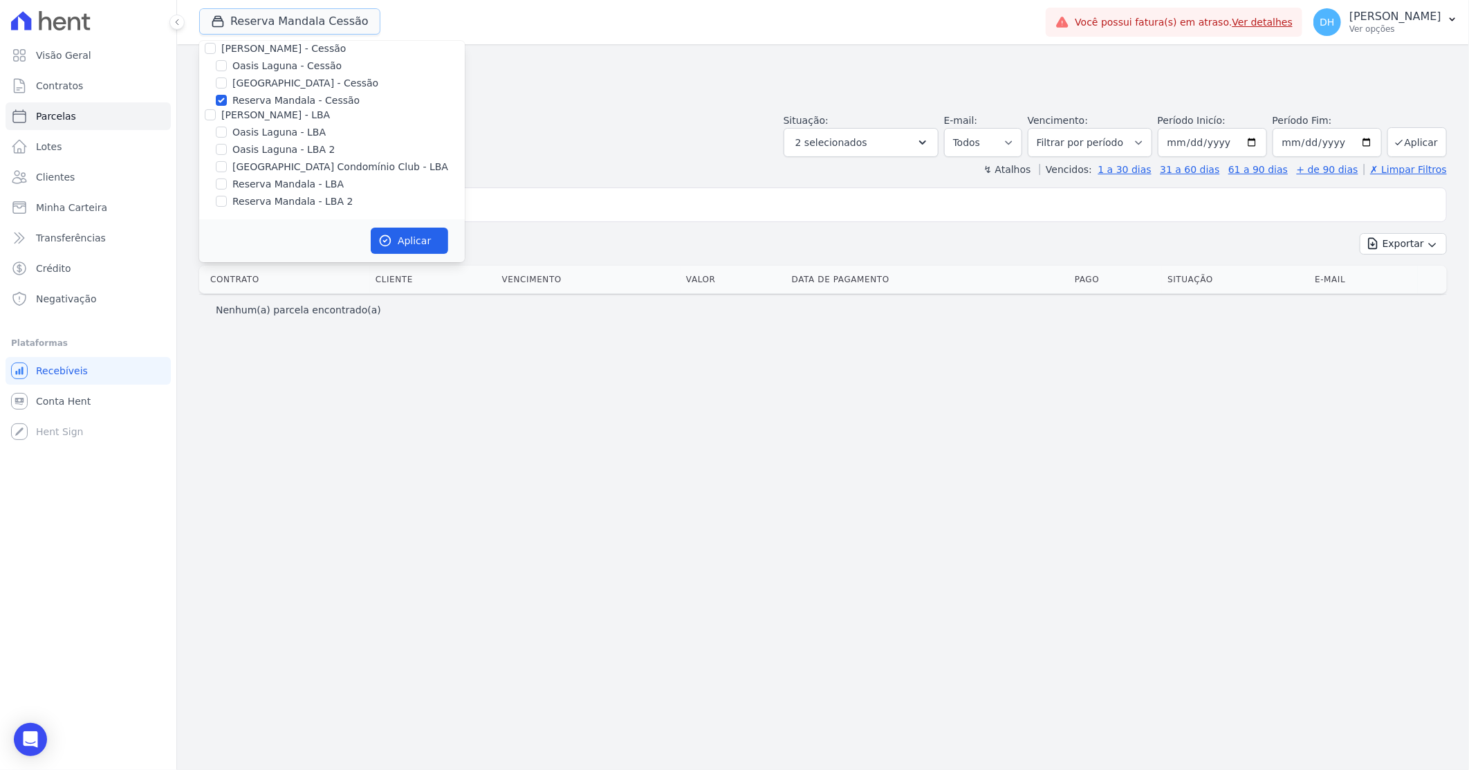
scroll to position [127, 0]
click at [223, 133] on input "Oasis Laguna - LBA" at bounding box center [221, 131] width 11 height 11
checkbox input "true"
click at [223, 149] on input "Oasis Laguna - LBA 2" at bounding box center [221, 148] width 11 height 11
checkbox input "true"
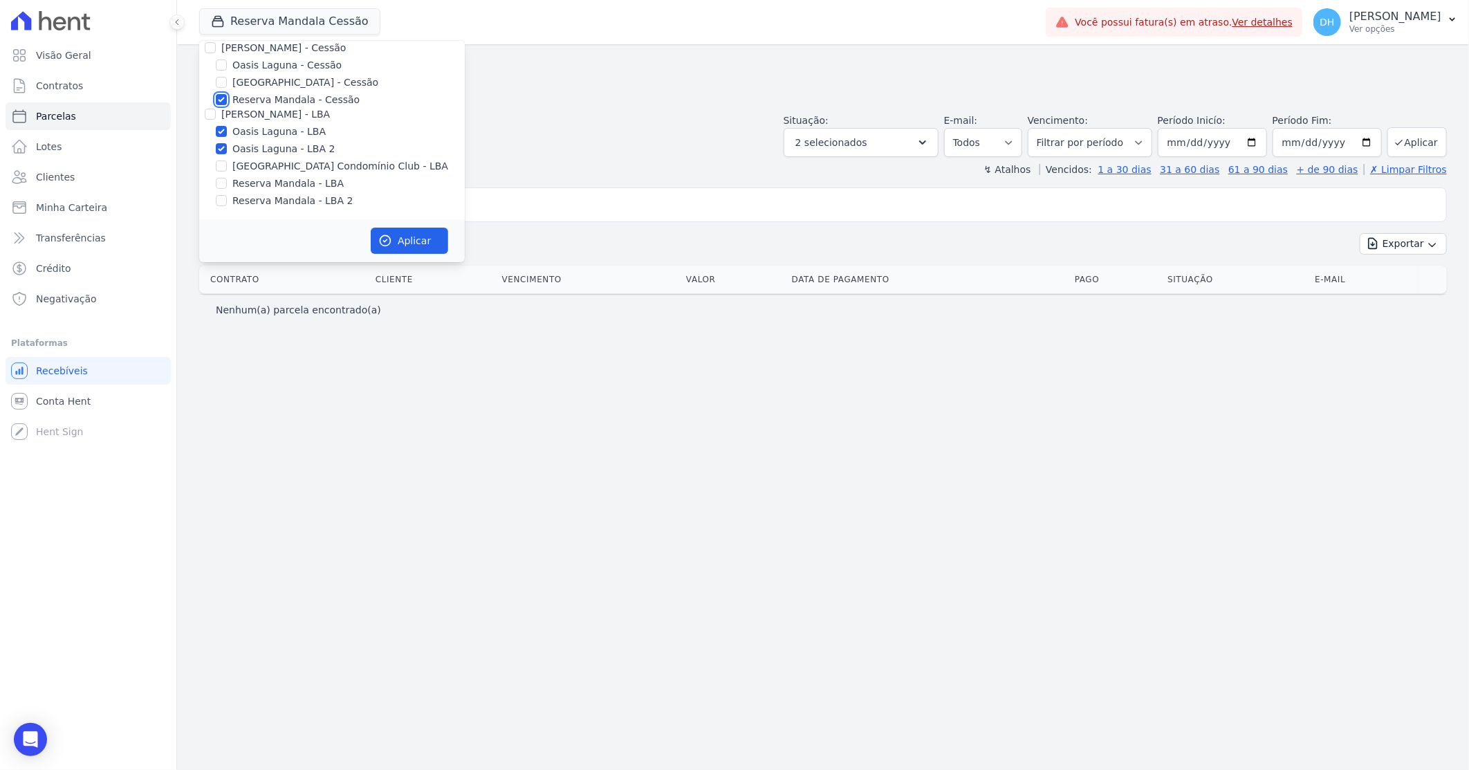
click at [221, 97] on input "Reserva Mandala - Cessão" at bounding box center [221, 99] width 11 height 11
checkbox input "false"
click at [397, 234] on button "Aplicar" at bounding box center [409, 241] width 77 height 26
select select
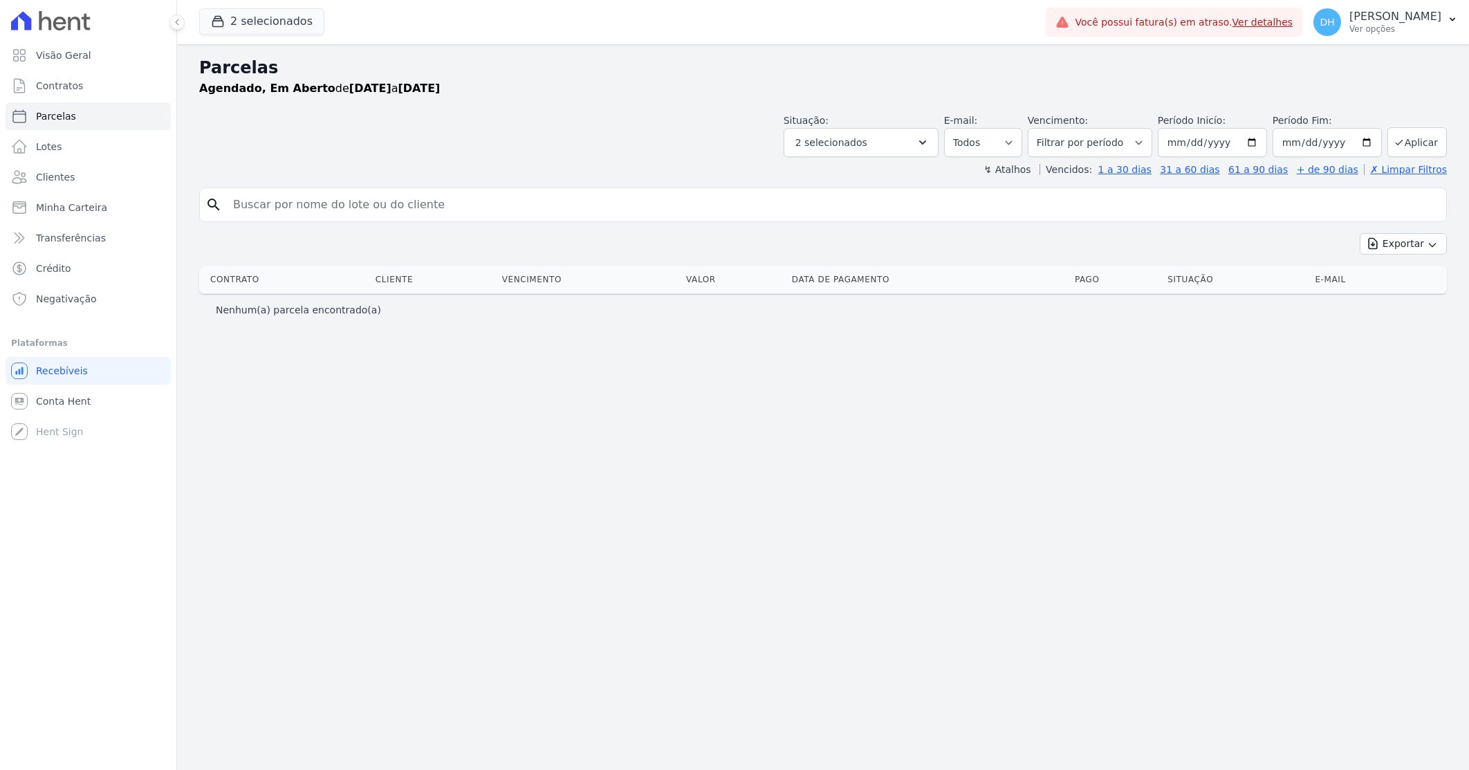
select select
click at [258, 26] on button "2 selecionados" at bounding box center [261, 21] width 125 height 26
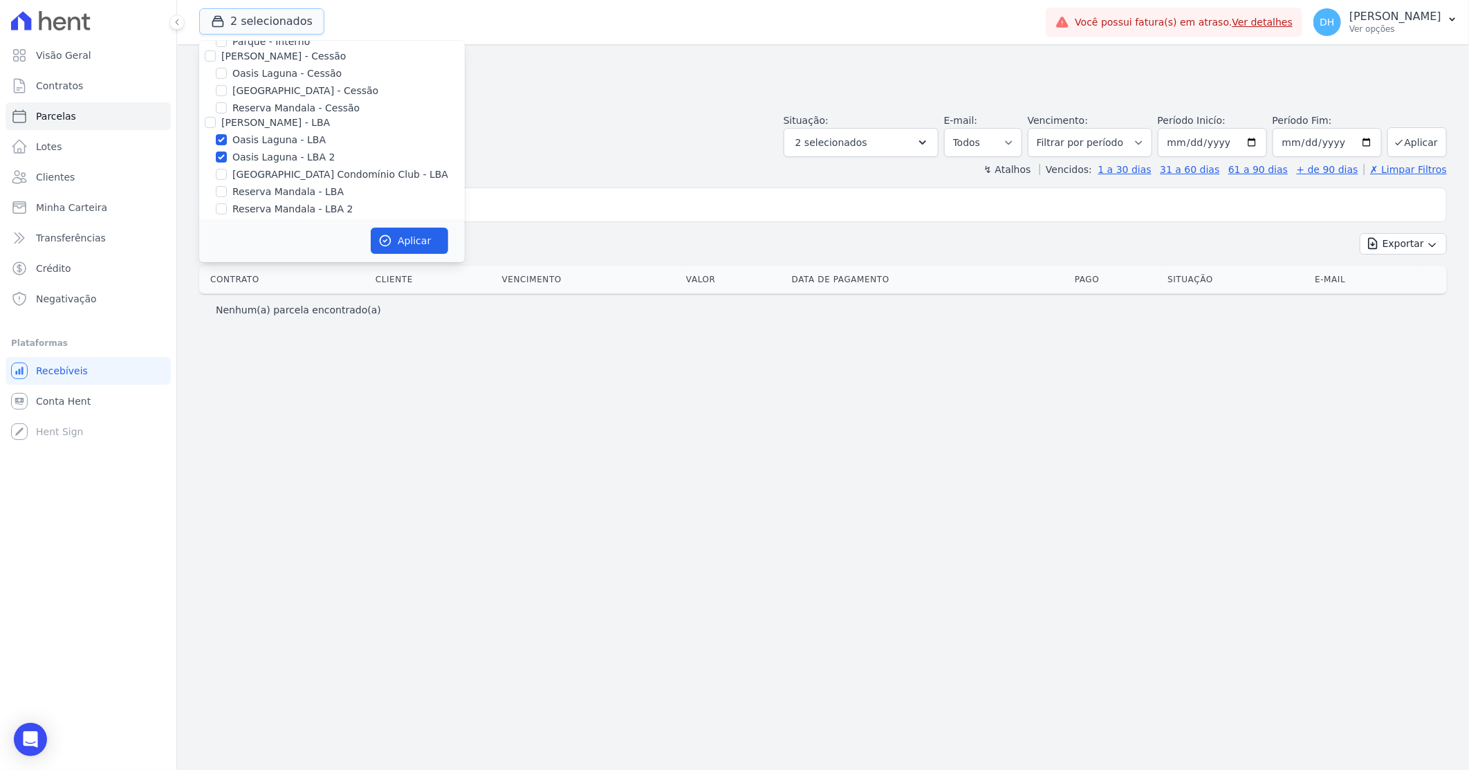
scroll to position [127, 0]
click at [222, 167] on input "[GEOGRAPHIC_DATA] Condomínio Club - LBA" at bounding box center [221, 165] width 11 height 11
checkbox input "true"
click at [226, 147] on input "Oasis Laguna - LBA 2" at bounding box center [221, 148] width 11 height 11
checkbox input "false"
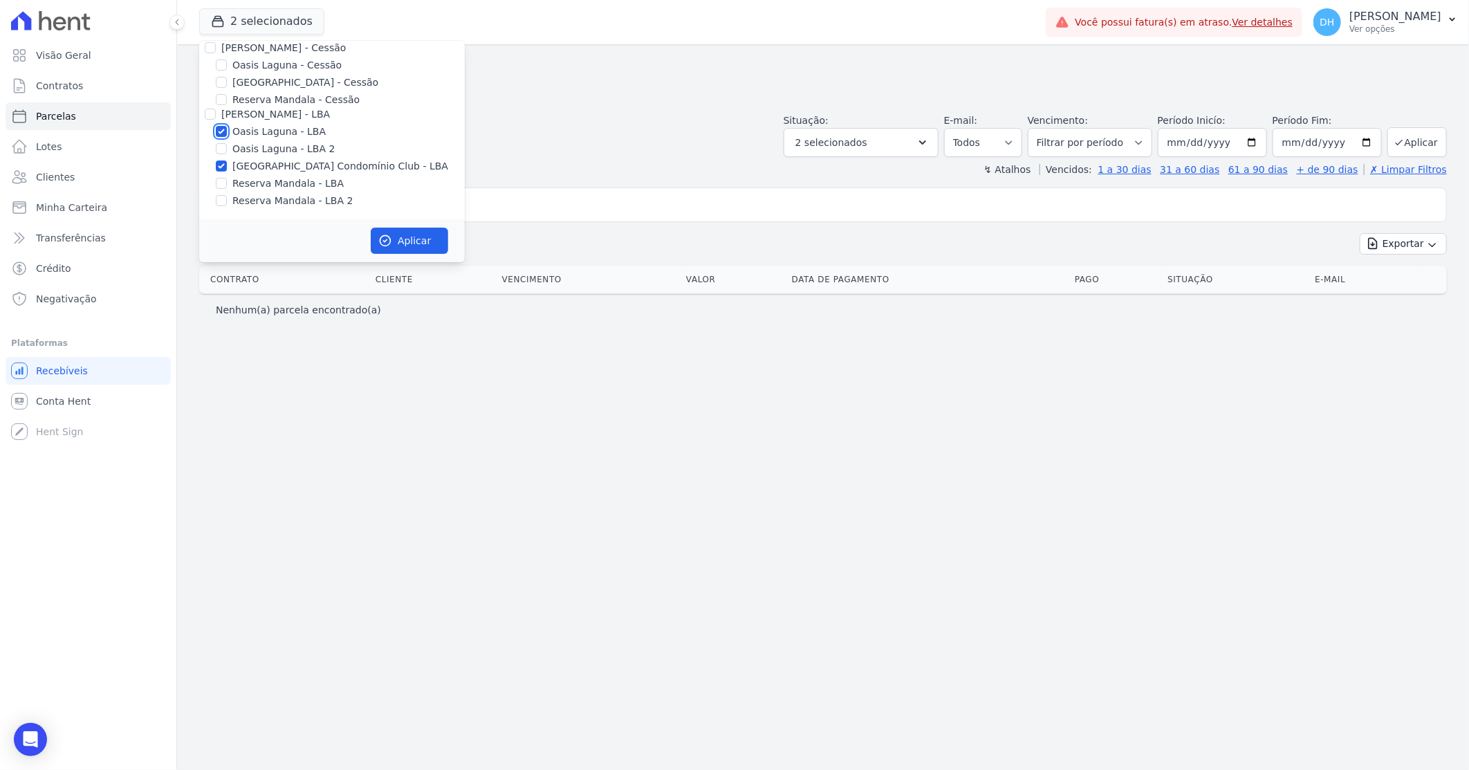
click at [225, 129] on input "Oasis Laguna - LBA" at bounding box center [221, 131] width 11 height 11
checkbox input "false"
click at [414, 231] on button "Aplicar" at bounding box center [409, 241] width 77 height 26
select select
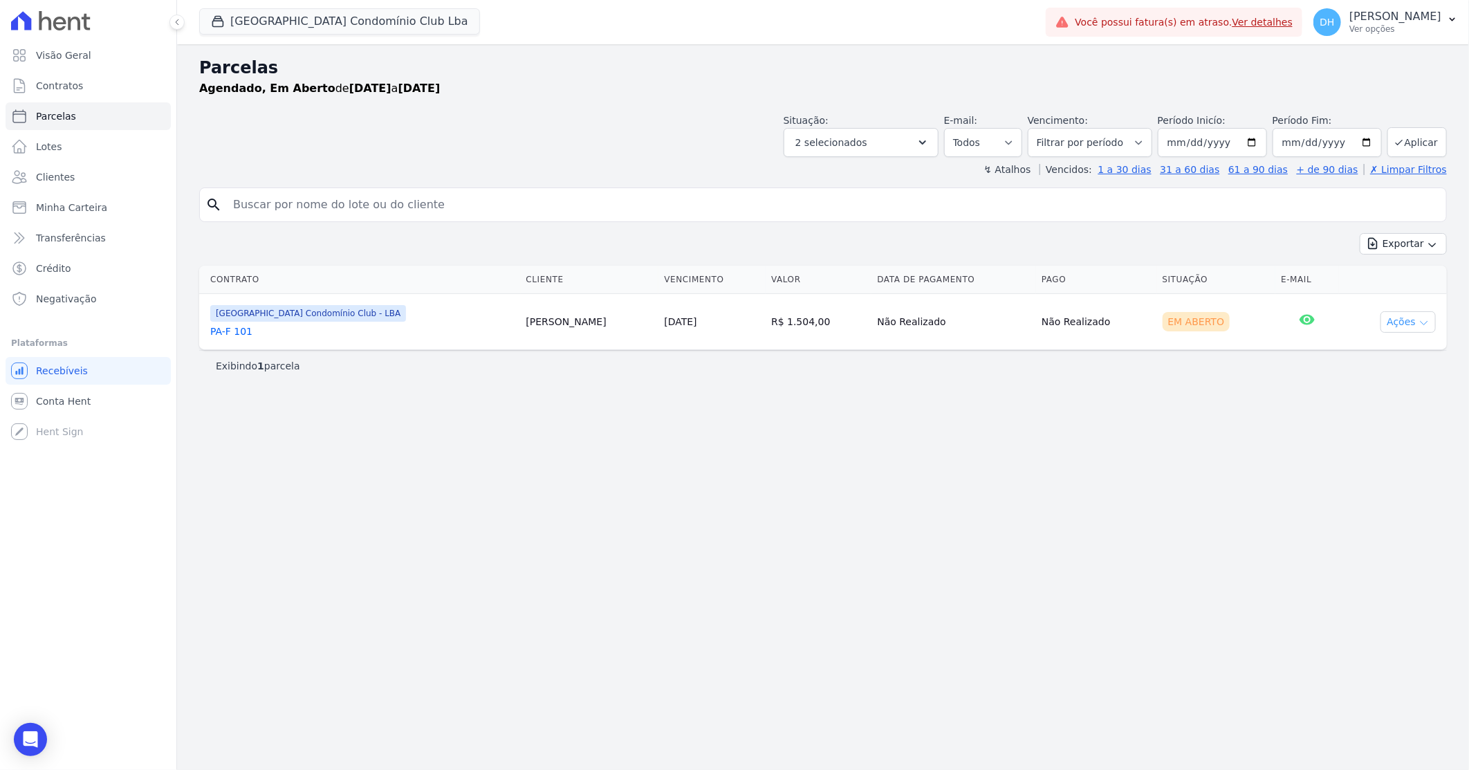
click at [1402, 326] on button "Ações" at bounding box center [1408, 321] width 55 height 21
click at [1382, 408] on link "Enviar whatsapp" at bounding box center [1402, 405] width 133 height 26
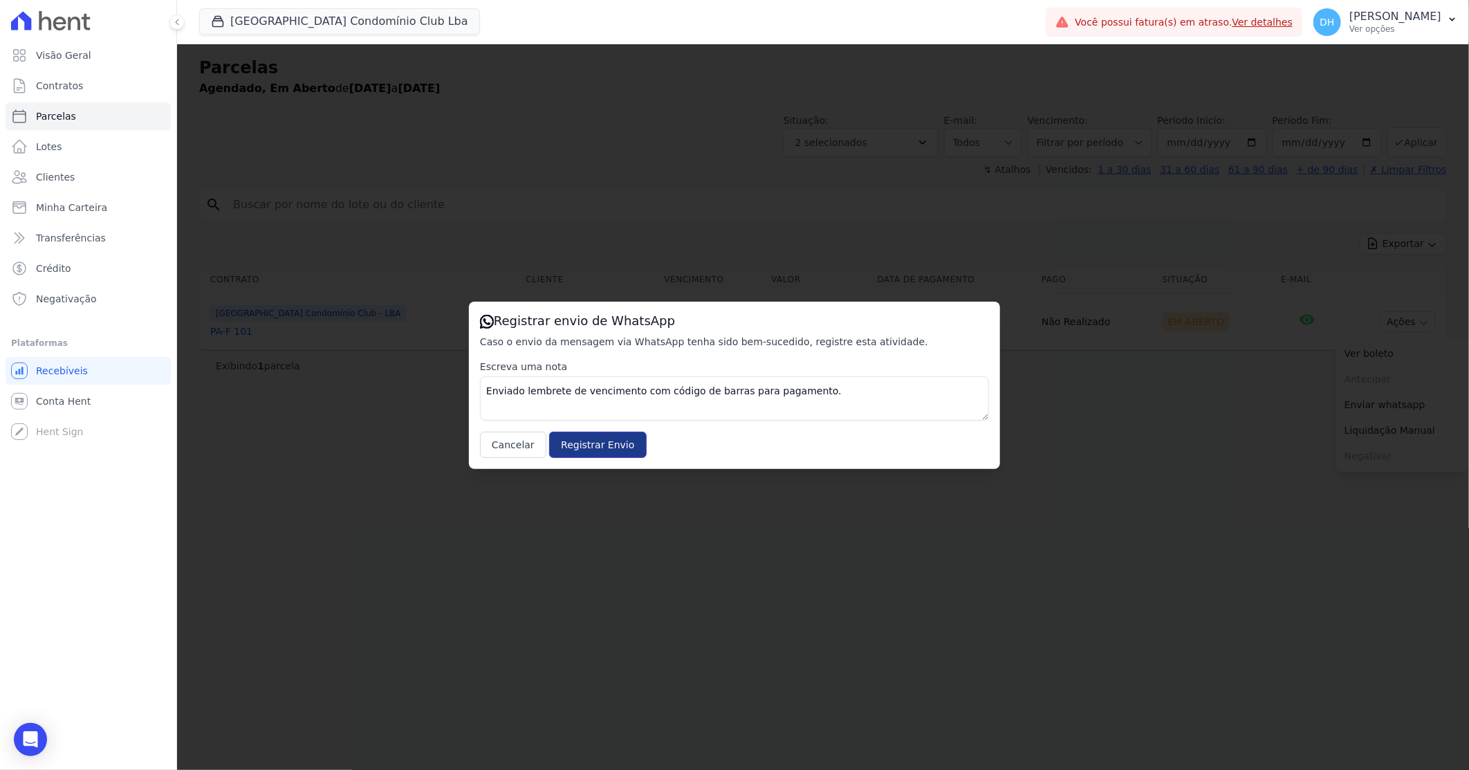
click at [580, 451] on input "Registrar Envio" at bounding box center [597, 445] width 97 height 26
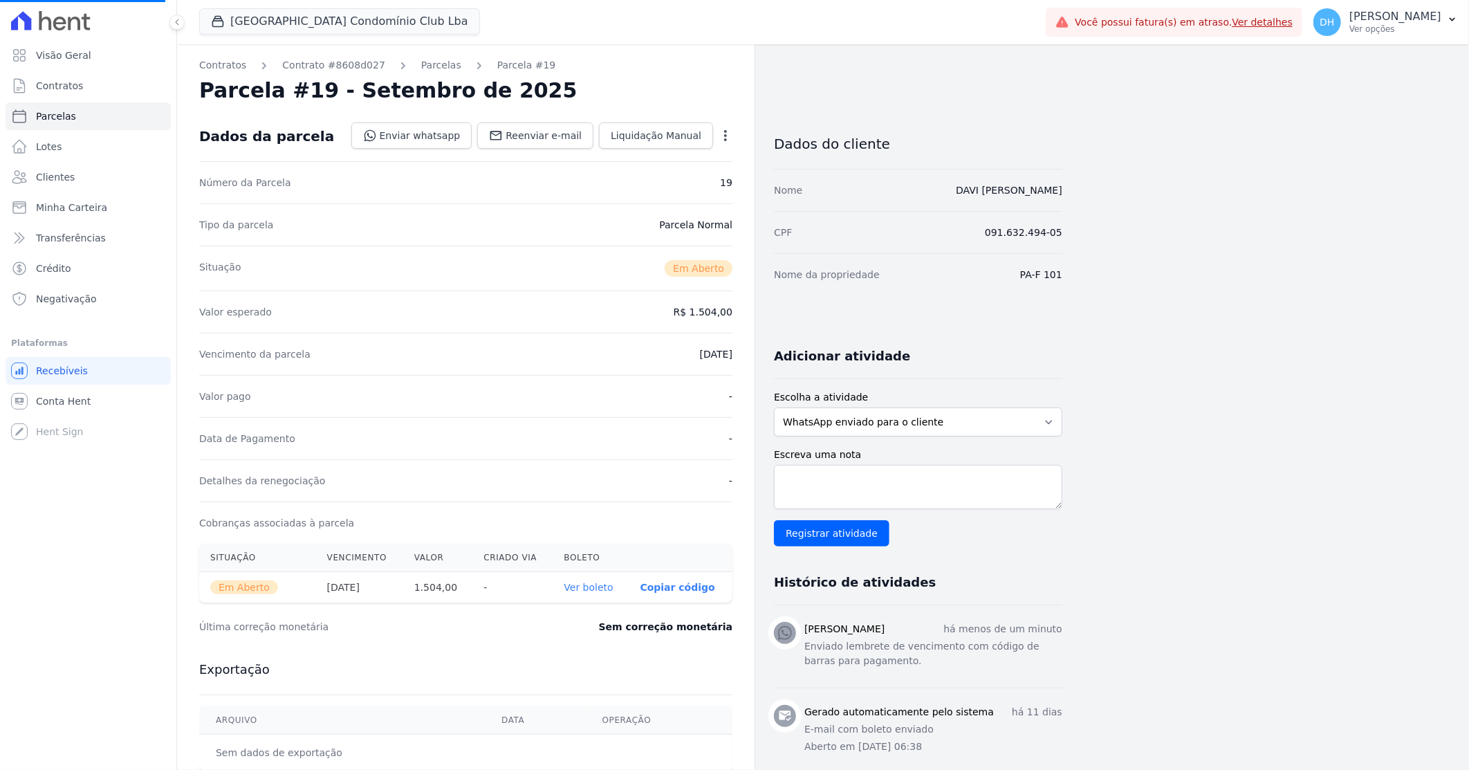
select select
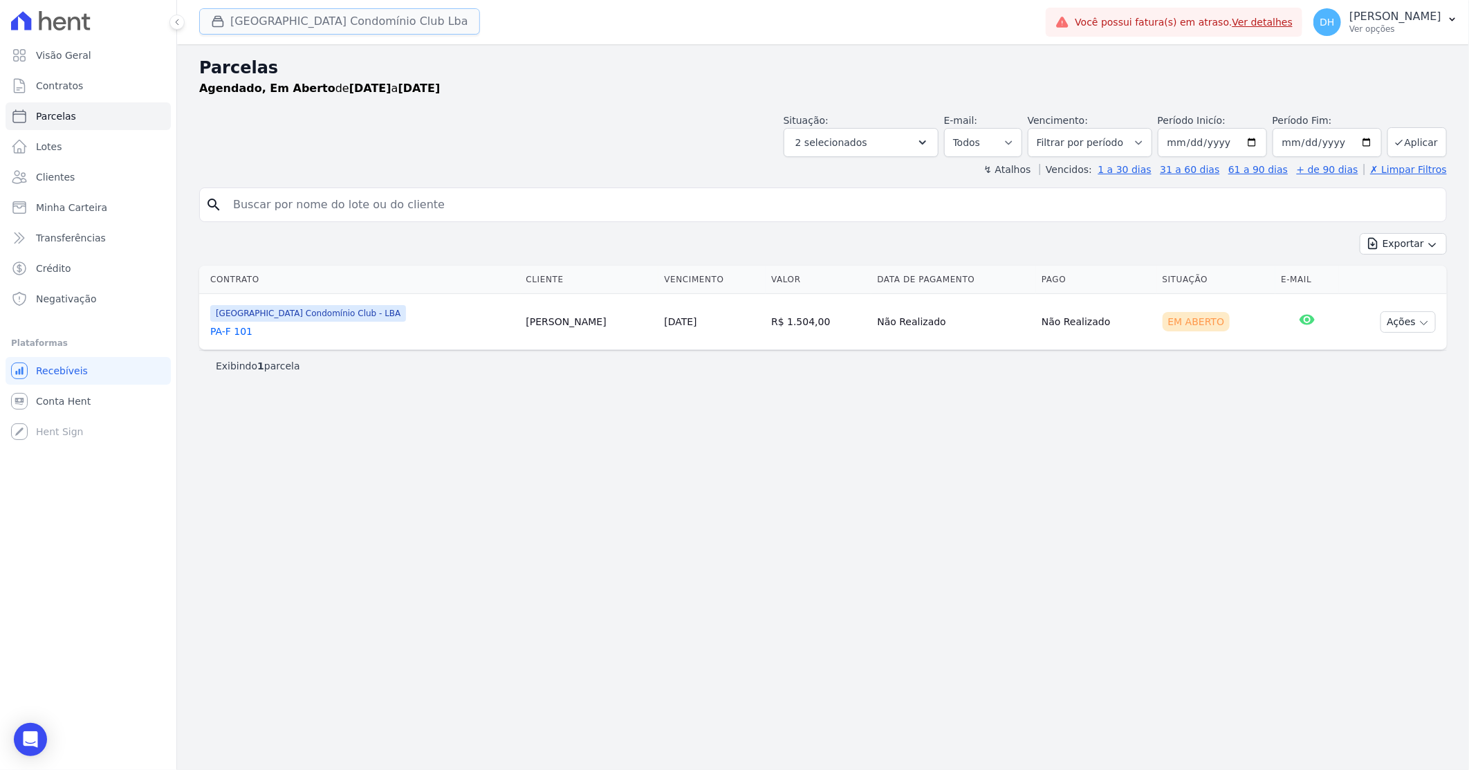
click at [331, 15] on button "[GEOGRAPHIC_DATA] Condomínio Club Lba" at bounding box center [339, 21] width 281 height 26
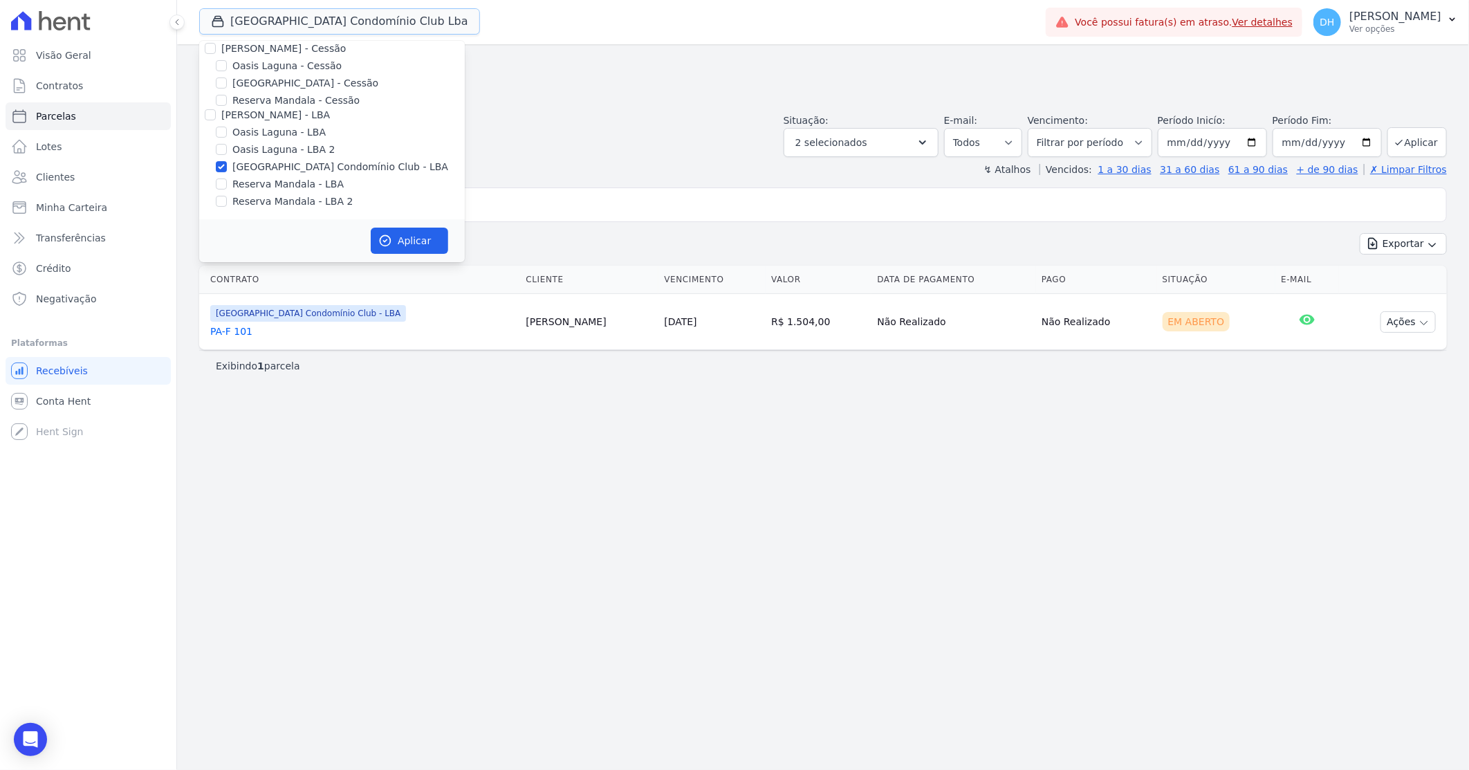
scroll to position [127, 0]
click at [221, 184] on input "Reserva Mandala - LBA" at bounding box center [221, 183] width 11 height 11
checkbox input "true"
click at [219, 199] on input "Reserva Mandala - LBA 2" at bounding box center [221, 200] width 11 height 11
checkbox input "true"
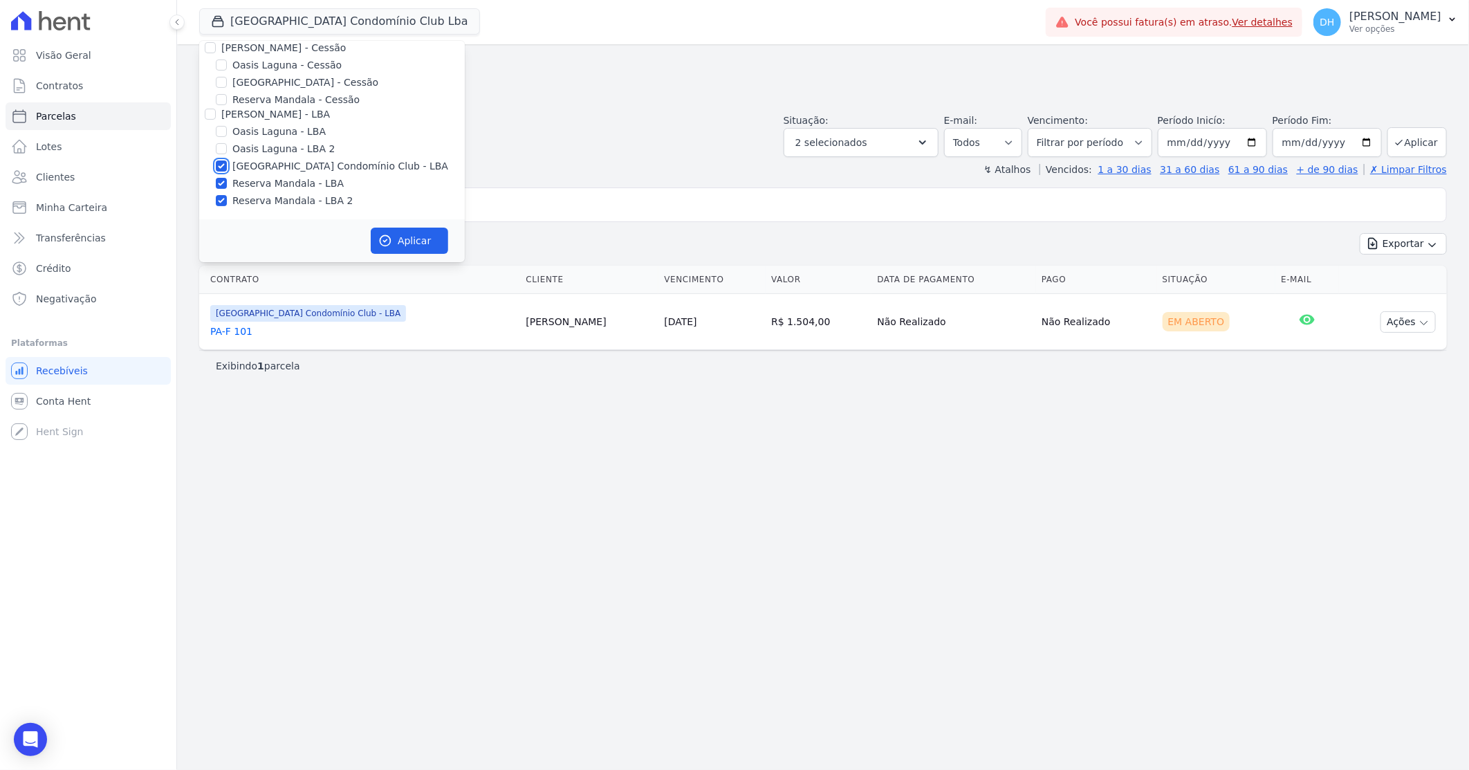
click at [220, 164] on input "[GEOGRAPHIC_DATA] Condomínio Club - LBA" at bounding box center [221, 165] width 11 height 11
checkbox input "false"
click at [395, 245] on button "Aplicar" at bounding box center [409, 241] width 77 height 26
select select
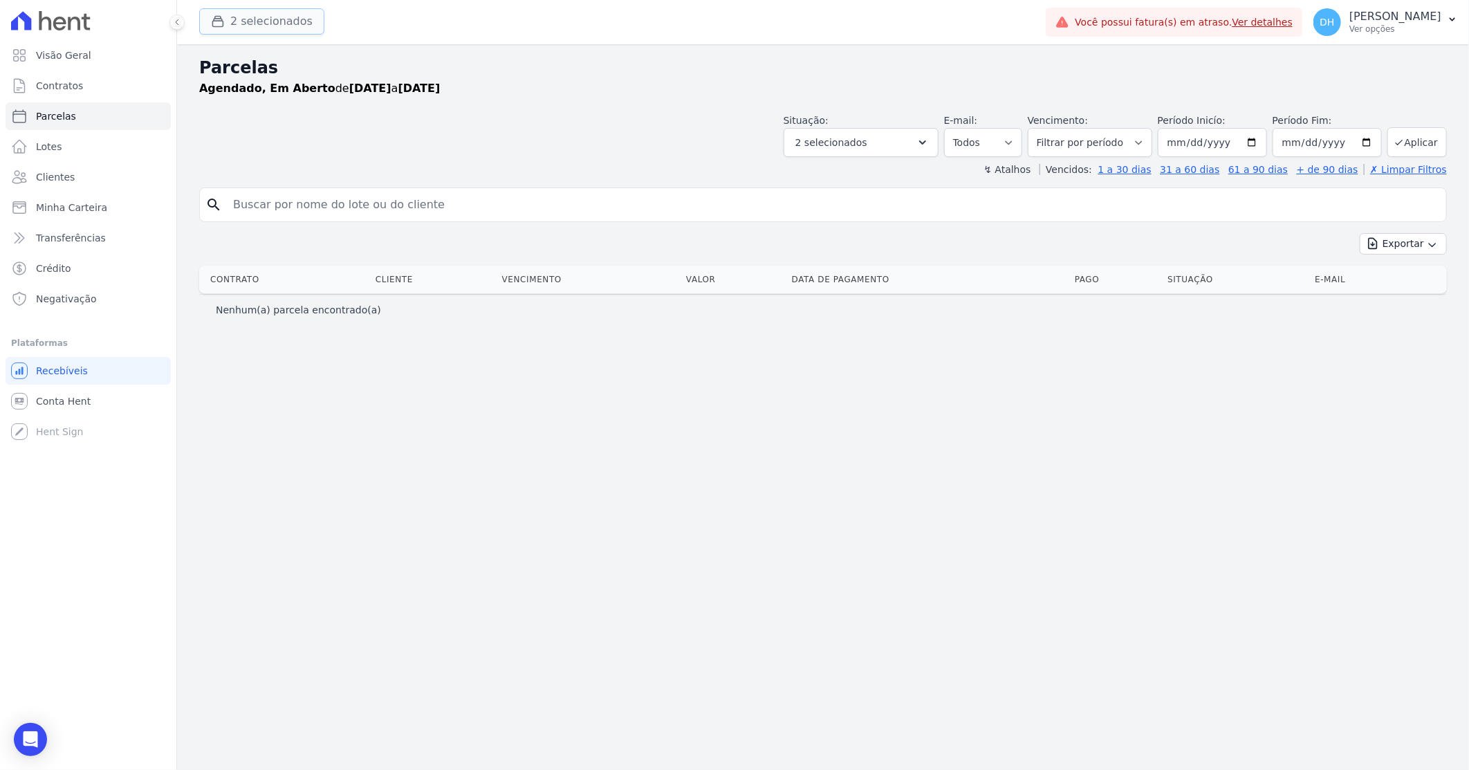
click at [281, 21] on button "2 selecionados" at bounding box center [261, 21] width 125 height 26
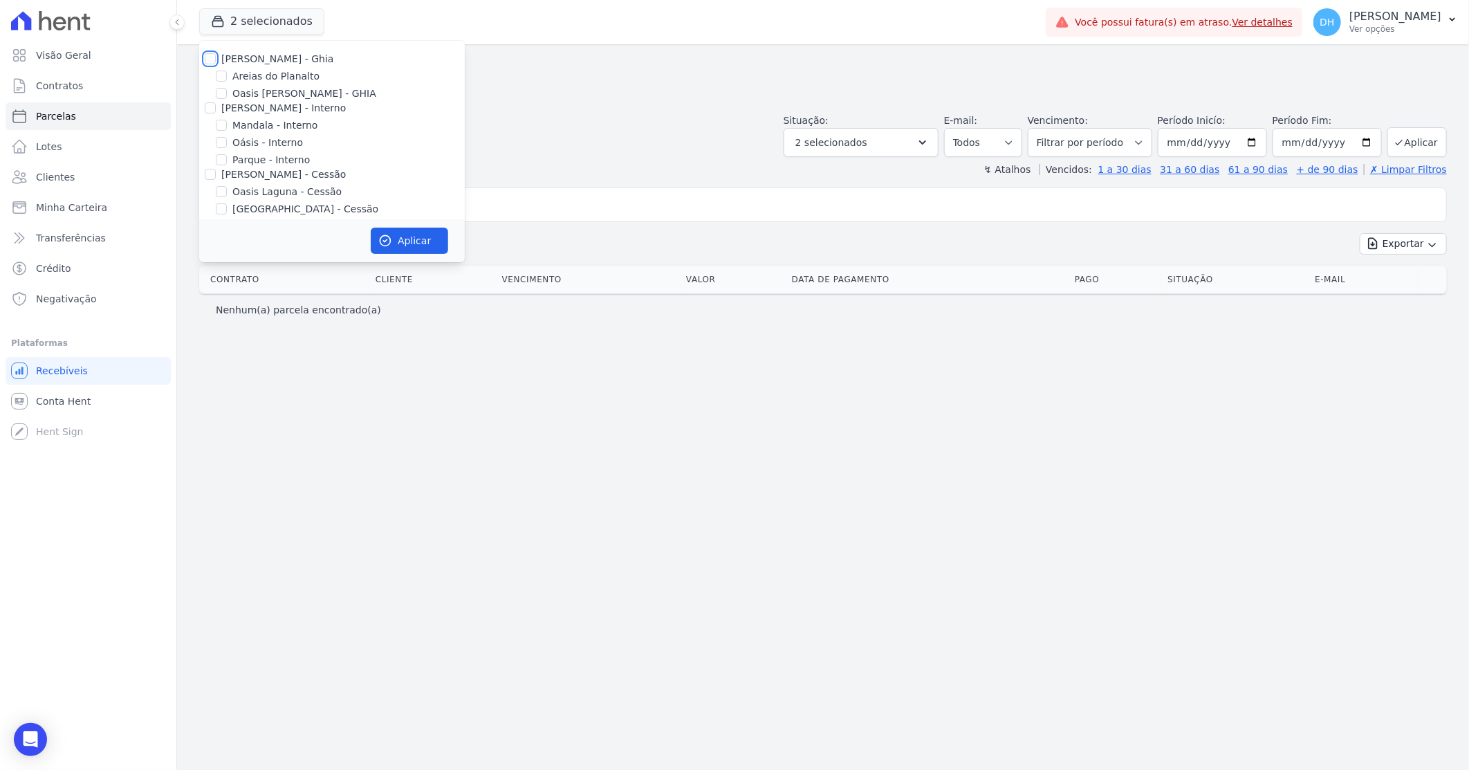
click at [210, 60] on input "[PERSON_NAME] - Ghia" at bounding box center [210, 58] width 11 height 11
checkbox input "true"
drag, startPoint x: 209, startPoint y: 107, endPoint x: 212, endPoint y: 139, distance: 32.7
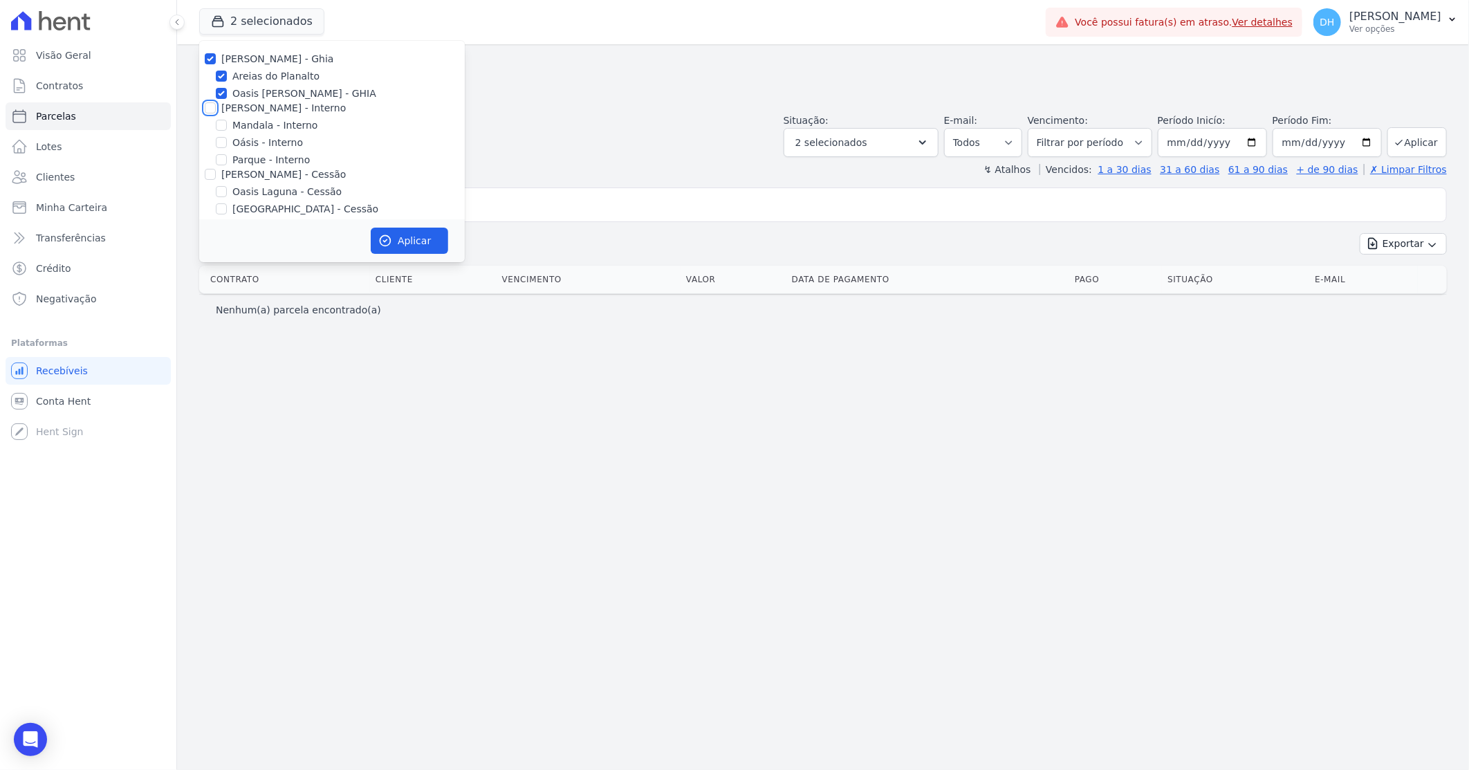
click at [208, 107] on input "[PERSON_NAME] - Interno" at bounding box center [210, 107] width 11 height 11
checkbox input "true"
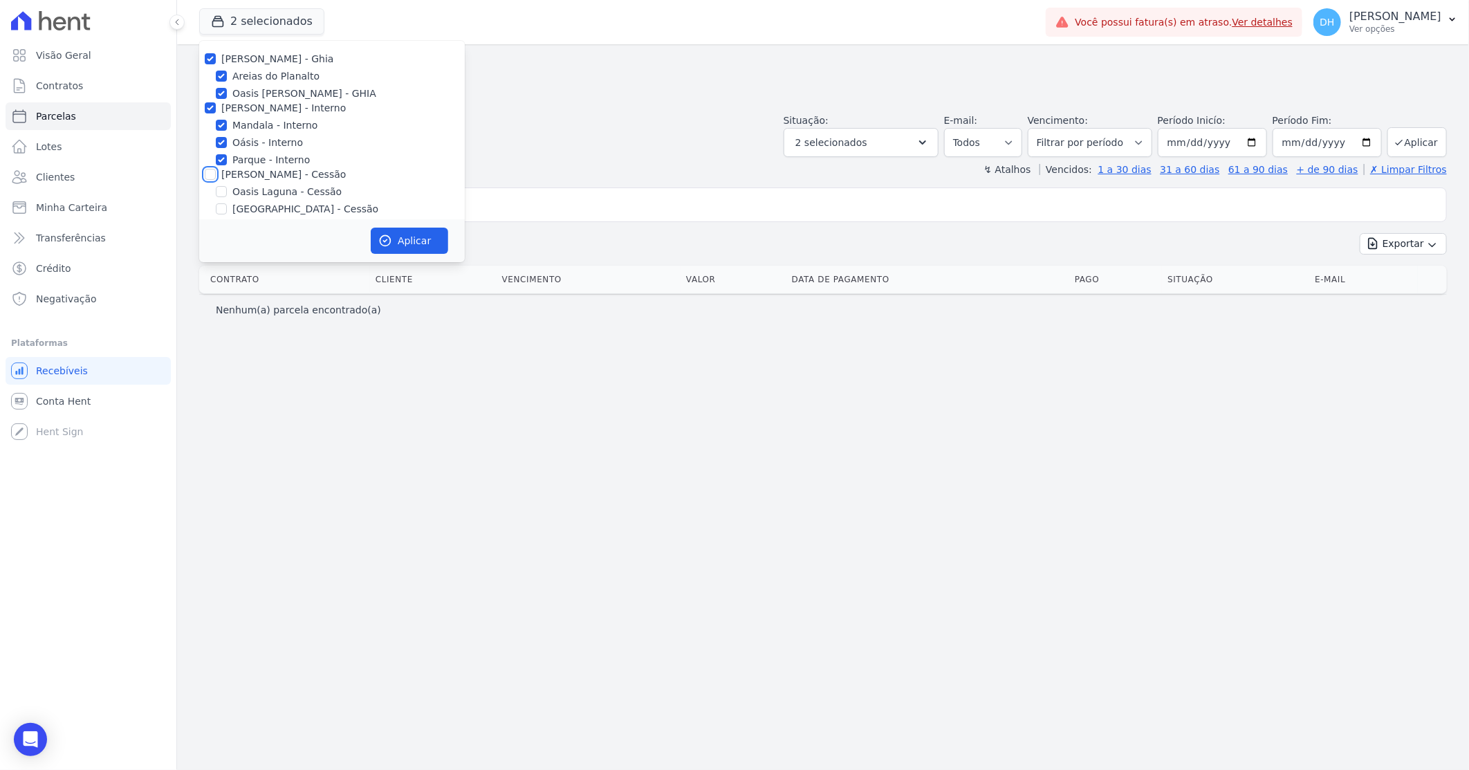
drag, startPoint x: 210, startPoint y: 170, endPoint x: 232, endPoint y: 140, distance: 37.1
click at [208, 170] on input "[PERSON_NAME] - Cessão" at bounding box center [210, 174] width 11 height 11
checkbox input "true"
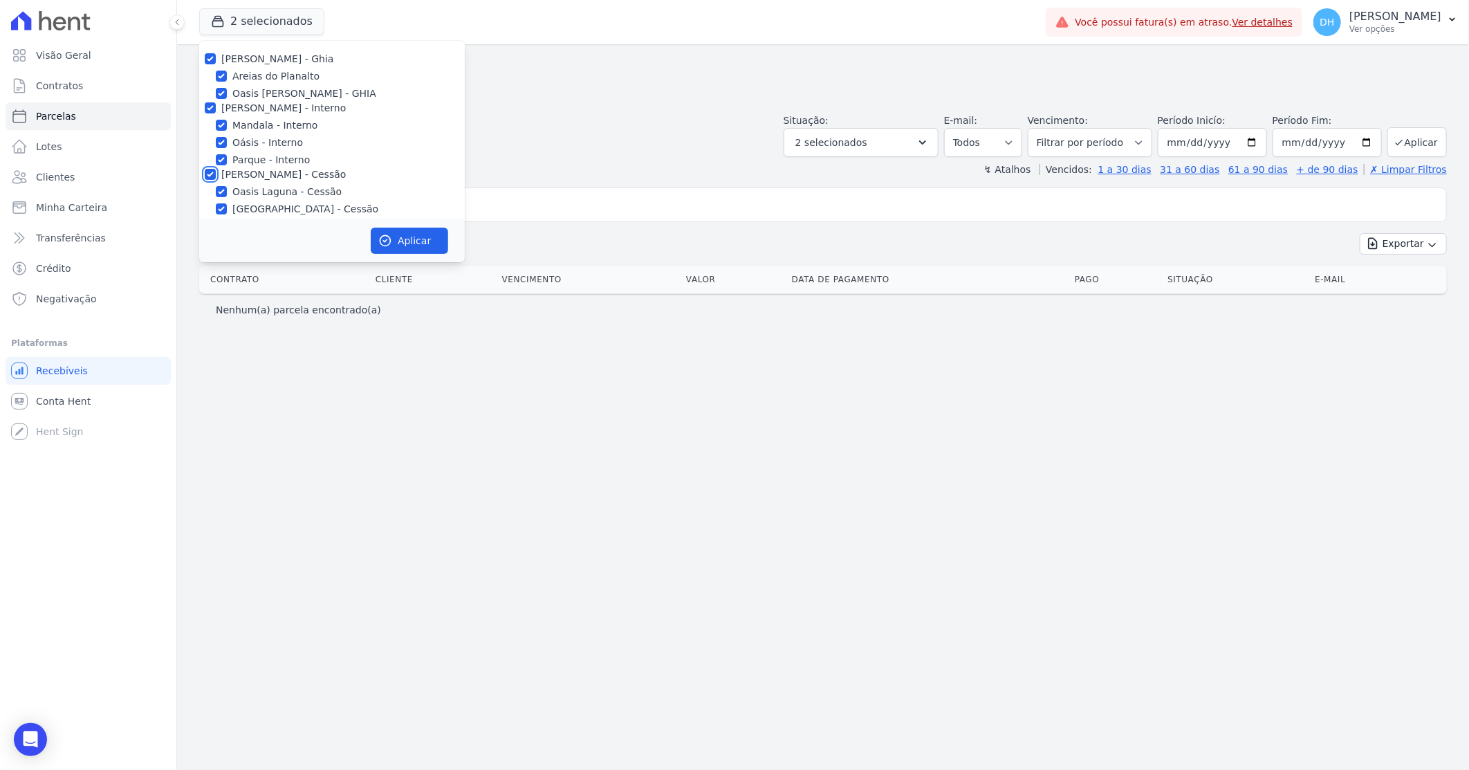
checkbox input "true"
click at [212, 107] on div "[PERSON_NAME] - Ghia Areias do Planalto Oasis [PERSON_NAME] - GHIA [PERSON_NAME…" at bounding box center [332, 66] width 266 height 305
click at [211, 113] on input "[PERSON_NAME] - LBA" at bounding box center [210, 114] width 11 height 11
checkbox input "true"
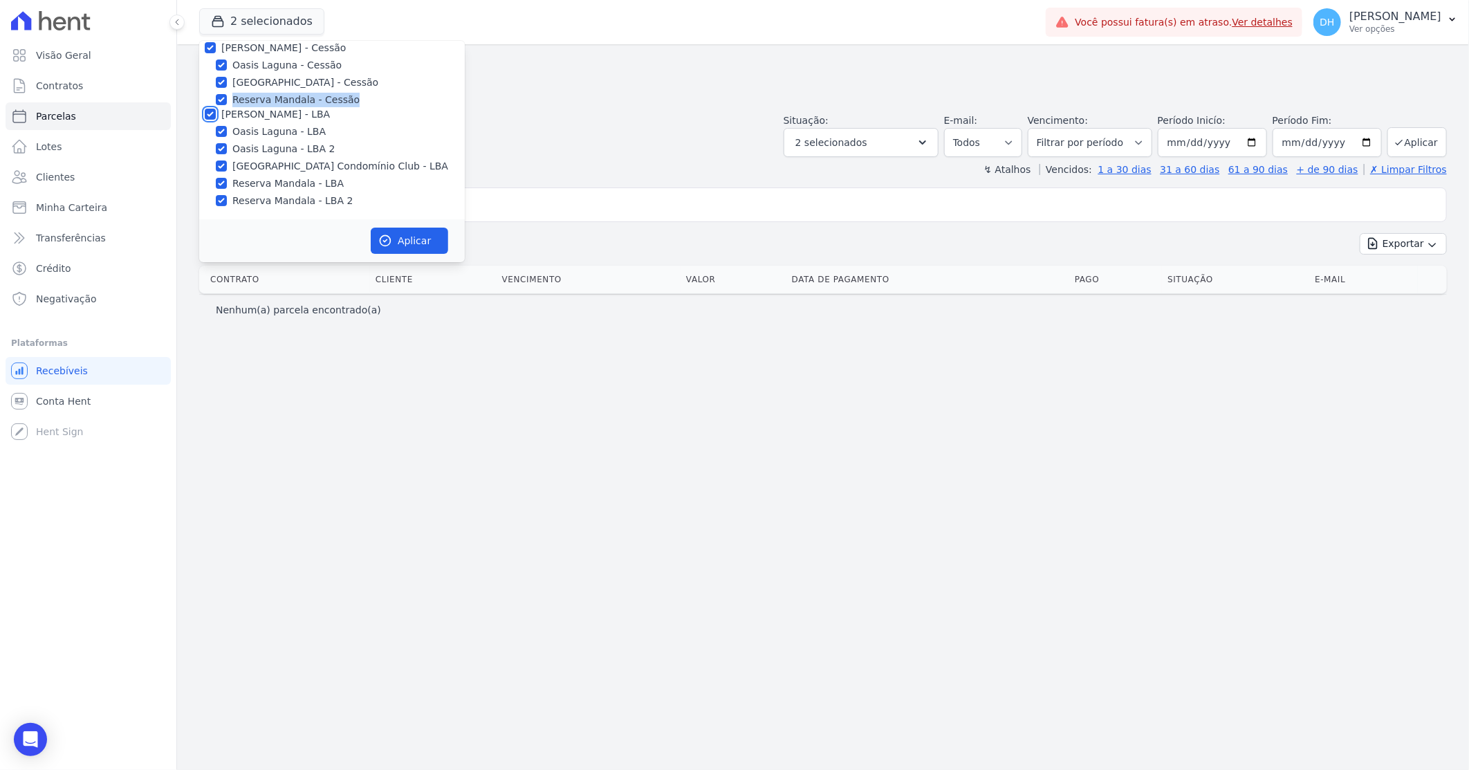
checkbox input "true"
click at [400, 243] on button "Aplicar" at bounding box center [409, 241] width 77 height 26
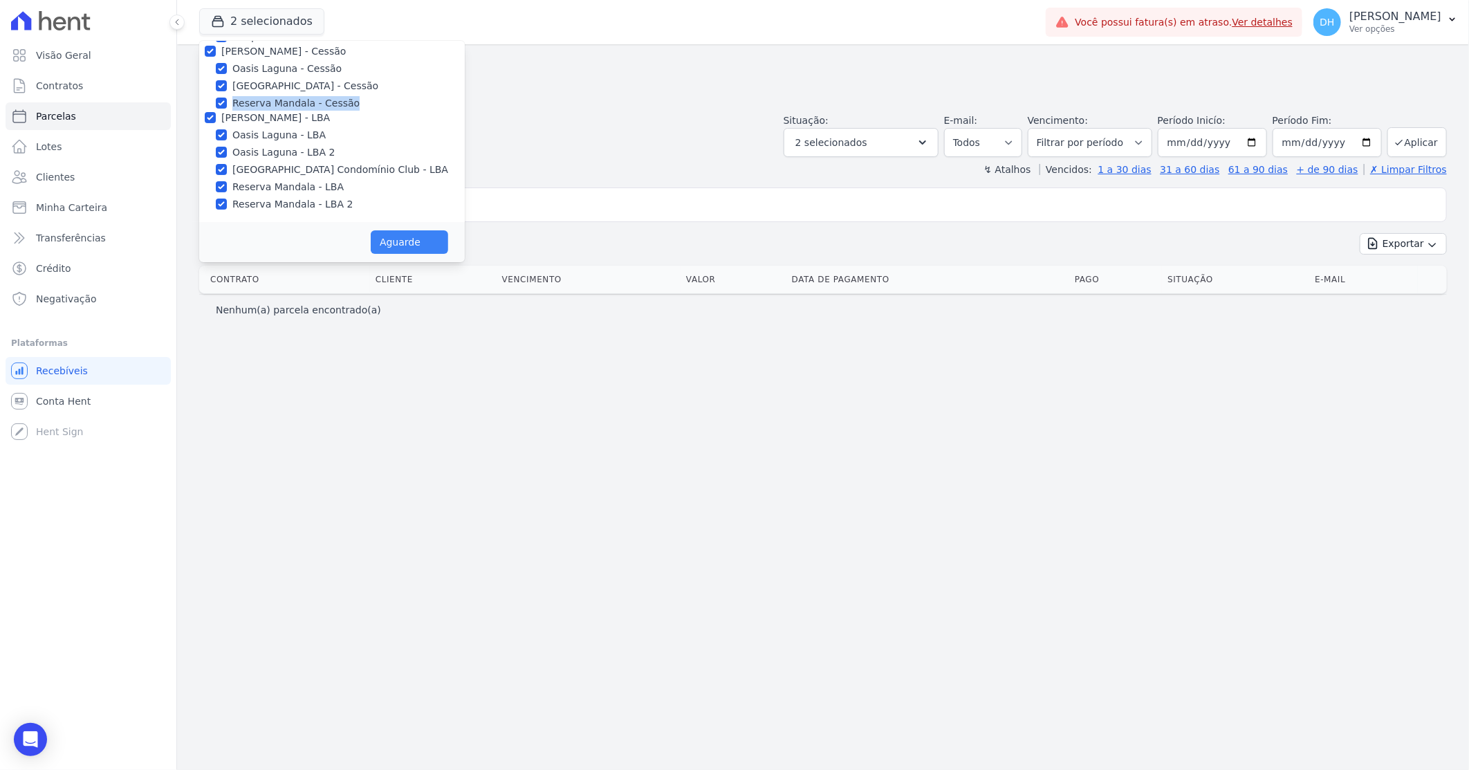
select select
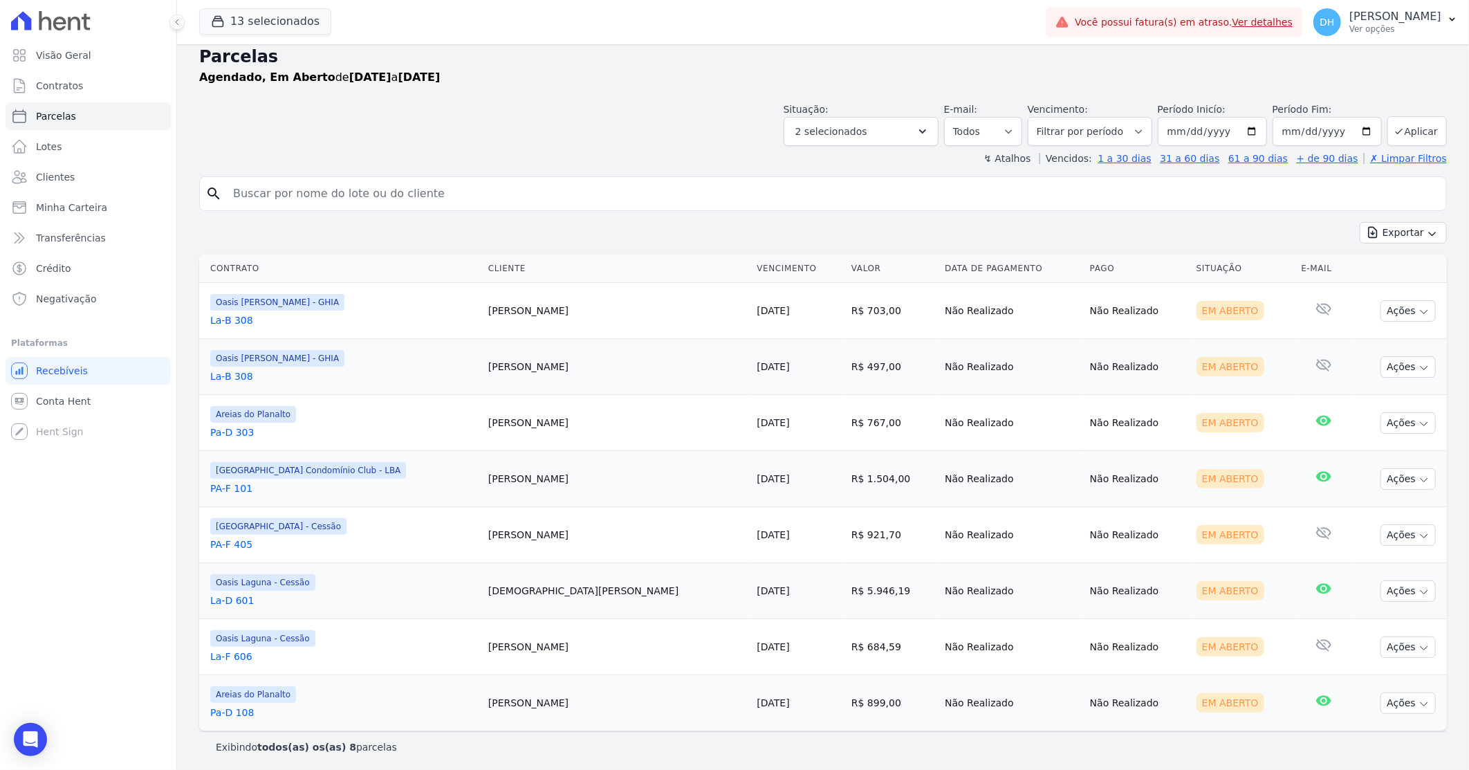
scroll to position [15, 0]
